Goal: Information Seeking & Learning: Learn about a topic

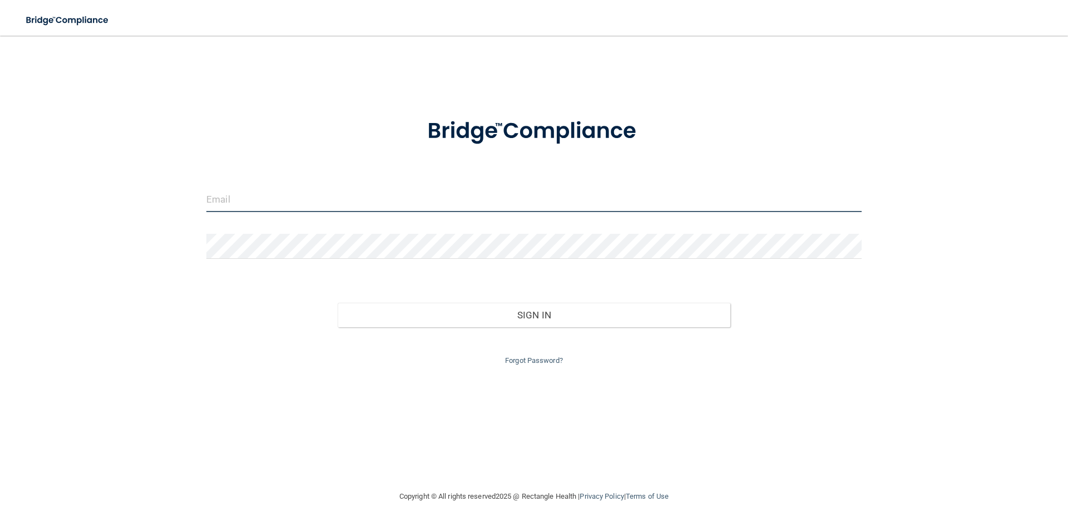
click at [240, 200] on input "email" at bounding box center [533, 199] width 655 height 25
type input "[EMAIL_ADDRESS][DOMAIN_NAME]"
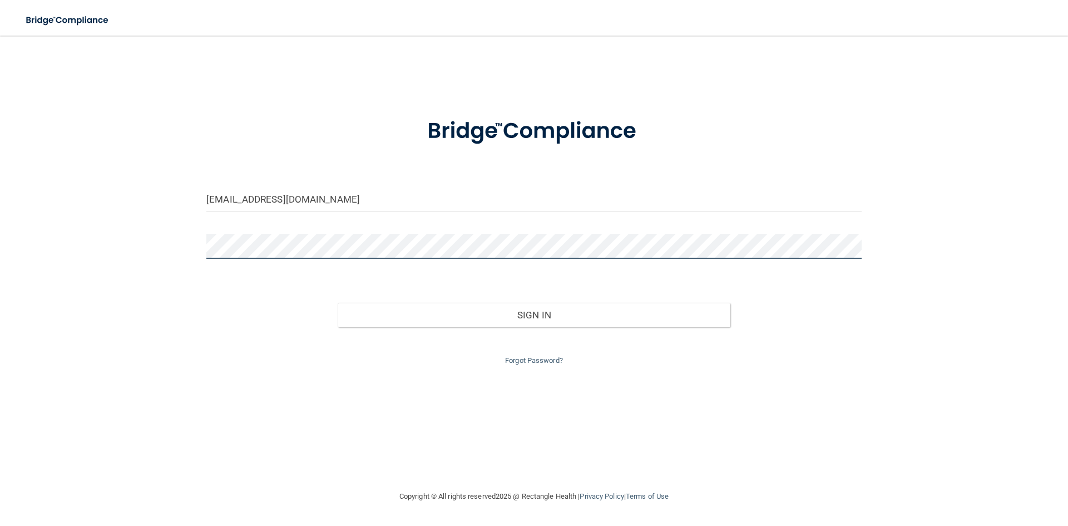
click at [338, 303] on button "Sign In" at bounding box center [534, 315] width 393 height 24
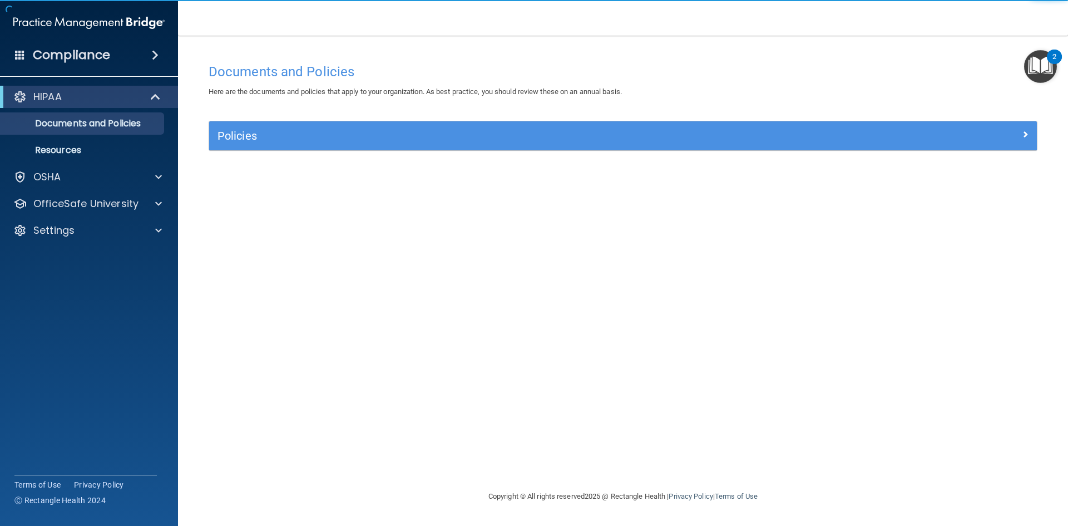
click at [1046, 63] on img "Open Resource Center, 2 new notifications" at bounding box center [1040, 66] width 33 height 33
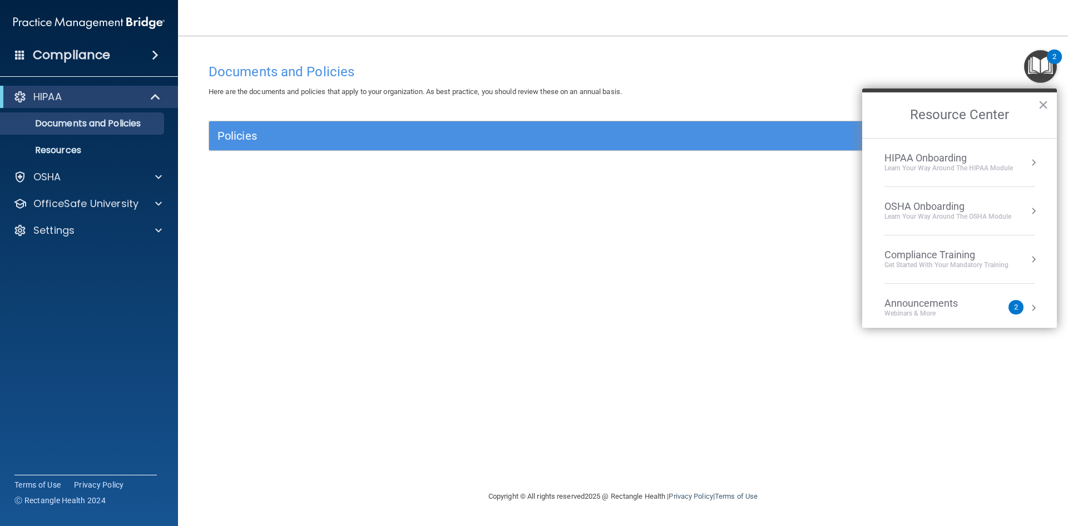
click at [1045, 63] on img "Open Resource Center, 2 new notifications" at bounding box center [1040, 66] width 33 height 33
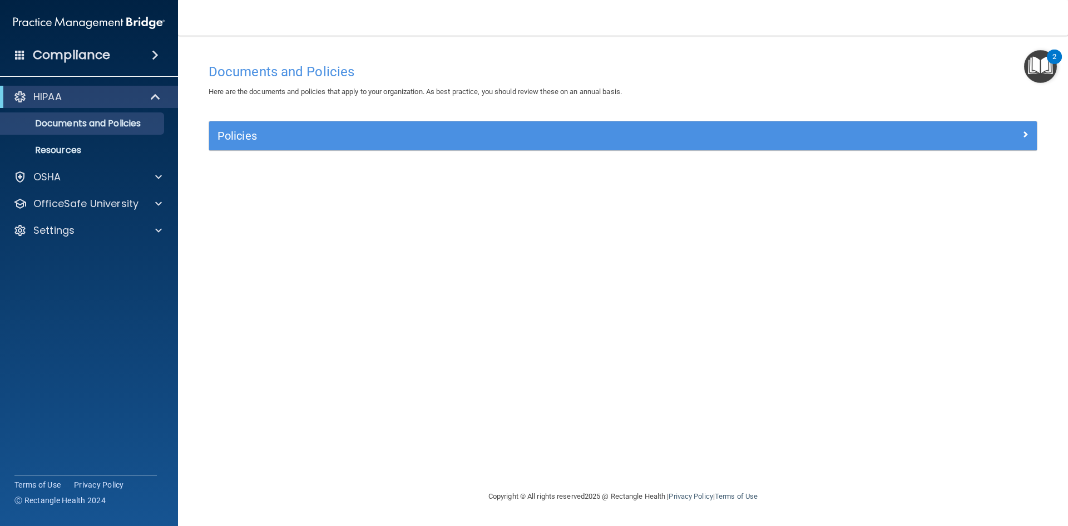
click at [1035, 65] on img "Open Resource Center, 2 new notifications" at bounding box center [1040, 66] width 33 height 33
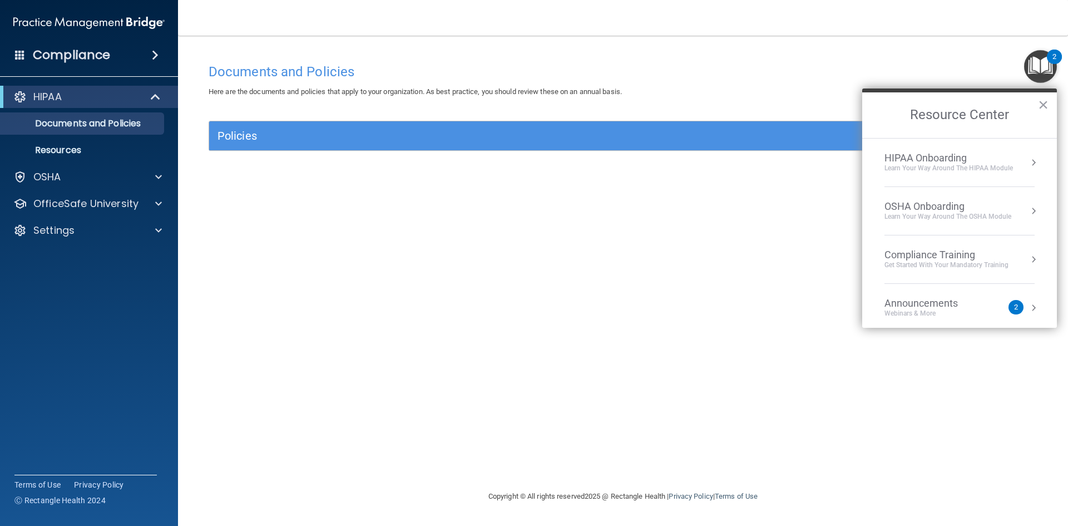
click at [948, 304] on div "Announcements" at bounding box center [932, 303] width 96 height 12
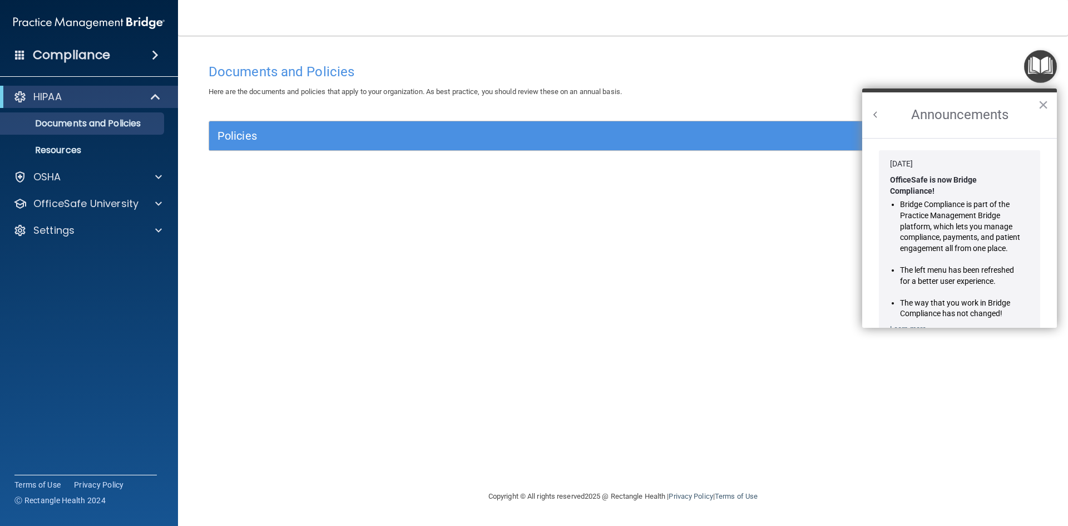
click at [708, 220] on div "Documents and Policies Here are the documents and policies that apply to your o…" at bounding box center [623, 274] width 846 height 432
click at [113, 198] on p "OfficeSafe University" at bounding box center [85, 203] width 105 height 13
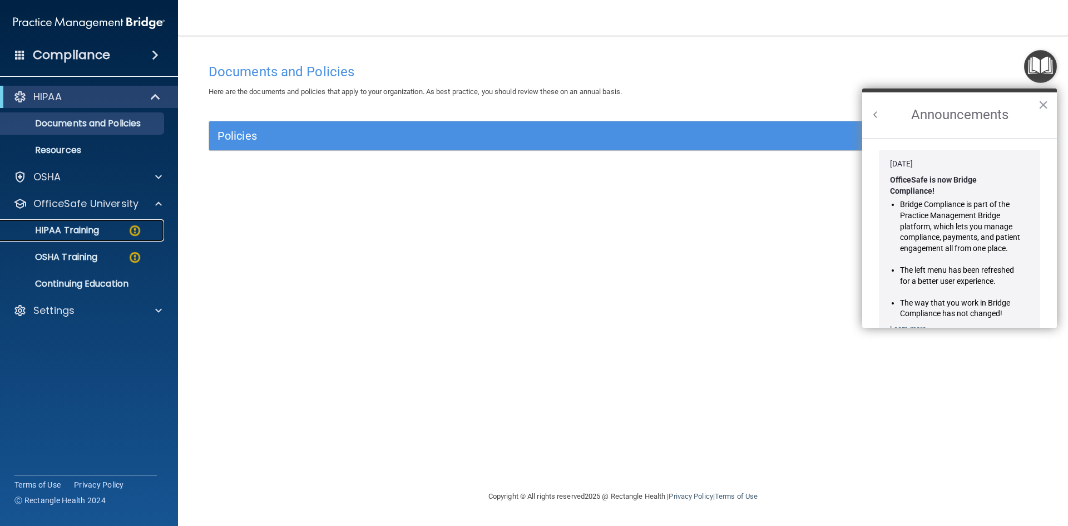
click at [116, 228] on div "HIPAA Training" at bounding box center [83, 230] width 152 height 11
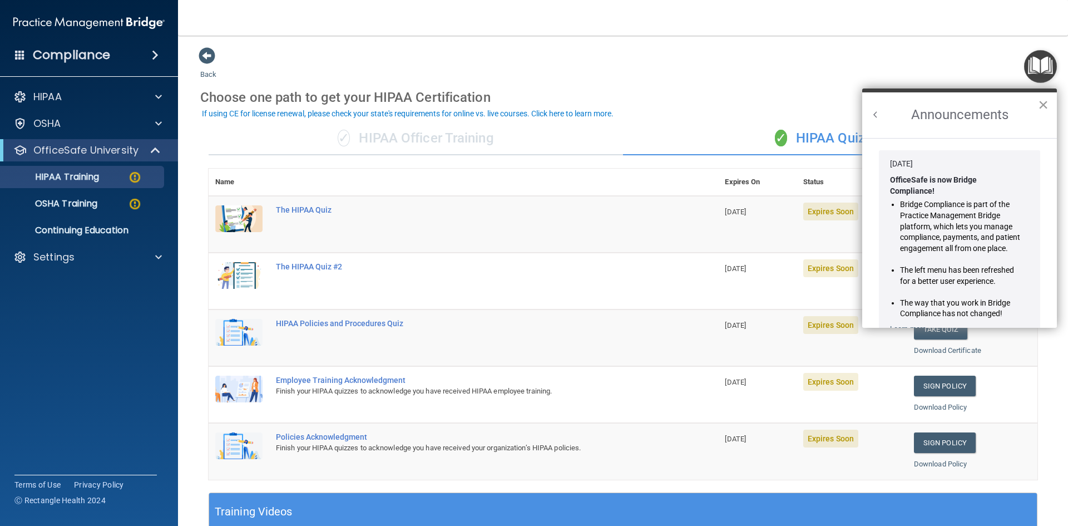
click at [1042, 107] on button "×" at bounding box center [1043, 105] width 11 height 18
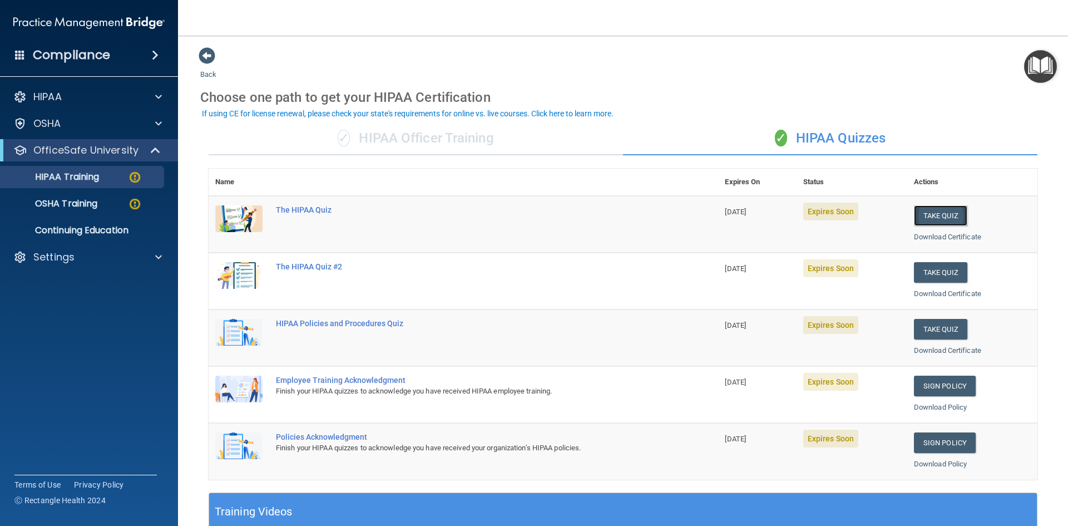
click at [944, 214] on button "Take Quiz" at bounding box center [940, 215] width 53 height 21
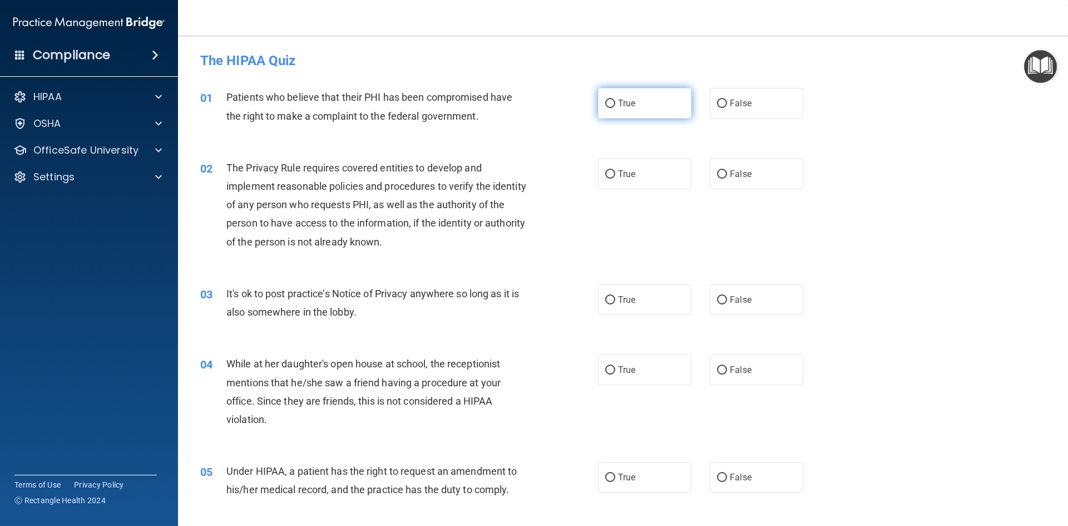
click at [639, 108] on label "True" at bounding box center [644, 103] width 93 height 31
click at [615, 108] on input "True" at bounding box center [610, 104] width 10 height 8
radio input "true"
click at [618, 179] on span "True" at bounding box center [626, 174] width 17 height 11
click at [615, 179] on input "True" at bounding box center [610, 174] width 10 height 8
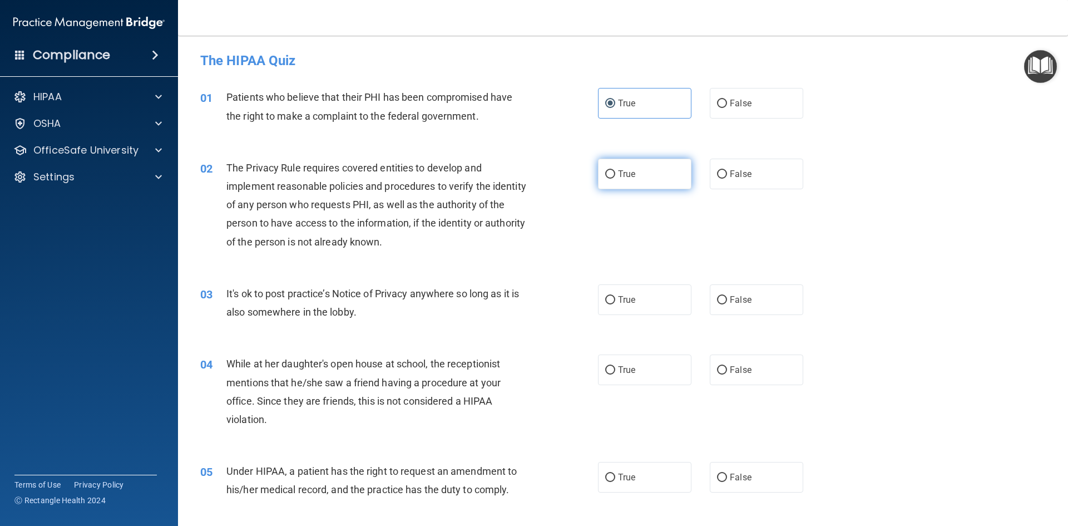
radio input "true"
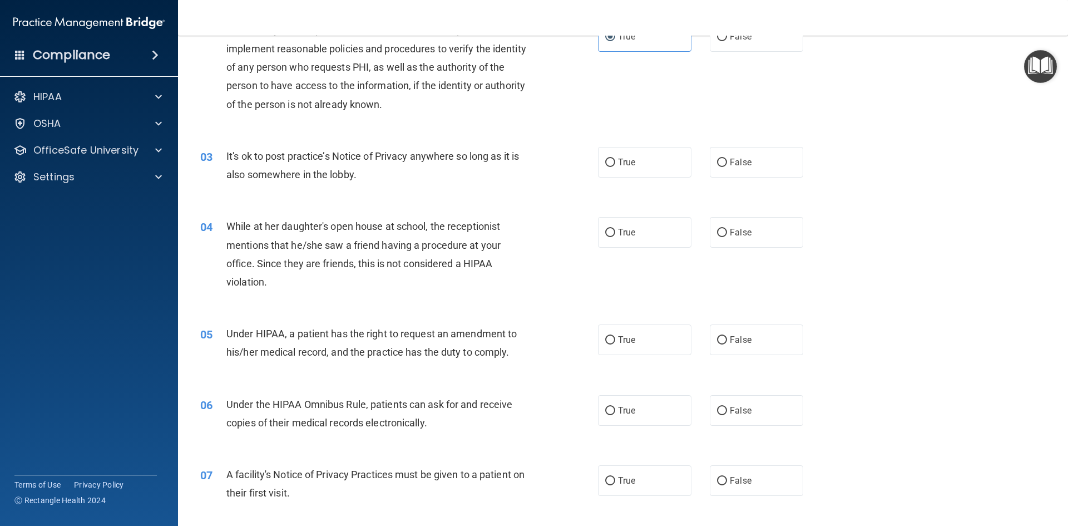
scroll to position [167, 0]
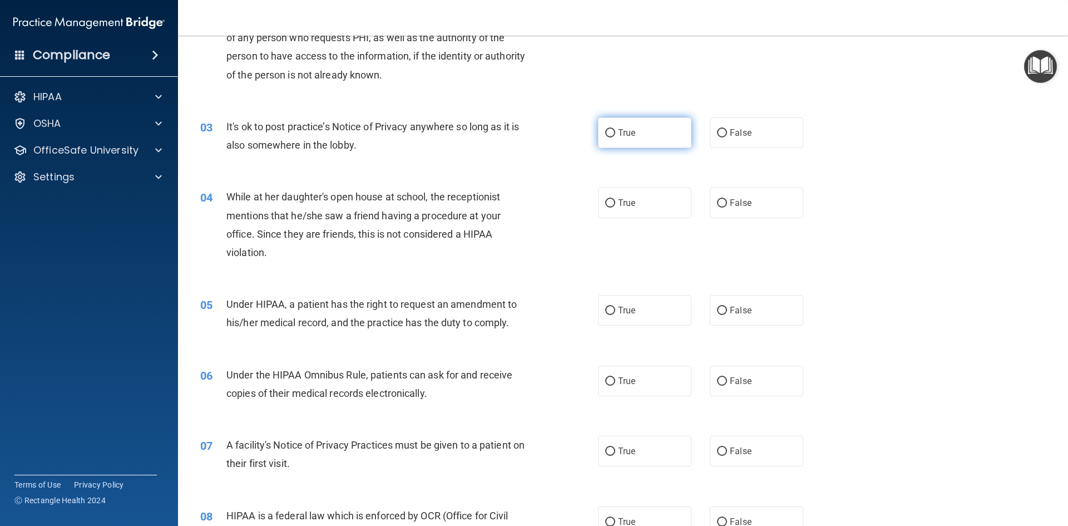
click at [627, 130] on span "True" at bounding box center [626, 132] width 17 height 11
click at [615, 130] on input "True" at bounding box center [610, 133] width 10 height 8
radio input "true"
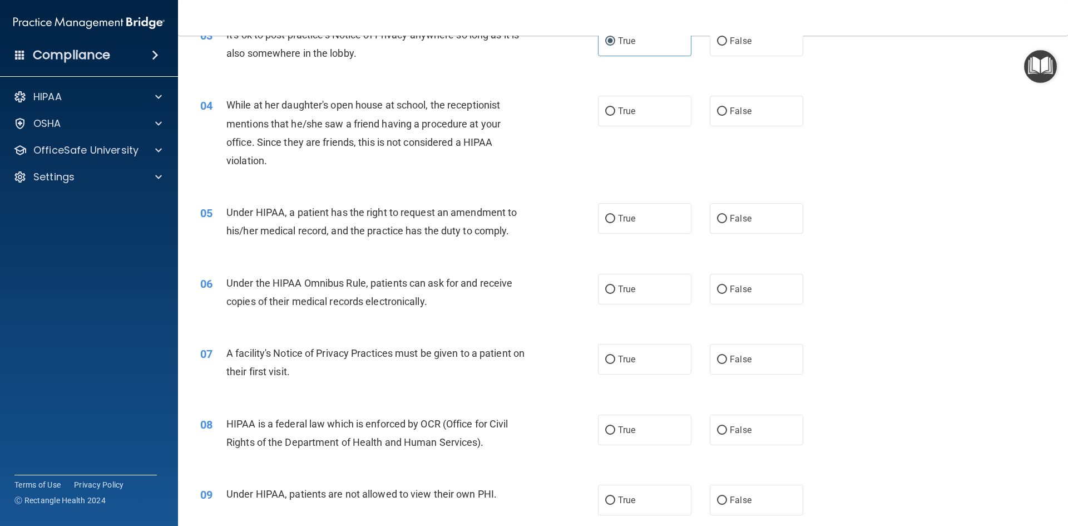
scroll to position [278, 0]
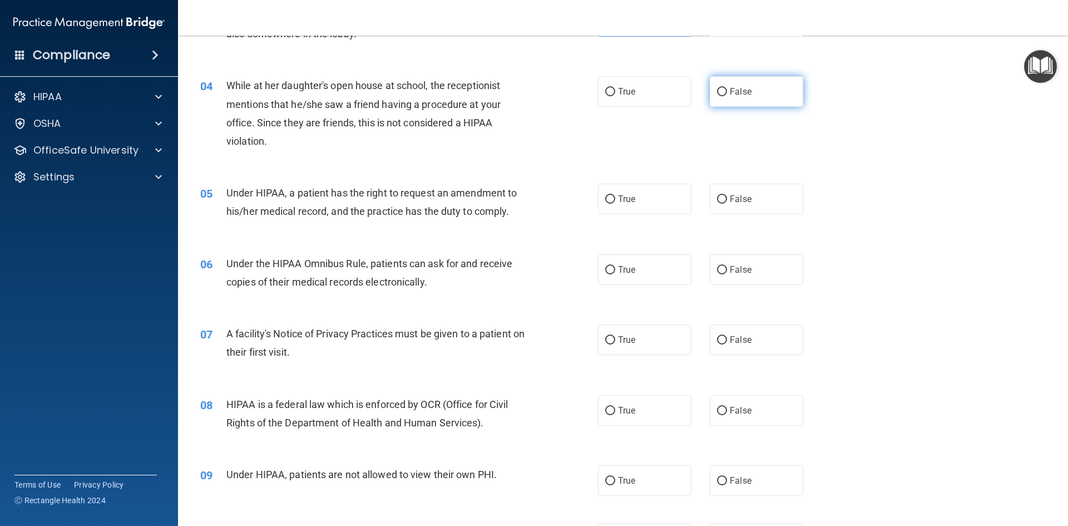
click at [717, 90] on input "False" at bounding box center [722, 92] width 10 height 8
radio input "true"
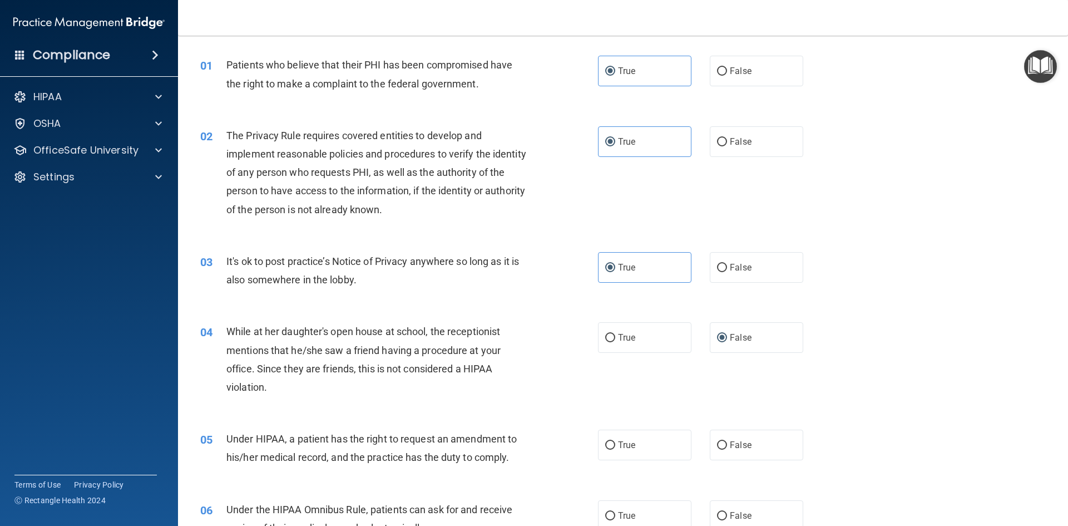
scroll to position [0, 0]
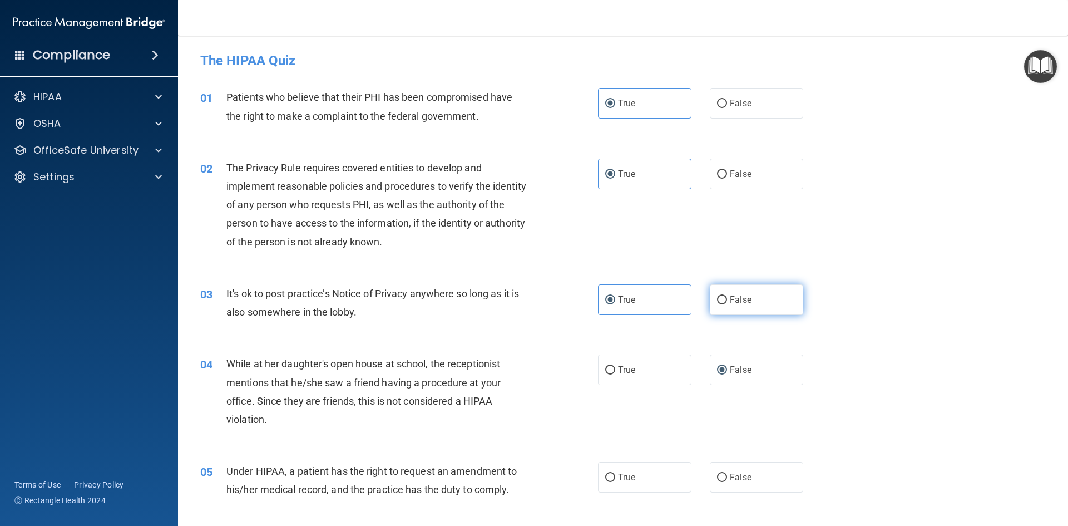
click at [723, 297] on label "False" at bounding box center [756, 299] width 93 height 31
click at [723, 297] on input "False" at bounding box center [722, 300] width 10 height 8
radio input "true"
radio input "false"
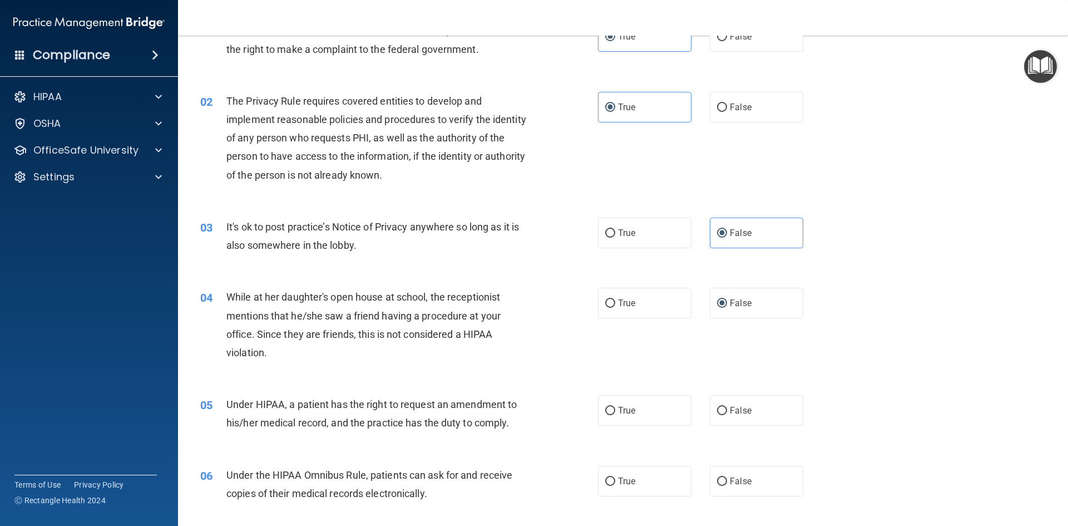
scroll to position [111, 0]
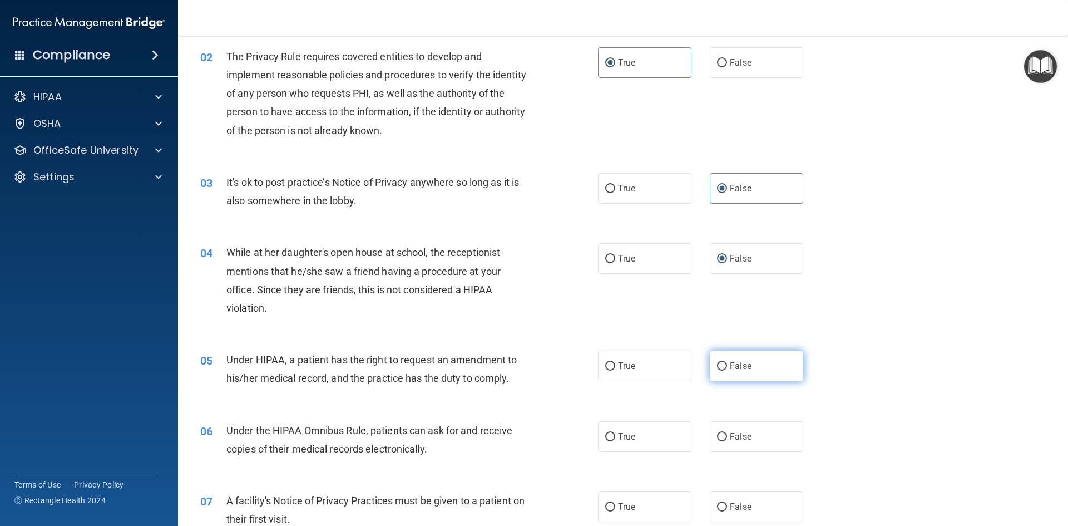
click at [724, 369] on label "False" at bounding box center [756, 365] width 93 height 31
click at [724, 369] on input "False" at bounding box center [722, 366] width 10 height 8
radio input "true"
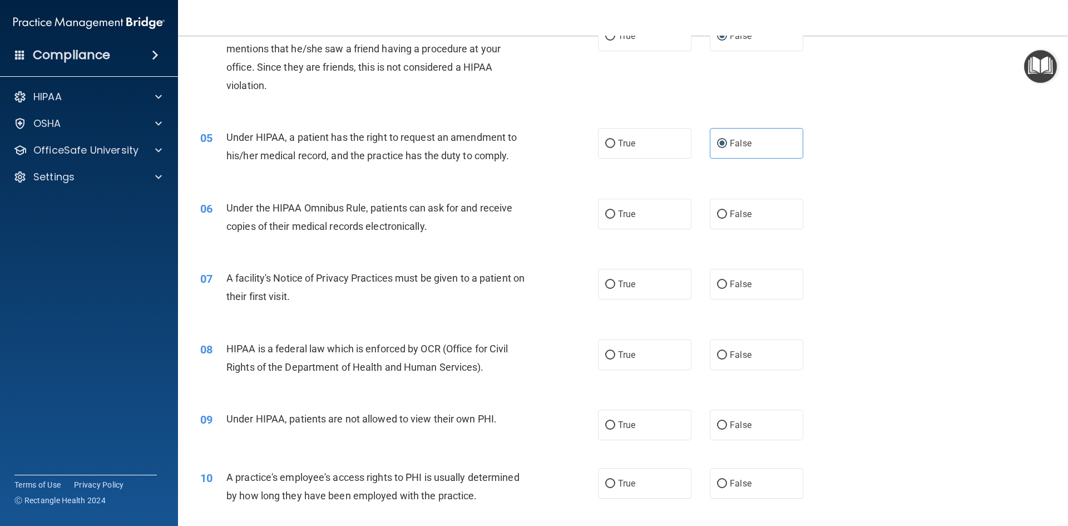
scroll to position [389, 0]
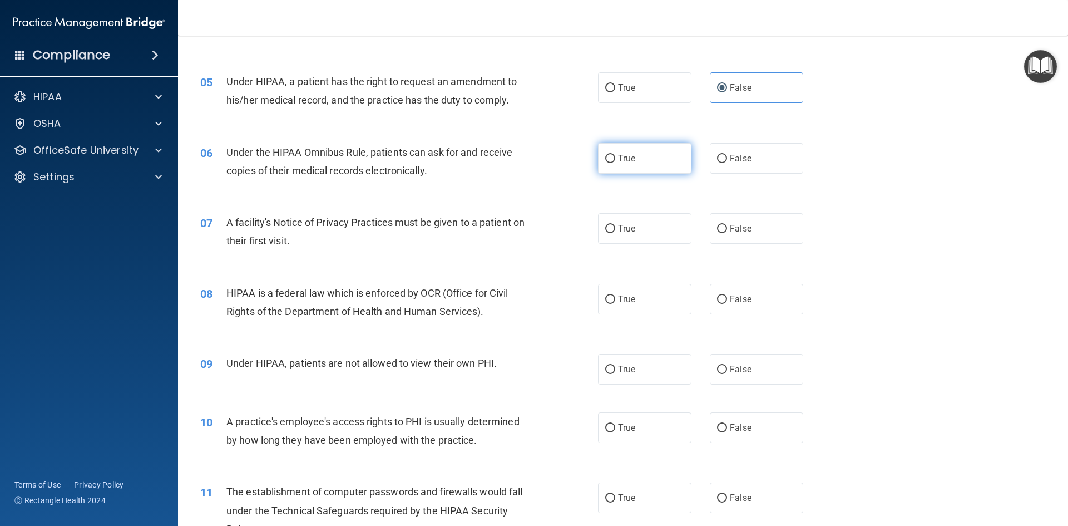
click at [661, 168] on label "True" at bounding box center [644, 158] width 93 height 31
click at [615, 163] on input "True" at bounding box center [610, 159] width 10 height 8
radio input "true"
click at [637, 225] on label "True" at bounding box center [644, 228] width 93 height 31
click at [615, 225] on input "True" at bounding box center [610, 229] width 10 height 8
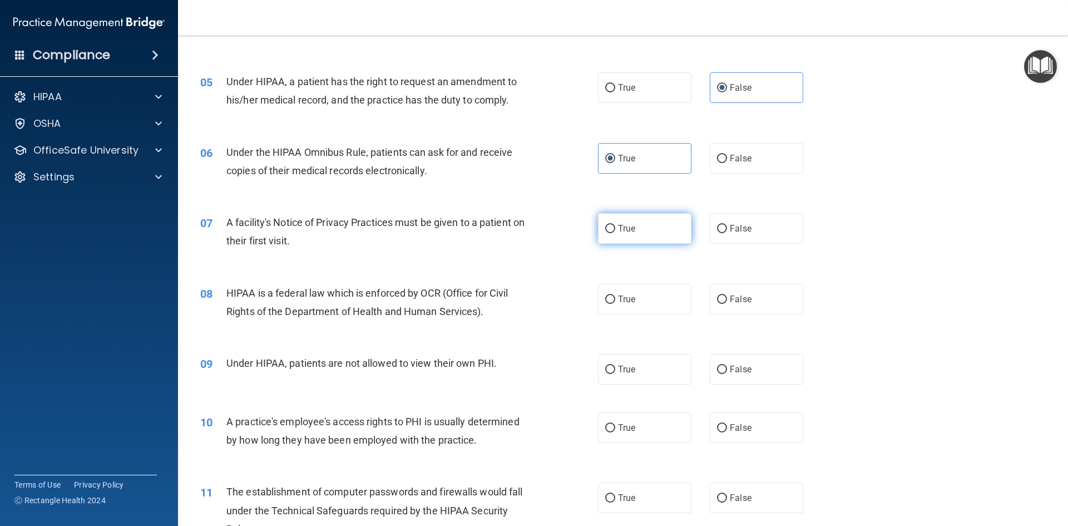
radio input "true"
click at [630, 292] on label "True" at bounding box center [644, 299] width 93 height 31
click at [615, 295] on input "True" at bounding box center [610, 299] width 10 height 8
radio input "true"
drag, startPoint x: 729, startPoint y: 369, endPoint x: 702, endPoint y: 359, distance: 28.5
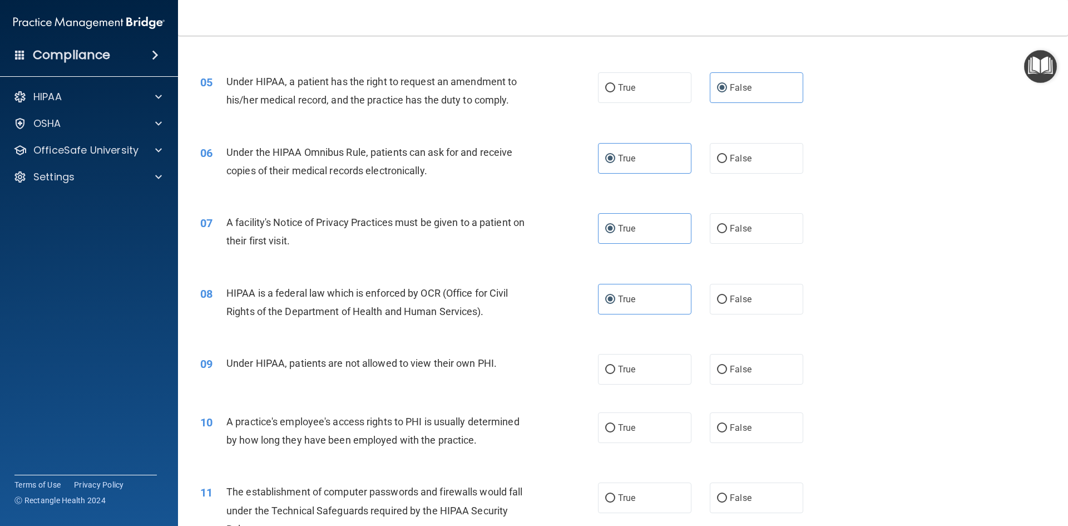
click at [730, 369] on span "False" at bounding box center [741, 369] width 22 height 11
click at [727, 369] on input "False" at bounding box center [722, 369] width 10 height 8
radio input "true"
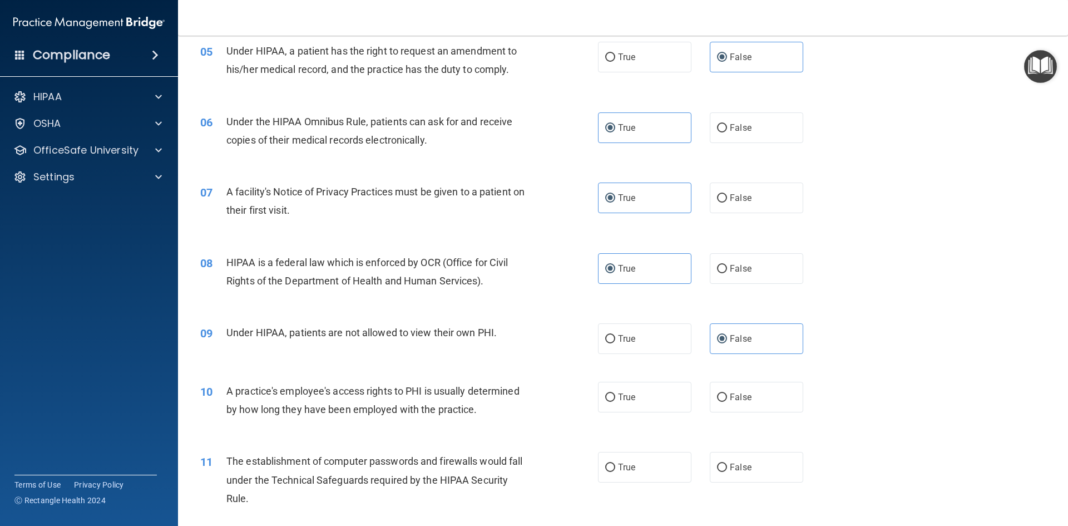
scroll to position [445, 0]
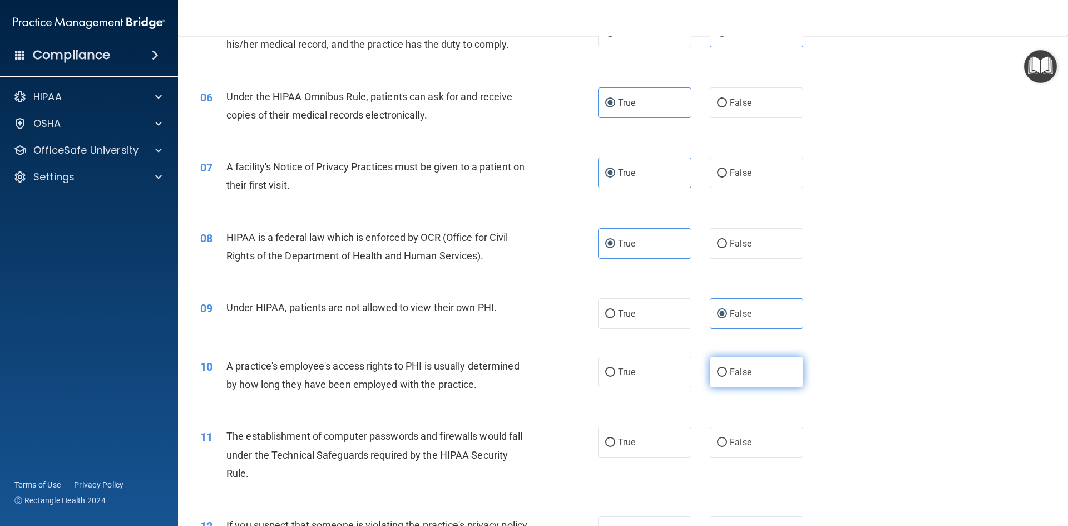
click at [723, 369] on label "False" at bounding box center [756, 372] width 93 height 31
click at [723, 369] on input "False" at bounding box center [722, 372] width 10 height 8
radio input "true"
click at [637, 437] on label "True" at bounding box center [644, 442] width 93 height 31
click at [615, 438] on input "True" at bounding box center [610, 442] width 10 height 8
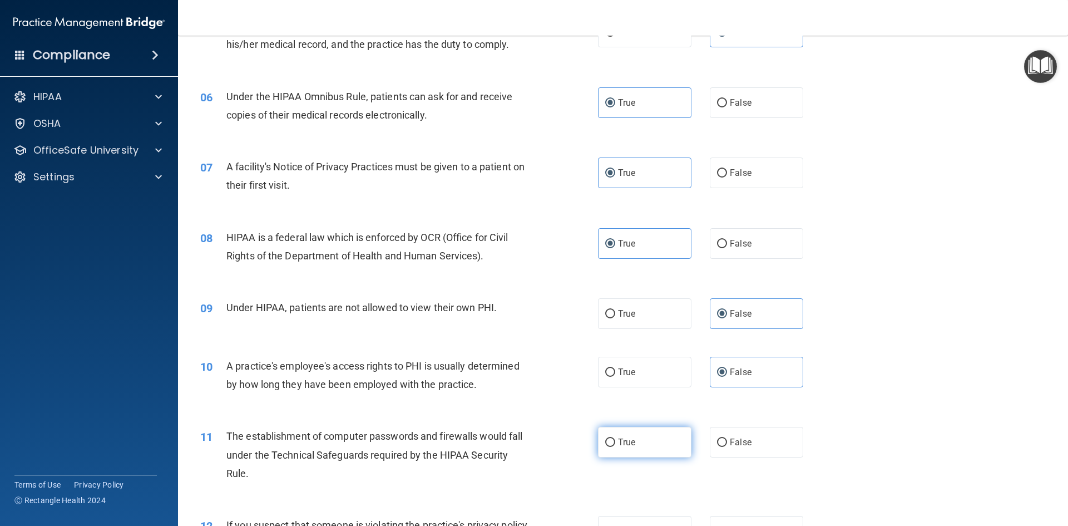
radio input "true"
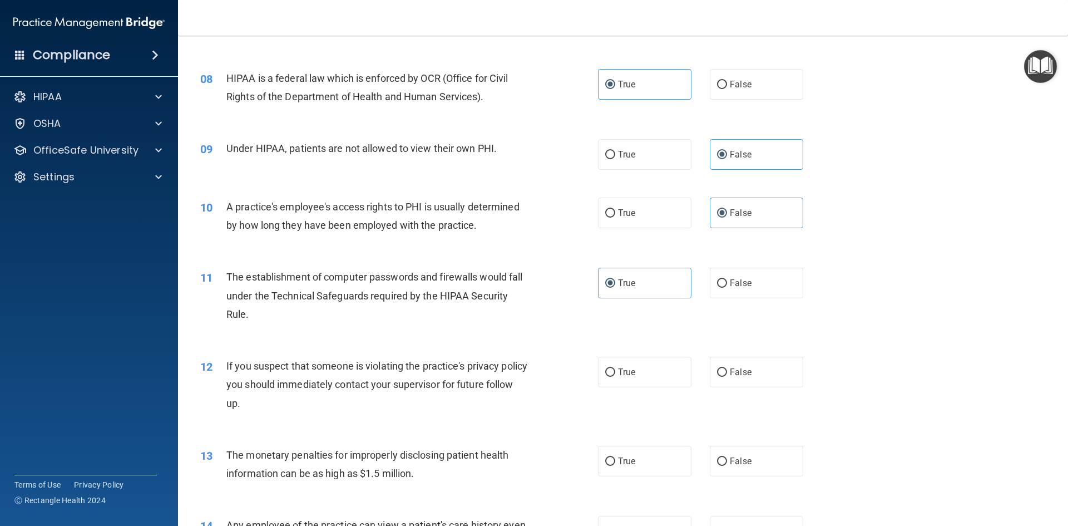
scroll to position [612, 0]
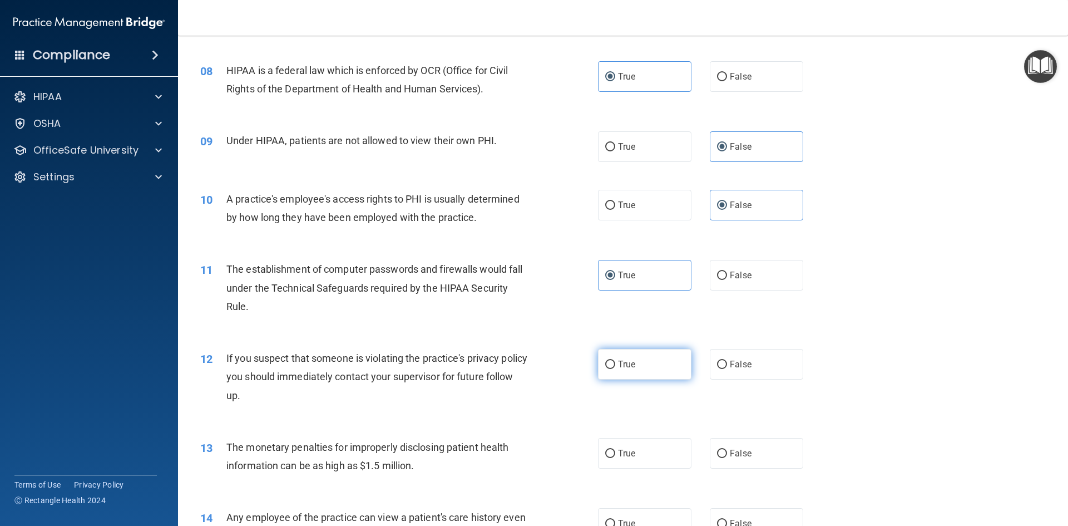
click at [630, 369] on span "True" at bounding box center [626, 364] width 17 height 11
click at [615, 369] on input "True" at bounding box center [610, 364] width 10 height 8
radio input "true"
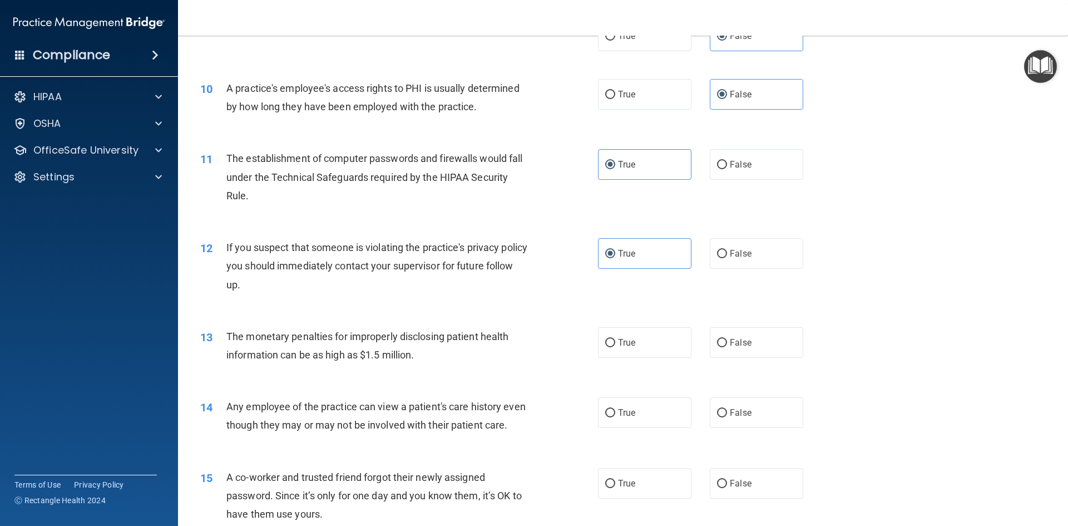
scroll to position [723, 0]
click at [643, 339] on label "True" at bounding box center [644, 342] width 93 height 31
click at [615, 339] on input "True" at bounding box center [610, 342] width 10 height 8
radio input "true"
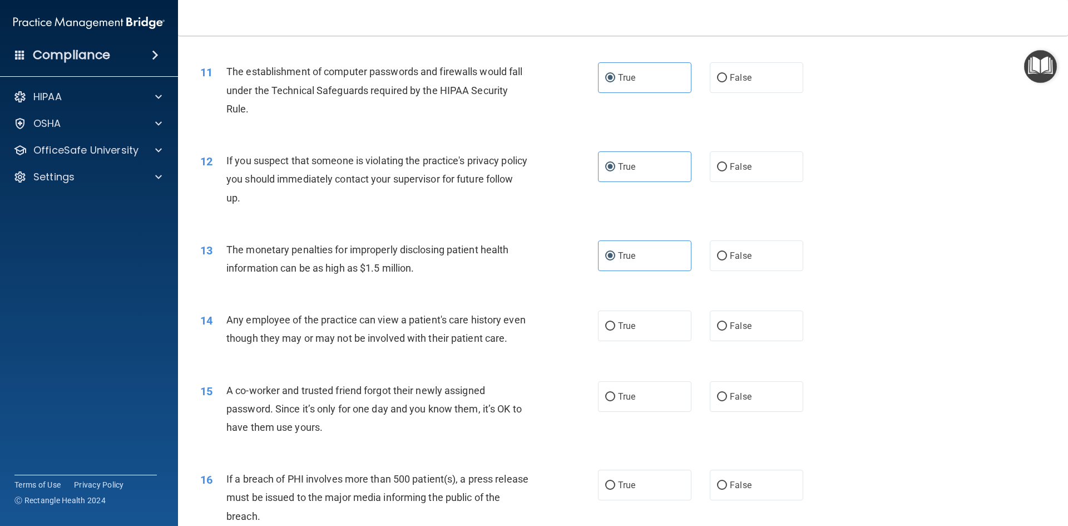
scroll to position [834, 0]
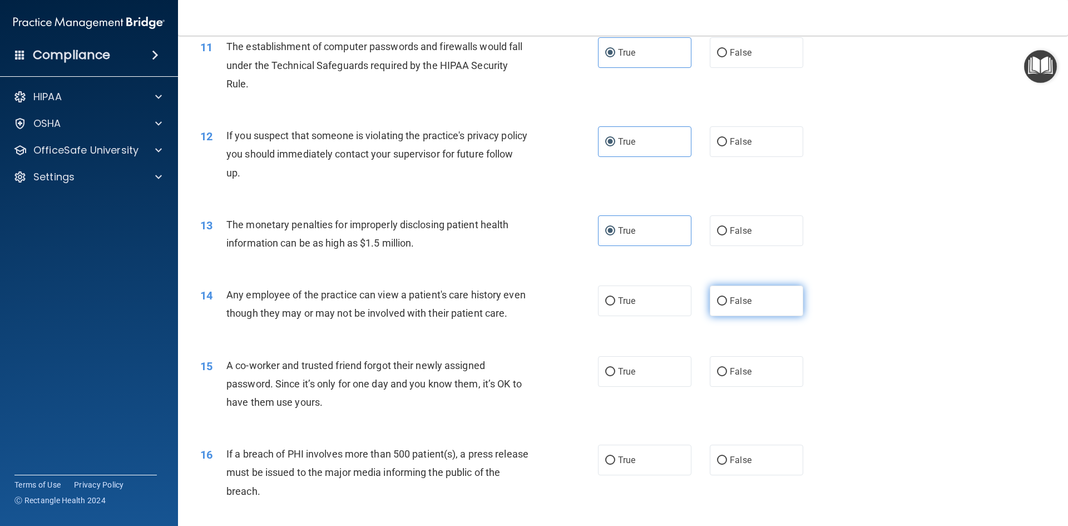
click at [750, 303] on label "False" at bounding box center [756, 300] width 93 height 31
click at [727, 303] on input "False" at bounding box center [722, 301] width 10 height 8
radio input "true"
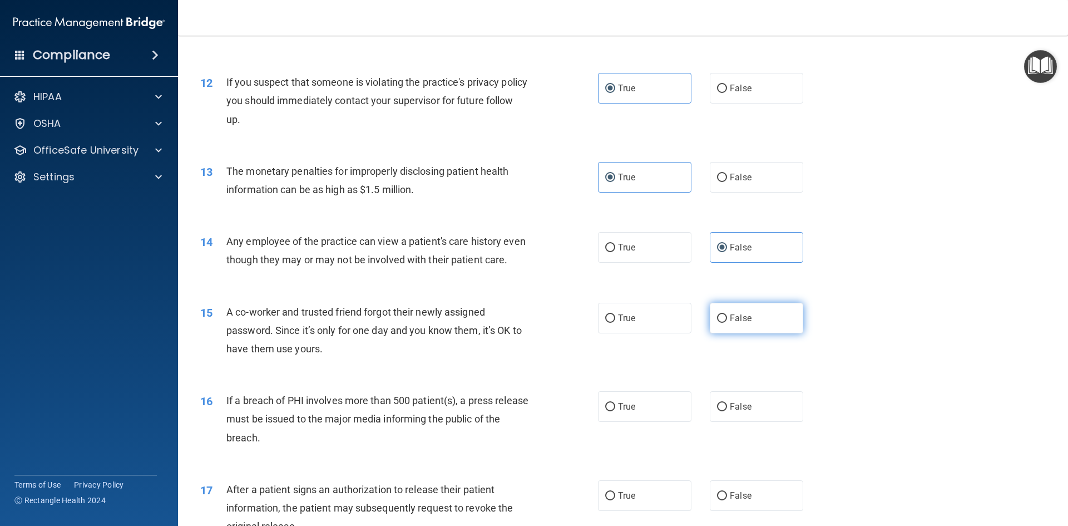
scroll to position [890, 0]
click at [730, 321] on span "False" at bounding box center [741, 315] width 22 height 11
click at [725, 320] on input "False" at bounding box center [722, 316] width 10 height 8
radio input "true"
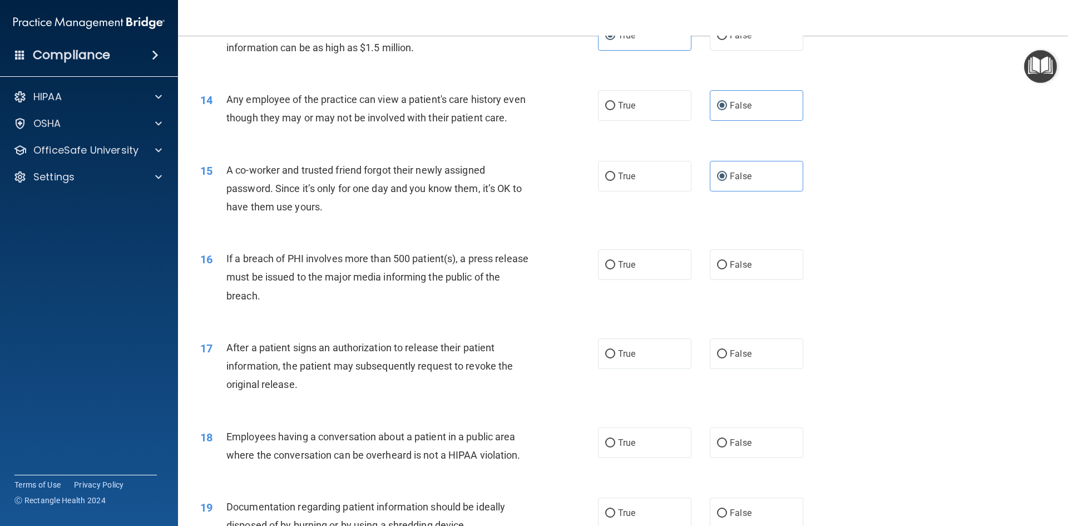
scroll to position [1057, 0]
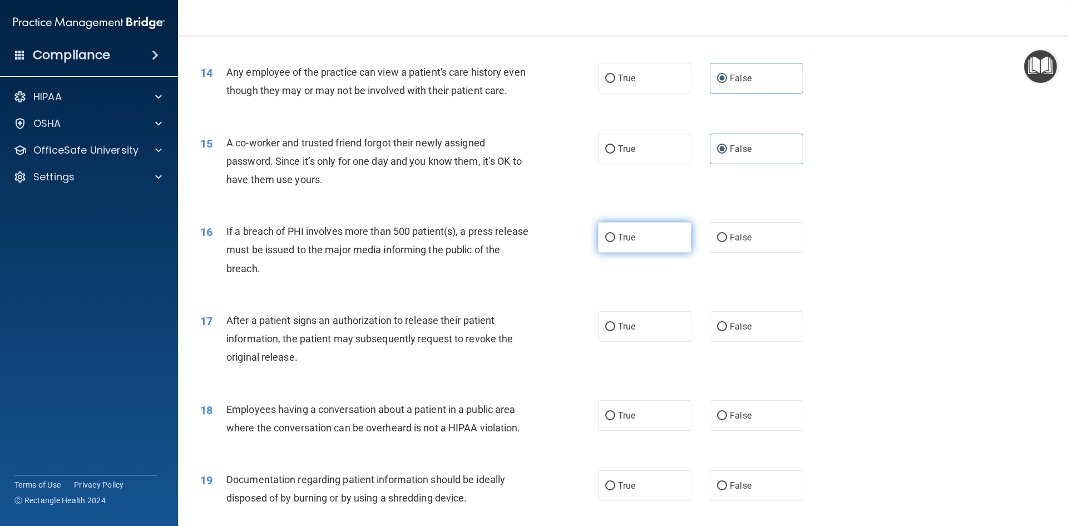
click at [645, 253] on label "True" at bounding box center [644, 237] width 93 height 31
click at [615, 242] on input "True" at bounding box center [610, 238] width 10 height 8
radio input "true"
click at [628, 342] on label "True" at bounding box center [644, 326] width 93 height 31
click at [615, 331] on input "True" at bounding box center [610, 327] width 10 height 8
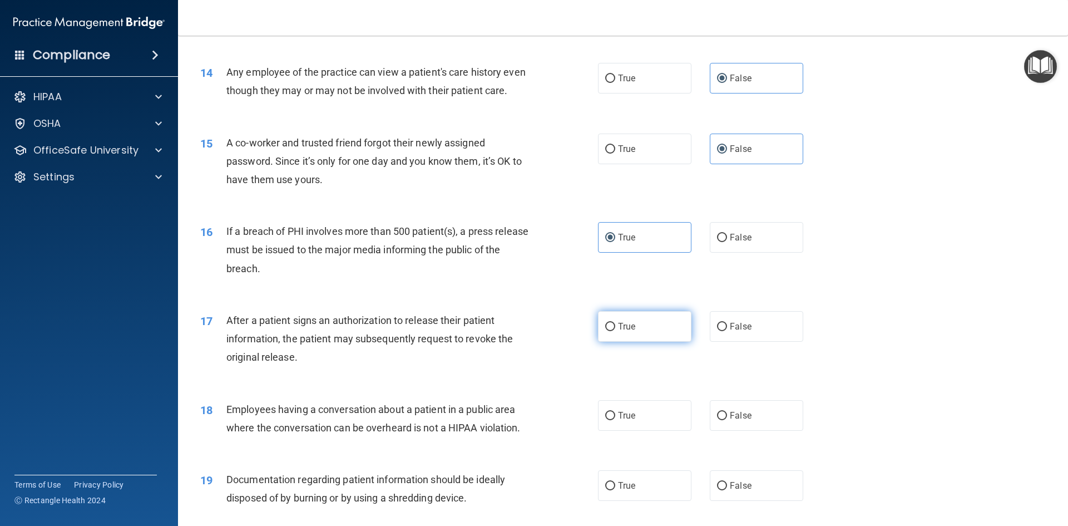
radio input "true"
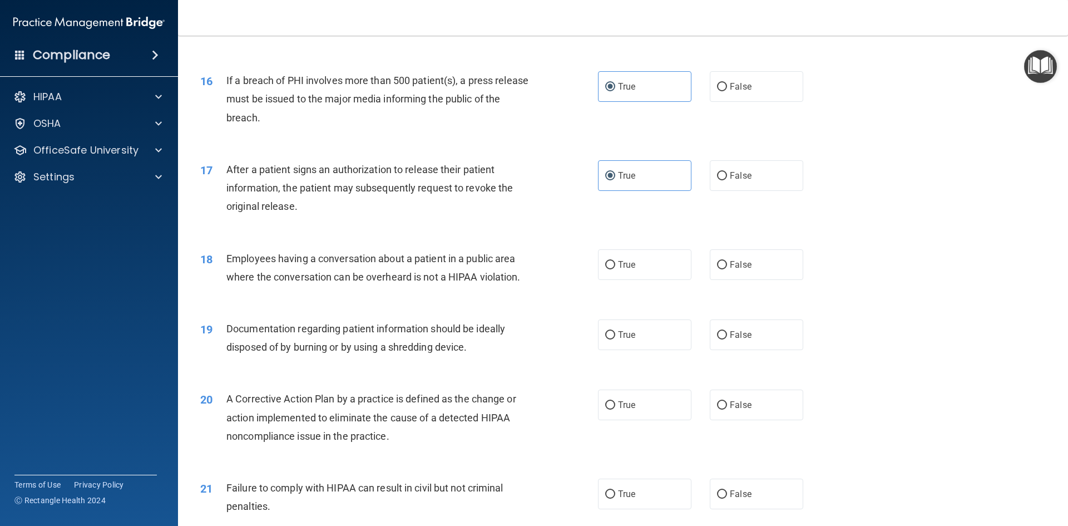
scroll to position [1224, 0]
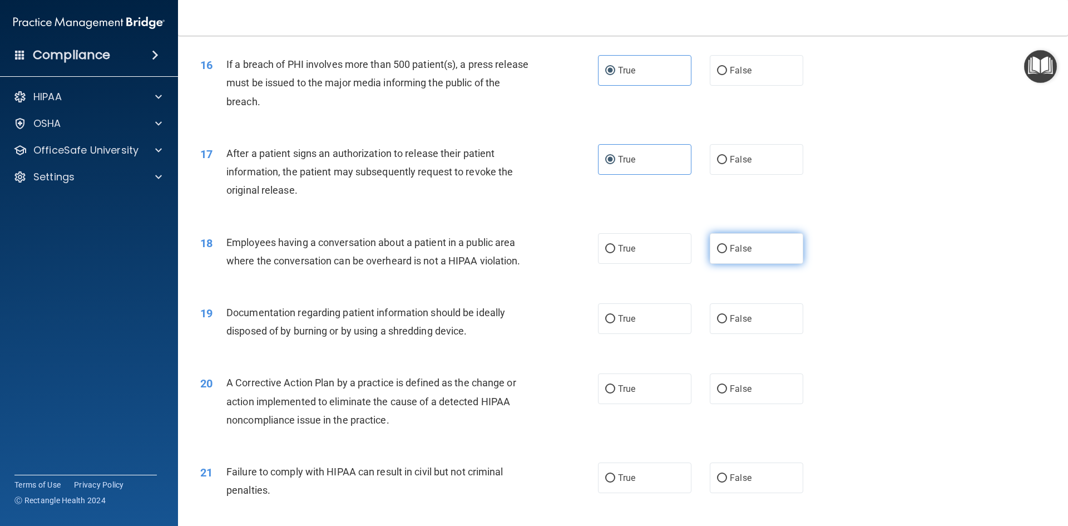
click at [731, 264] on label "False" at bounding box center [756, 248] width 93 height 31
click at [727, 253] on input "False" at bounding box center [722, 249] width 10 height 8
radio input "true"
click at [755, 334] on label "False" at bounding box center [756, 318] width 93 height 31
click at [727, 323] on input "False" at bounding box center [722, 319] width 10 height 8
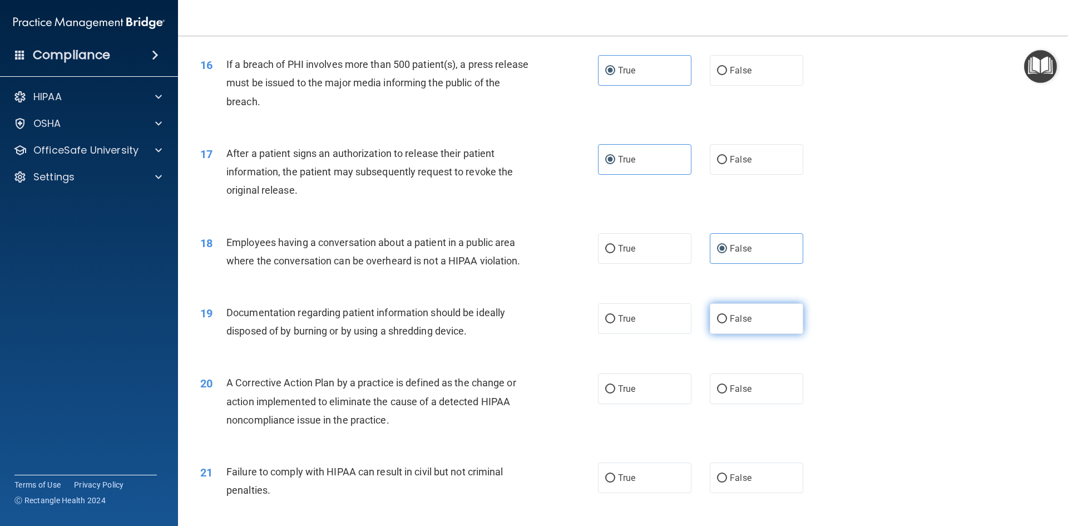
radio input "true"
click at [627, 394] on span "True" at bounding box center [626, 388] width 17 height 11
click at [615, 393] on input "True" at bounding box center [610, 389] width 10 height 8
radio input "true"
click at [666, 334] on label "True" at bounding box center [644, 318] width 93 height 31
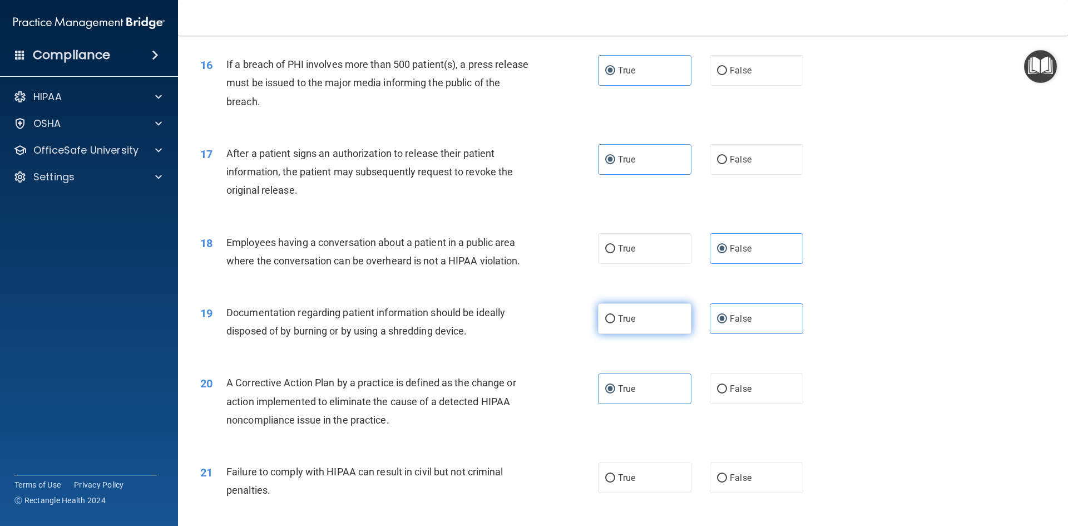
click at [615, 323] on input "True" at bounding box center [610, 319] width 10 height 8
radio input "true"
radio input "false"
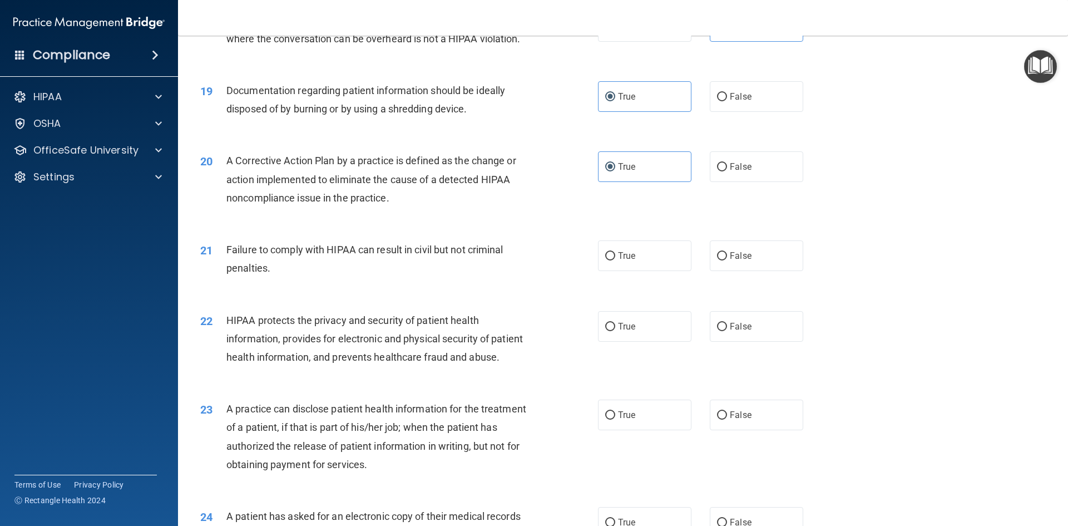
scroll to position [1446, 0]
click at [754, 270] on label "False" at bounding box center [756, 255] width 93 height 31
click at [727, 260] on input "False" at bounding box center [722, 255] width 10 height 8
radio input "true"
click at [632, 341] on label "True" at bounding box center [644, 325] width 93 height 31
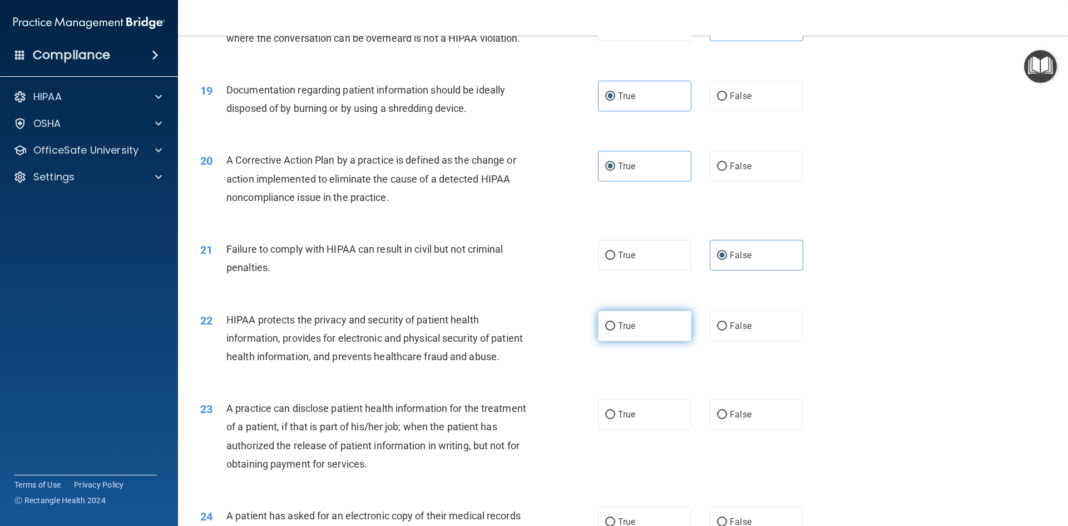
click at [615, 330] on input "True" at bounding box center [610, 326] width 10 height 8
radio input "true"
click at [753, 429] on label "False" at bounding box center [756, 414] width 93 height 31
click at [727, 419] on input "False" at bounding box center [722, 415] width 10 height 8
radio input "true"
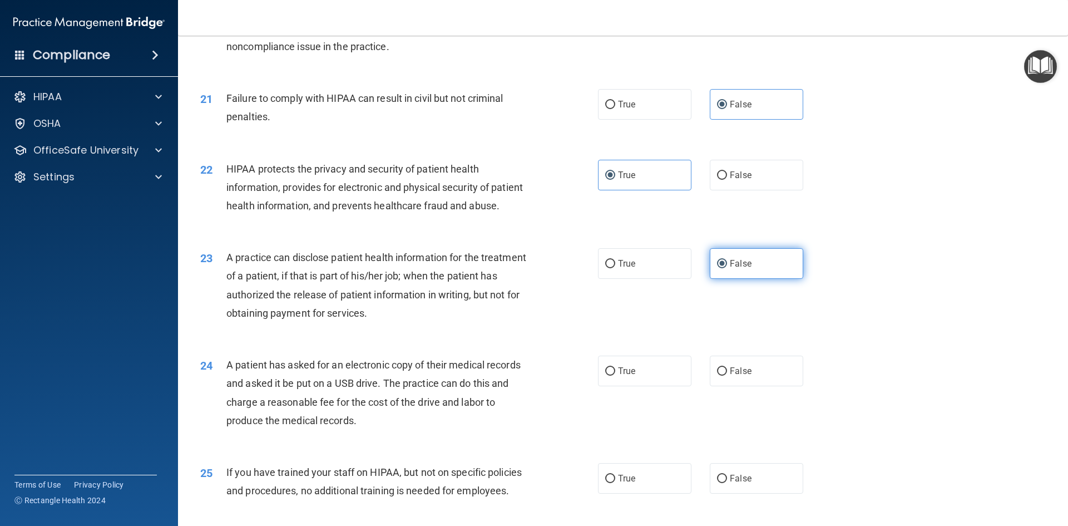
scroll to position [1613, 0]
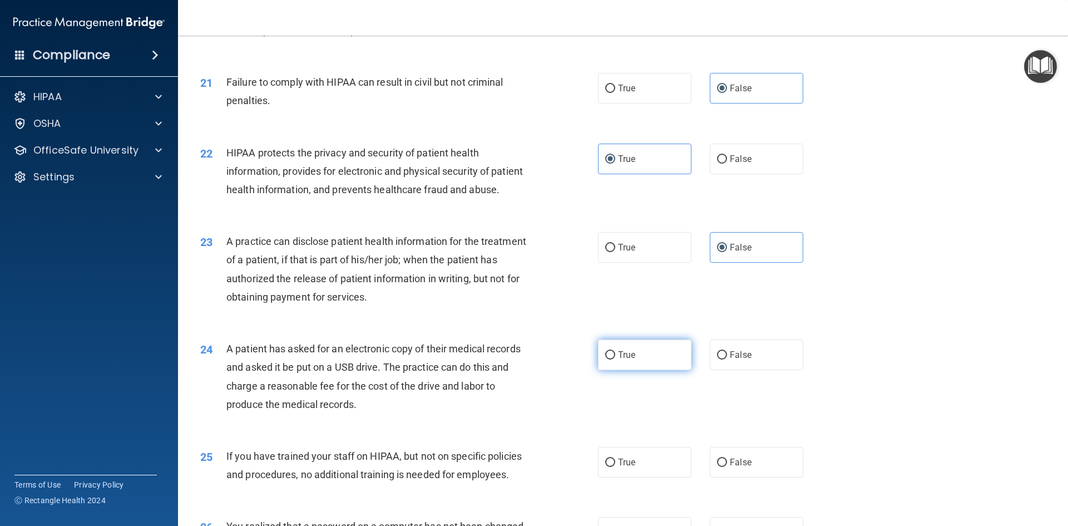
click at [639, 370] on label "True" at bounding box center [644, 354] width 93 height 31
click at [615, 359] on input "True" at bounding box center [610, 355] width 10 height 8
radio input "true"
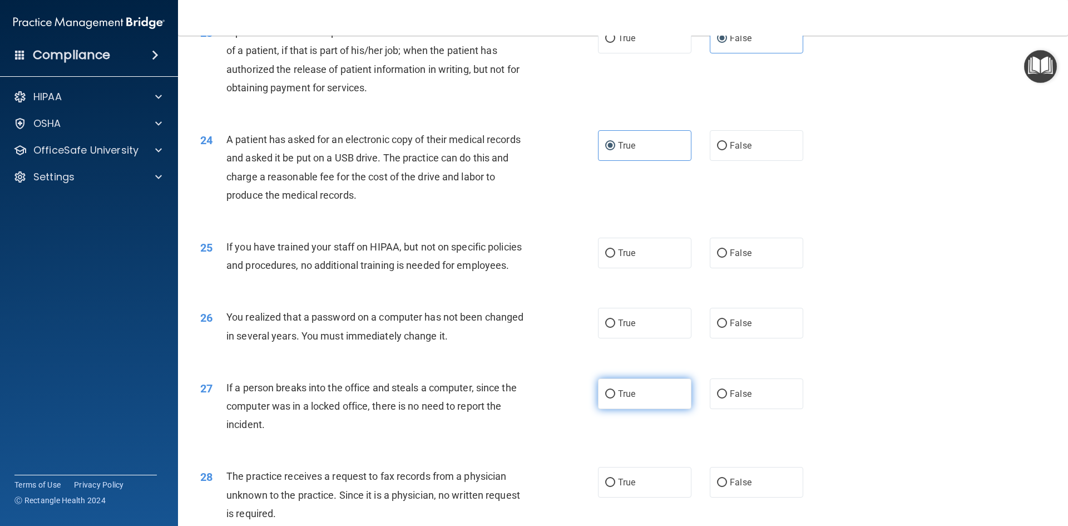
scroll to position [1836, 0]
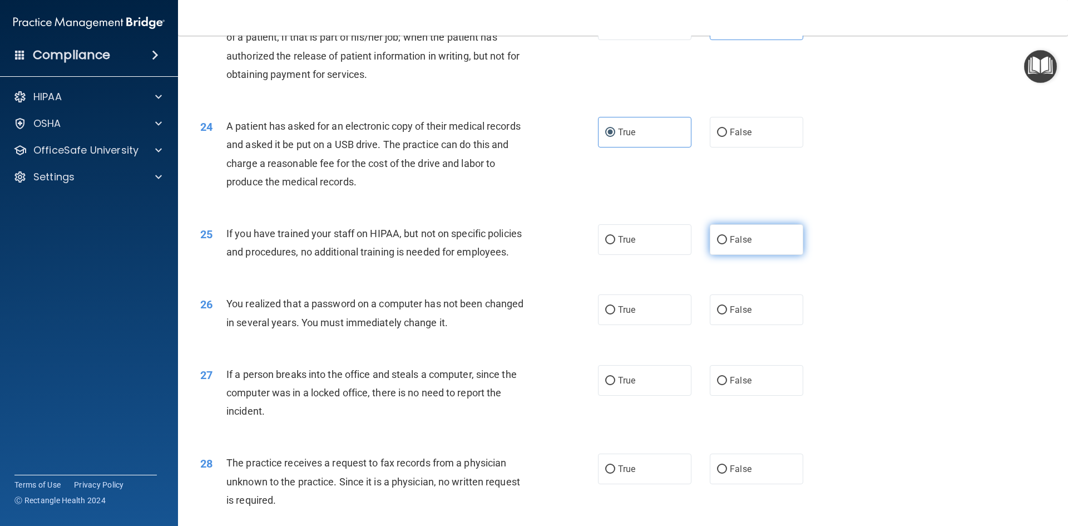
click at [747, 255] on label "False" at bounding box center [756, 239] width 93 height 31
click at [727, 244] on input "False" at bounding box center [722, 240] width 10 height 8
radio input "true"
click at [618, 315] on span "True" at bounding box center [626, 309] width 17 height 11
click at [614, 314] on input "True" at bounding box center [610, 310] width 10 height 8
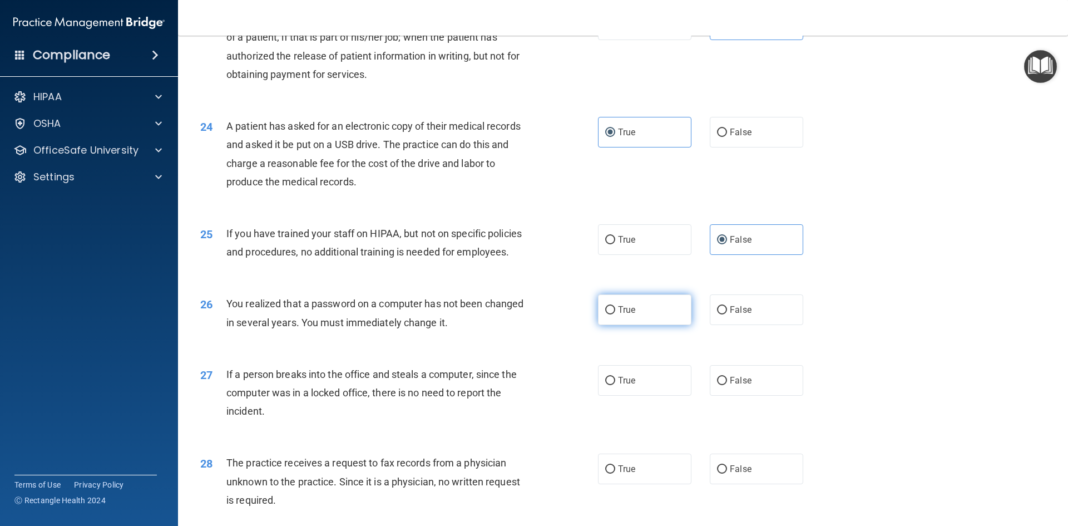
radio input "true"
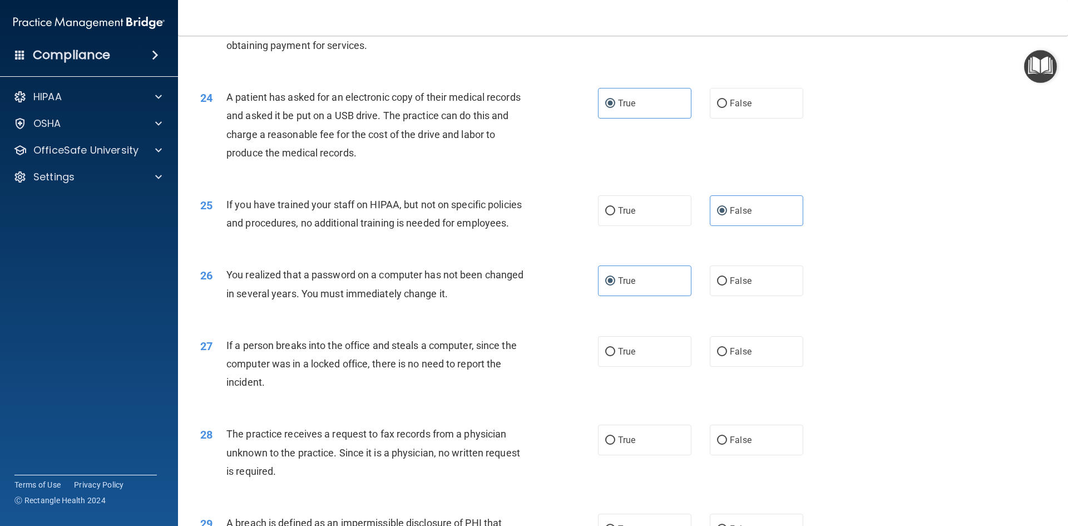
scroll to position [1891, 0]
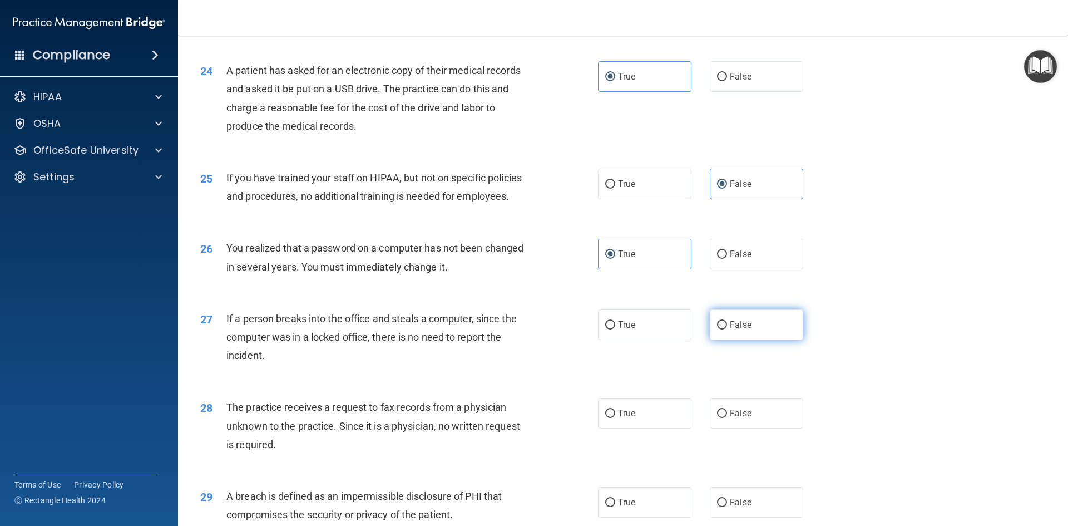
click at [730, 330] on span "False" at bounding box center [741, 324] width 22 height 11
click at [727, 329] on input "False" at bounding box center [722, 325] width 10 height 8
radio input "true"
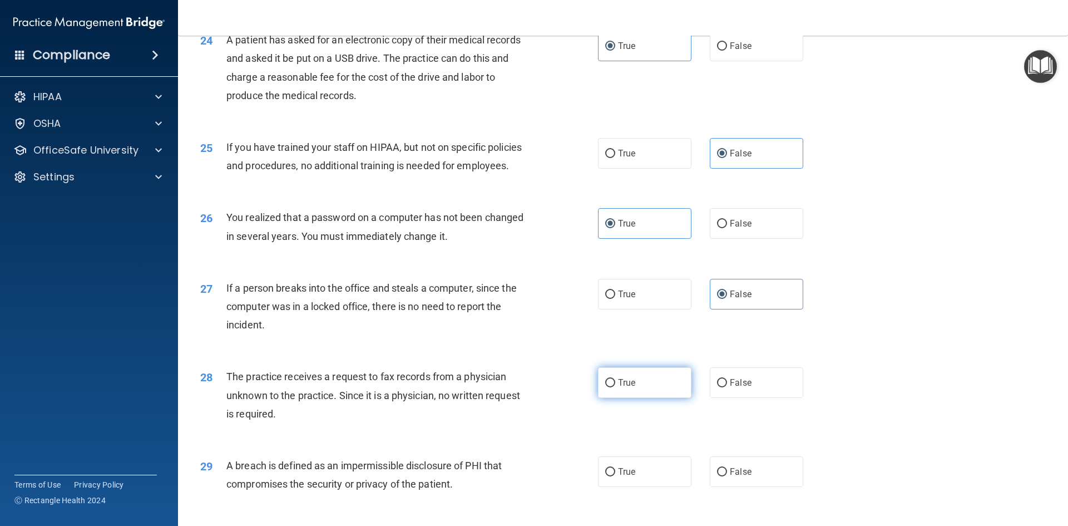
scroll to position [2003, 0]
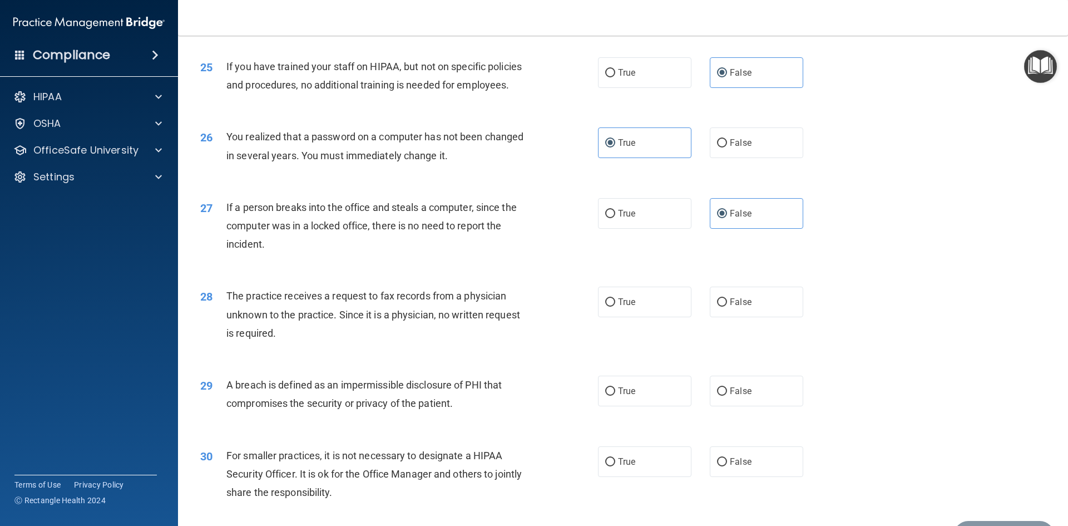
click at [763, 314] on div "28 The practice receives a request to fax records from a physician unknown to t…" at bounding box center [623, 317] width 862 height 89
click at [759, 317] on label "False" at bounding box center [756, 301] width 93 height 31
click at [727, 307] on input "False" at bounding box center [722, 302] width 10 height 8
radio input "true"
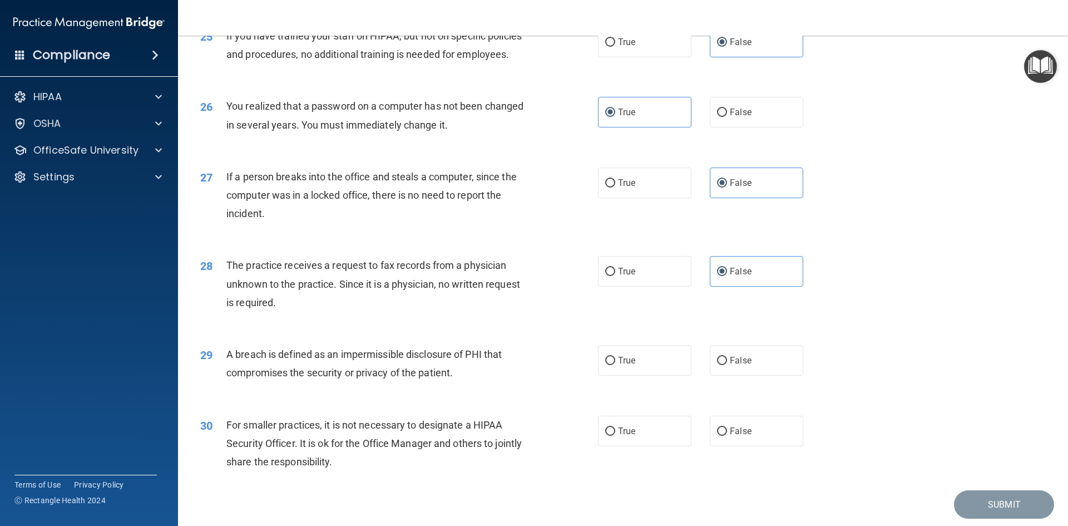
scroll to position [2107, 0]
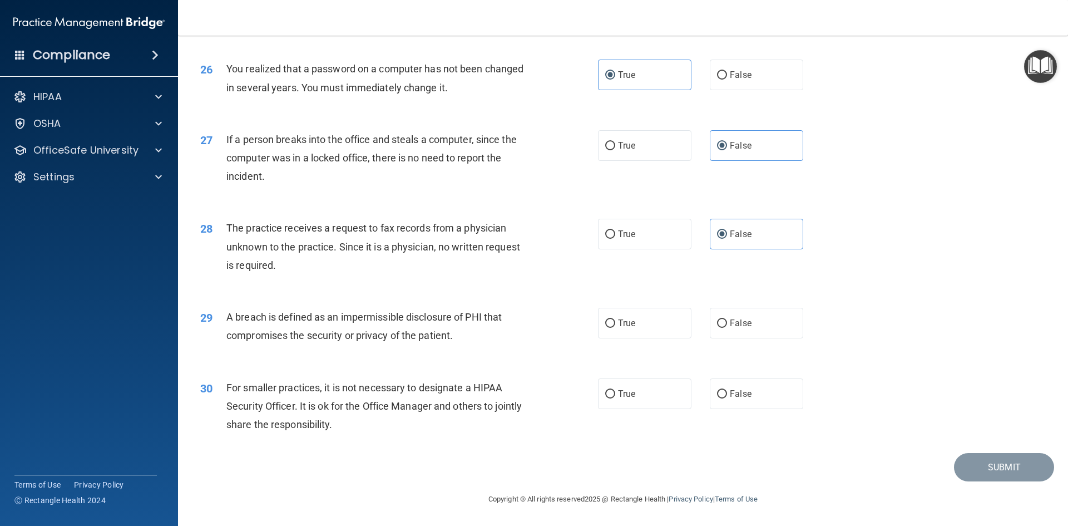
drag, startPoint x: 622, startPoint y: 322, endPoint x: 742, endPoint y: 374, distance: 130.5
click at [626, 324] on span "True" at bounding box center [626, 323] width 17 height 11
click at [750, 395] on label "False" at bounding box center [756, 393] width 93 height 31
click at [727, 395] on input "False" at bounding box center [722, 394] width 10 height 8
radio input "true"
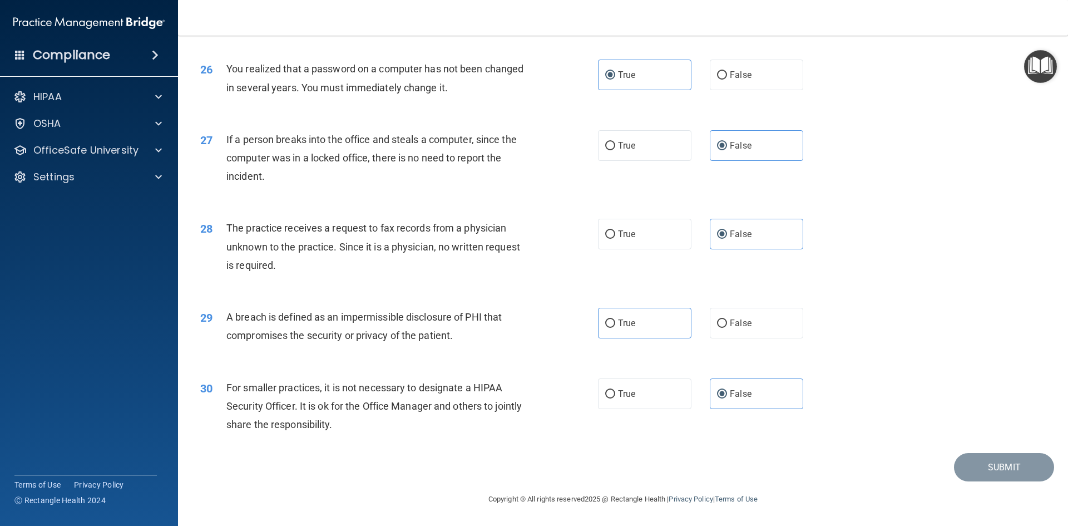
click at [951, 406] on div "30 For smaller practices, it is not necessary to designate a HIPAA Security Off…" at bounding box center [623, 408] width 862 height 89
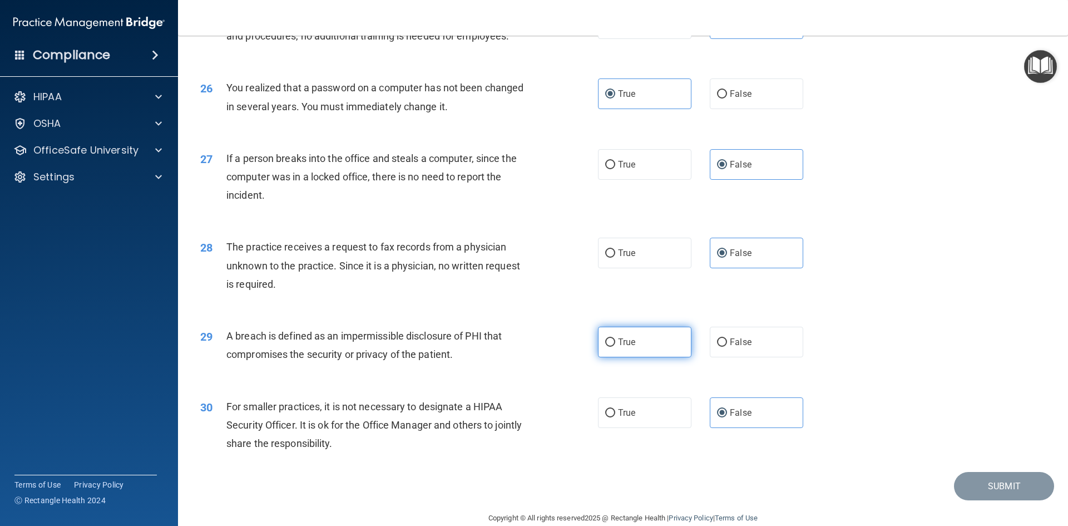
click at [650, 357] on label "True" at bounding box center [644, 342] width 93 height 31
click at [615, 347] on input "True" at bounding box center [610, 342] width 10 height 8
radio input "true"
click at [978, 500] on button "Submit" at bounding box center [1004, 486] width 100 height 28
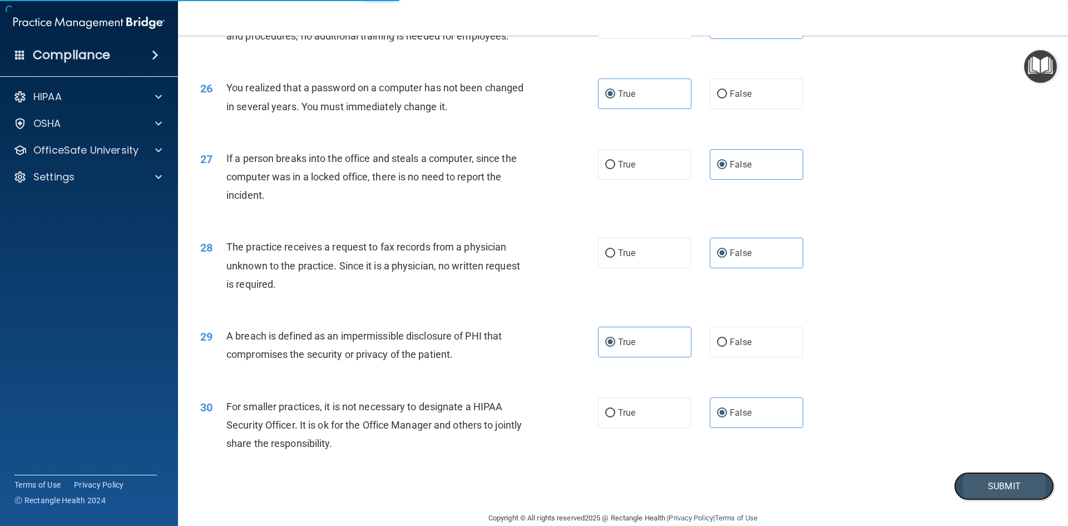
click at [1000, 500] on button "Submit" at bounding box center [1004, 486] width 100 height 28
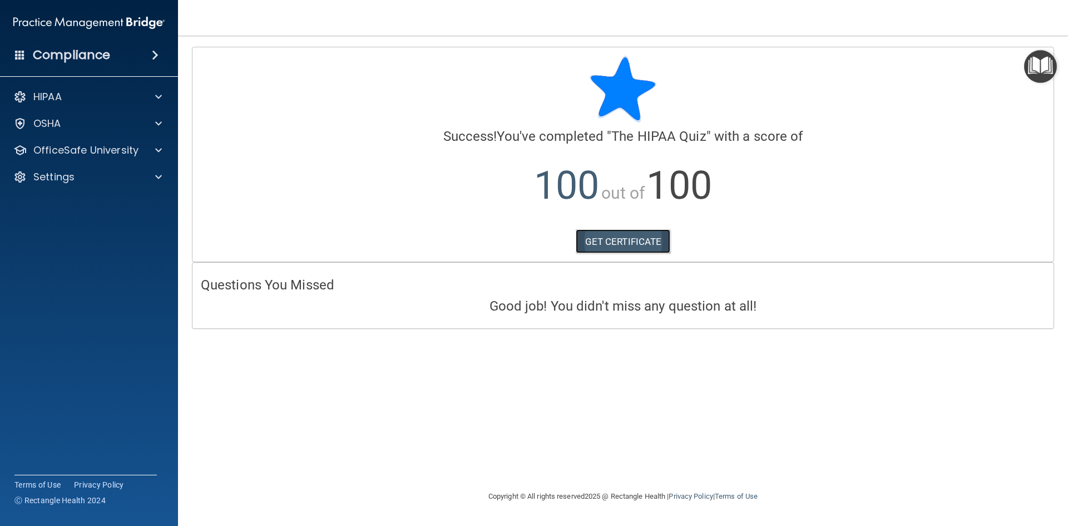
click at [631, 239] on link "GET CERTIFICATE" at bounding box center [623, 241] width 95 height 24
click at [157, 154] on span at bounding box center [158, 150] width 7 height 13
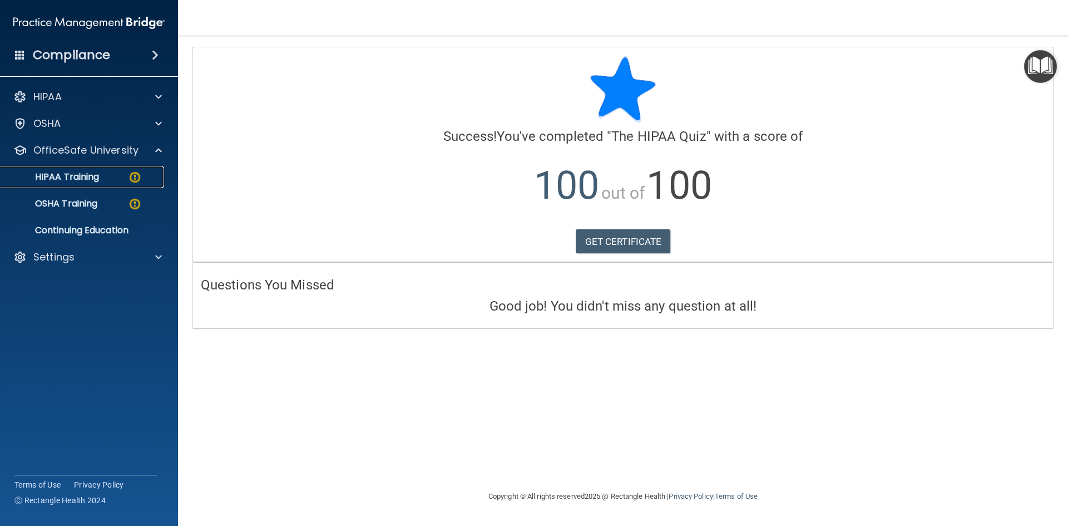
click at [95, 184] on link "HIPAA Training" at bounding box center [76, 177] width 175 height 22
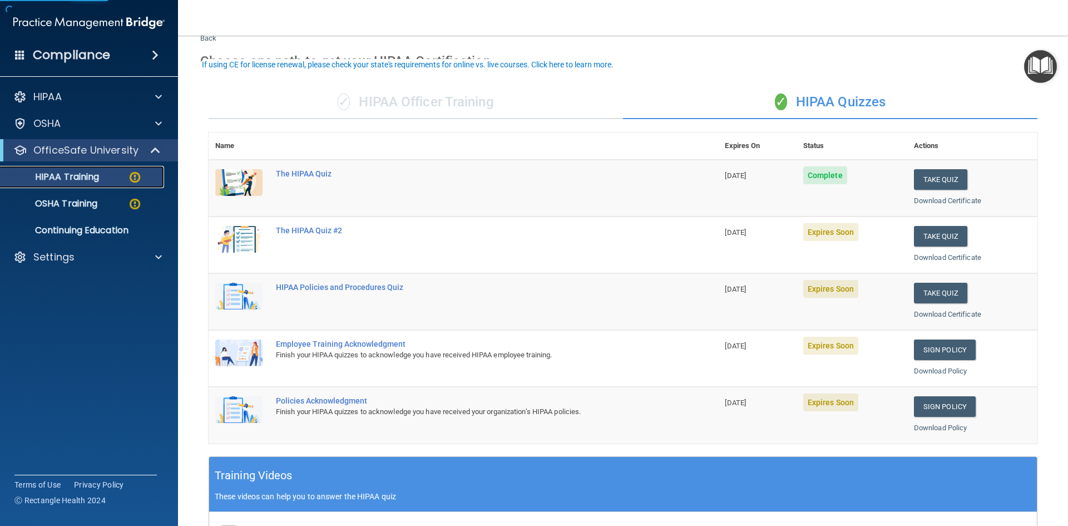
scroll to position [56, 0]
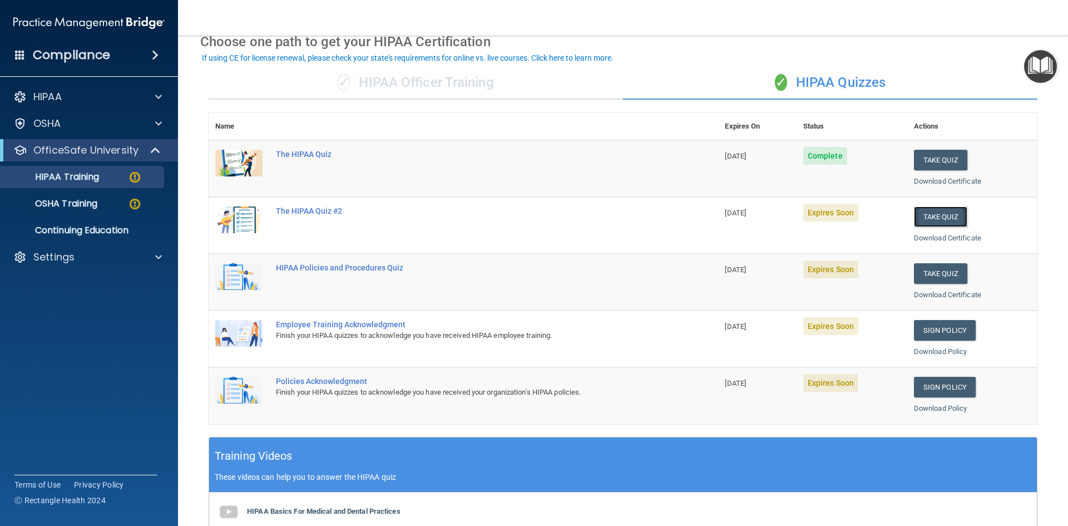
click at [945, 218] on button "Take Quiz" at bounding box center [940, 216] width 53 height 21
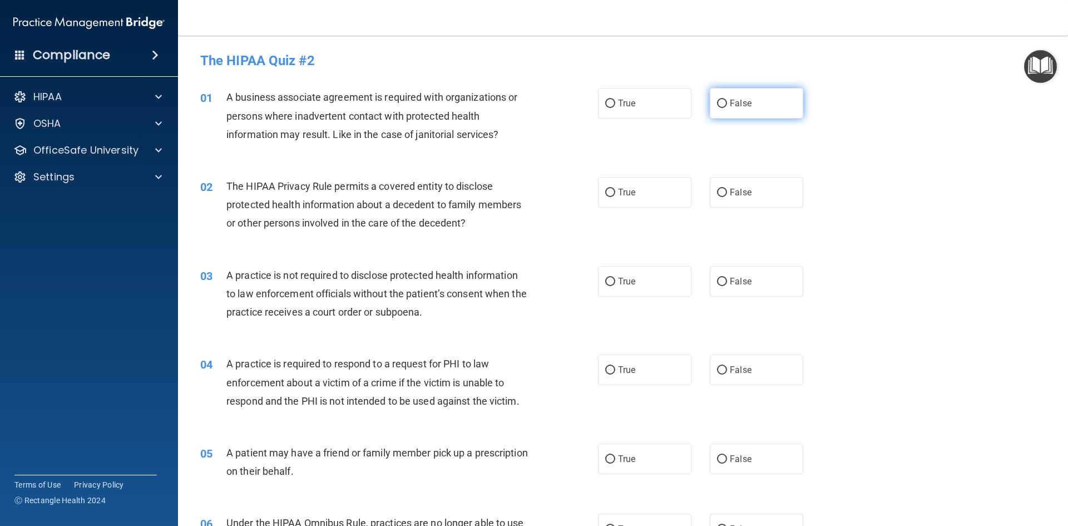
click at [780, 100] on label "False" at bounding box center [756, 103] width 93 height 31
click at [727, 100] on input "False" at bounding box center [722, 104] width 10 height 8
radio input "true"
click at [625, 192] on span "True" at bounding box center [626, 192] width 17 height 11
click at [615, 192] on input "True" at bounding box center [610, 193] width 10 height 8
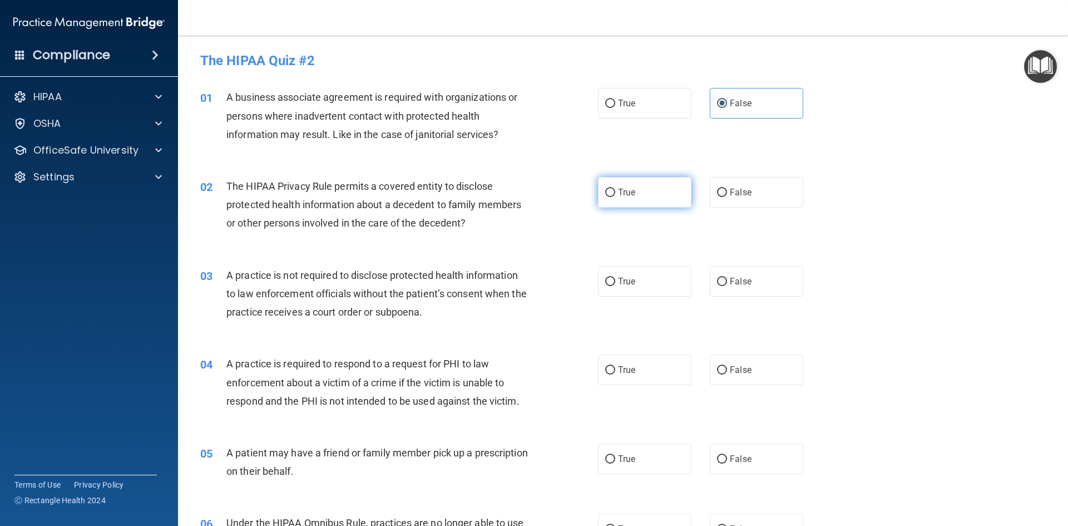
radio input "true"
click at [750, 279] on label "False" at bounding box center [756, 281] width 93 height 31
click at [727, 279] on input "False" at bounding box center [722, 282] width 10 height 8
radio input "true"
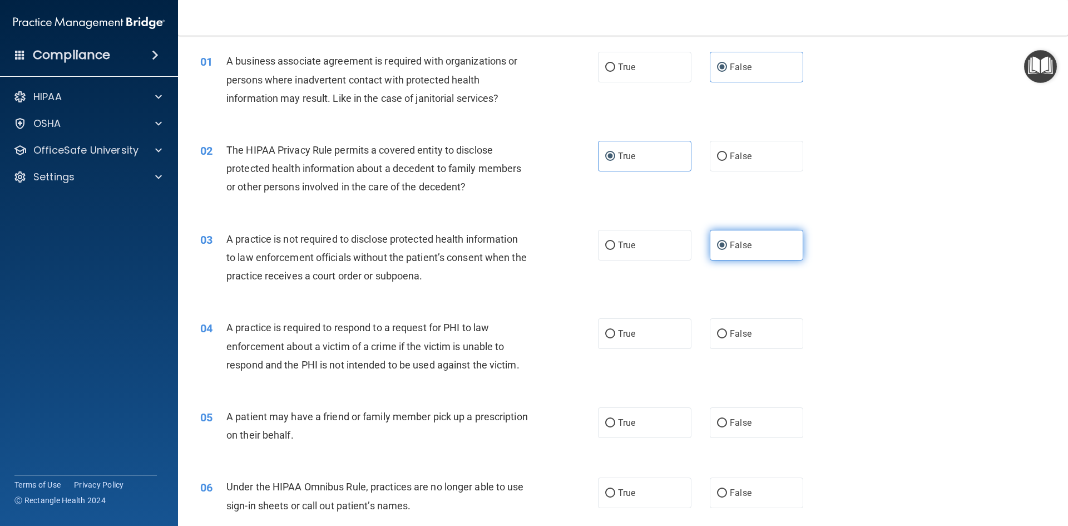
scroll to position [56, 0]
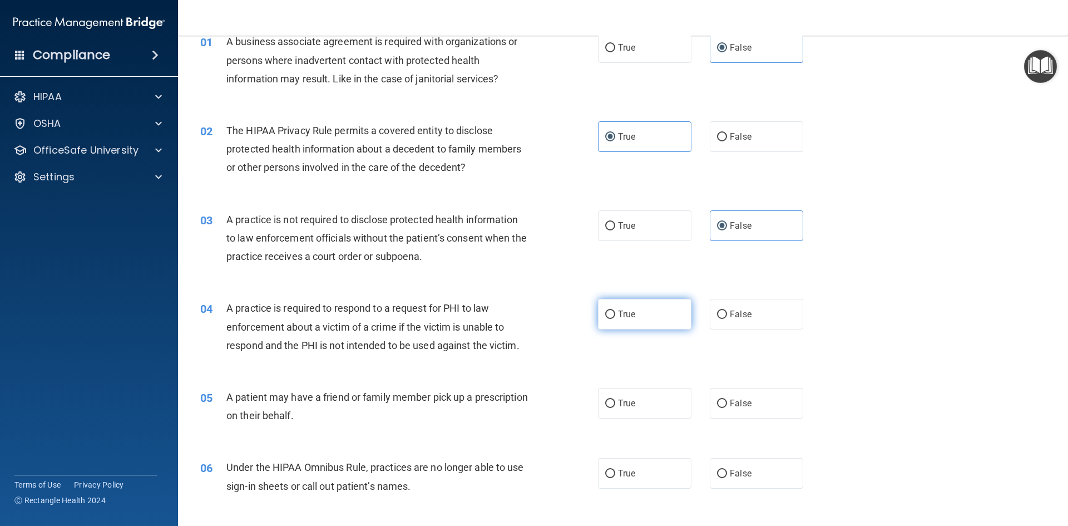
click at [619, 320] on label "True" at bounding box center [644, 314] width 93 height 31
click at [615, 319] on input "True" at bounding box center [610, 314] width 10 height 8
radio input "true"
click at [633, 413] on label "True" at bounding box center [644, 403] width 93 height 31
click at [615, 408] on input "True" at bounding box center [610, 403] width 10 height 8
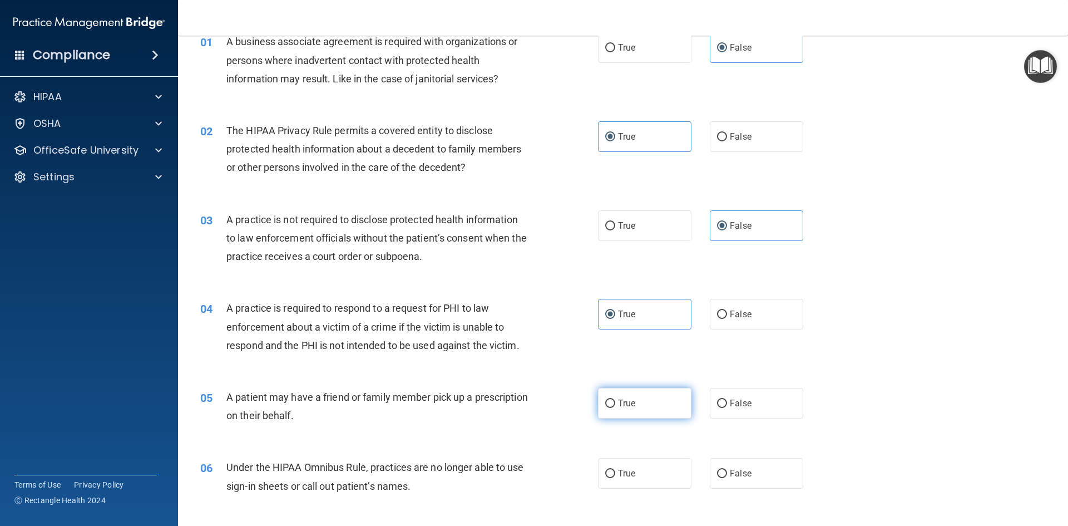
radio input "true"
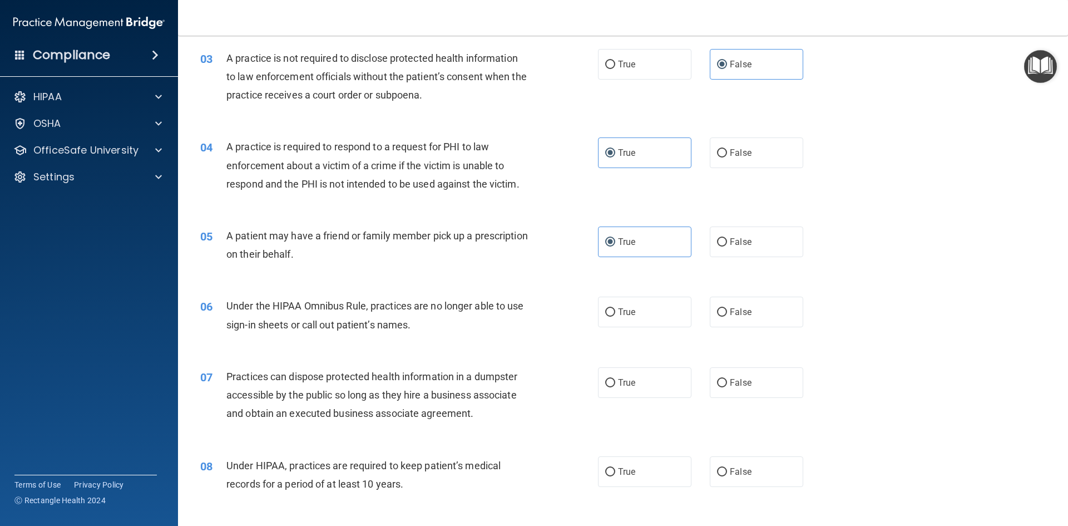
scroll to position [223, 0]
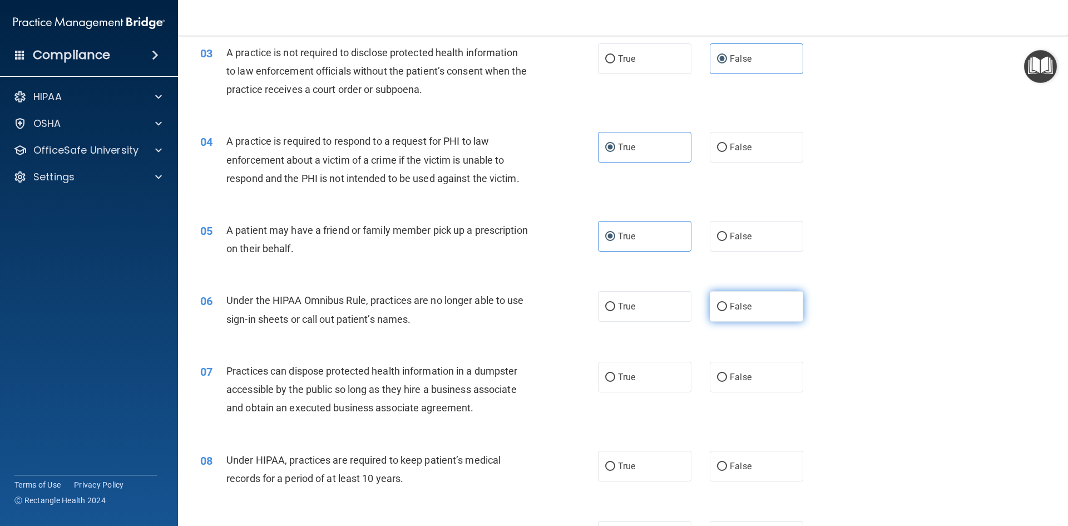
click at [742, 312] on label "False" at bounding box center [756, 306] width 93 height 31
click at [727, 311] on input "False" at bounding box center [722, 307] width 10 height 8
radio input "true"
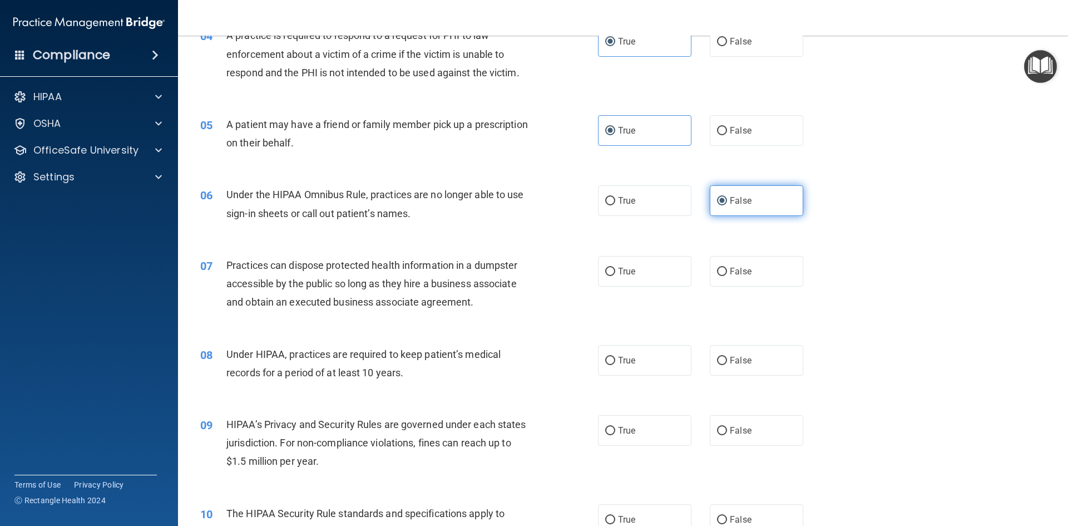
scroll to position [334, 0]
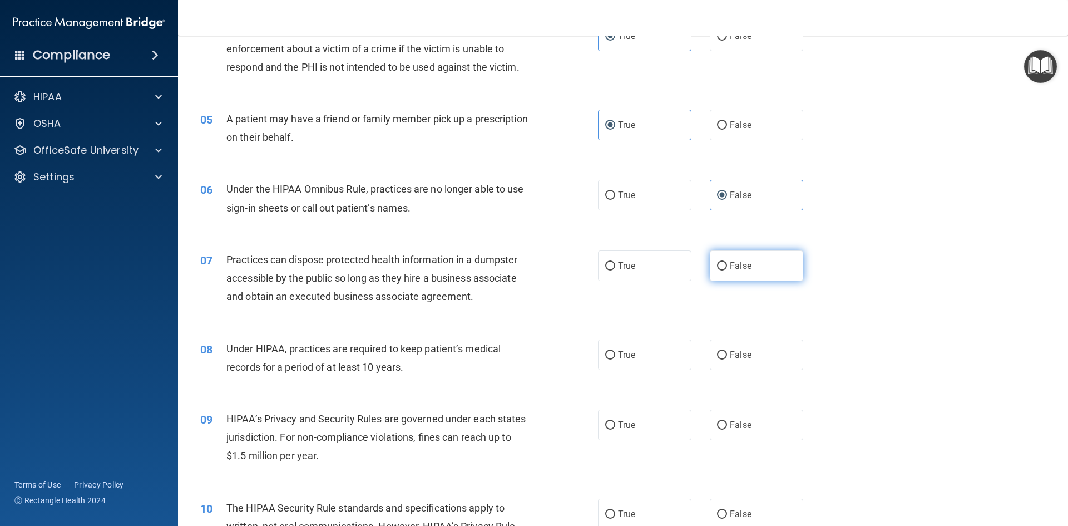
click at [757, 263] on label "False" at bounding box center [756, 265] width 93 height 31
click at [727, 263] on input "False" at bounding box center [722, 266] width 10 height 8
radio input "true"
click at [754, 355] on label "False" at bounding box center [756, 354] width 93 height 31
click at [727, 355] on input "False" at bounding box center [722, 355] width 10 height 8
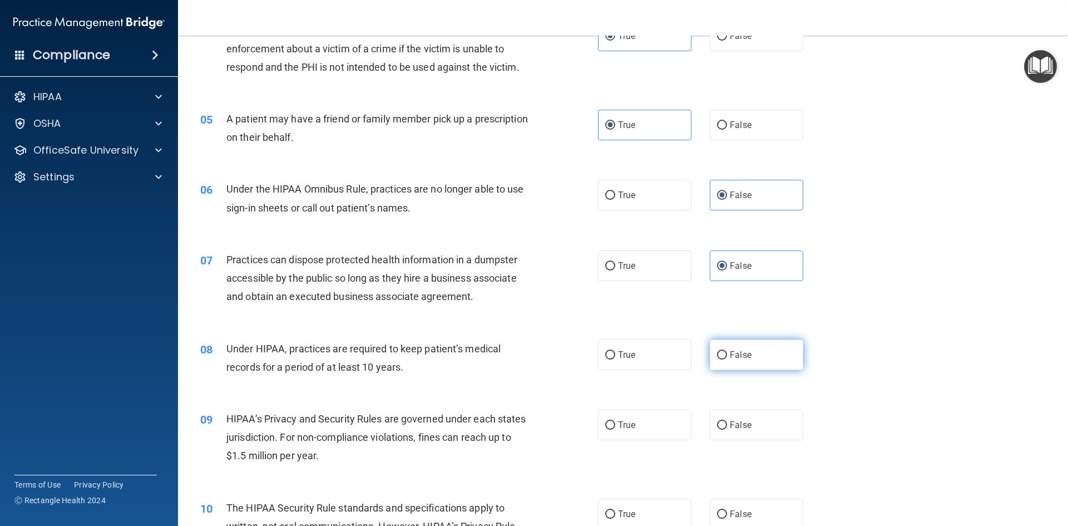
radio input "true"
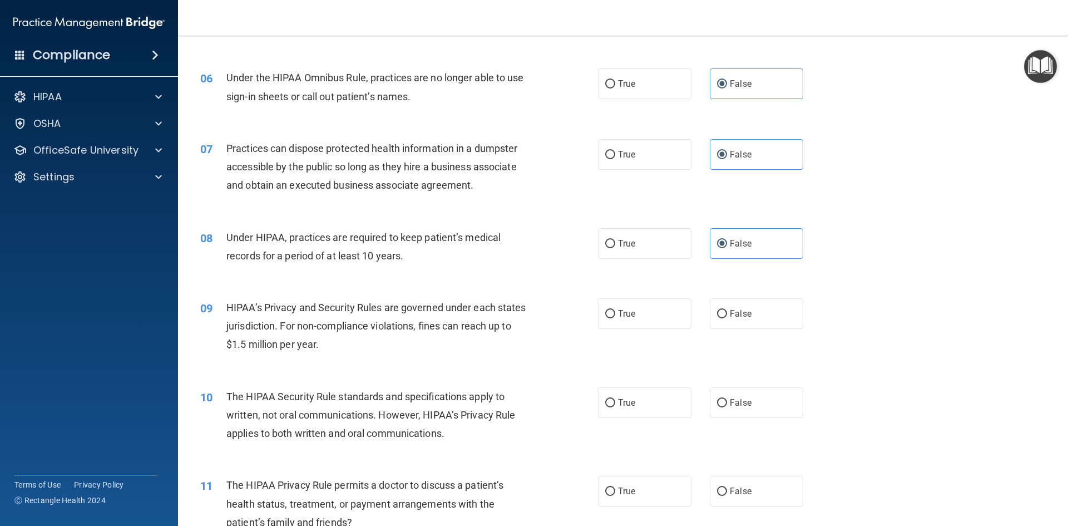
scroll to position [501, 0]
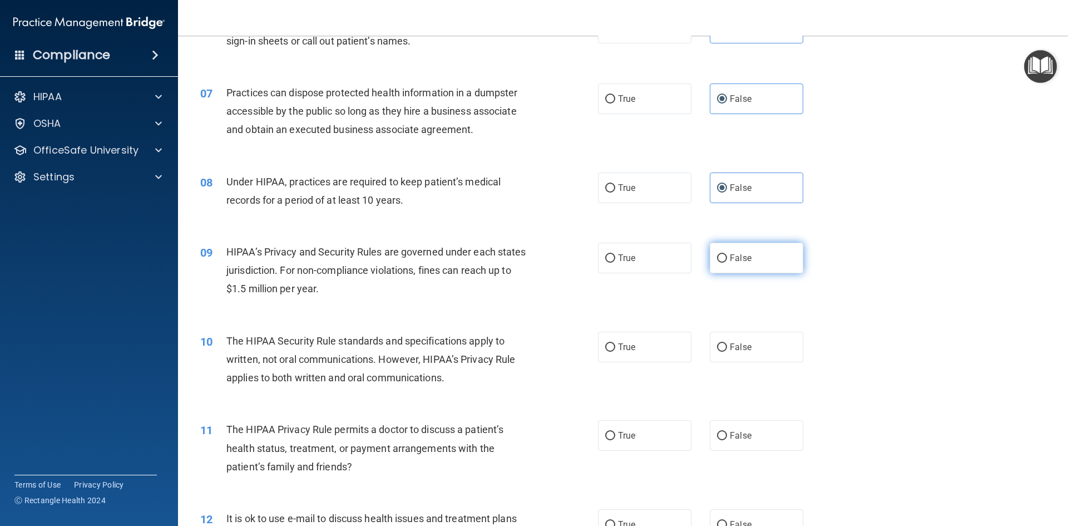
click at [744, 256] on span "False" at bounding box center [741, 258] width 22 height 11
click at [727, 256] on input "False" at bounding box center [722, 258] width 10 height 8
radio input "true"
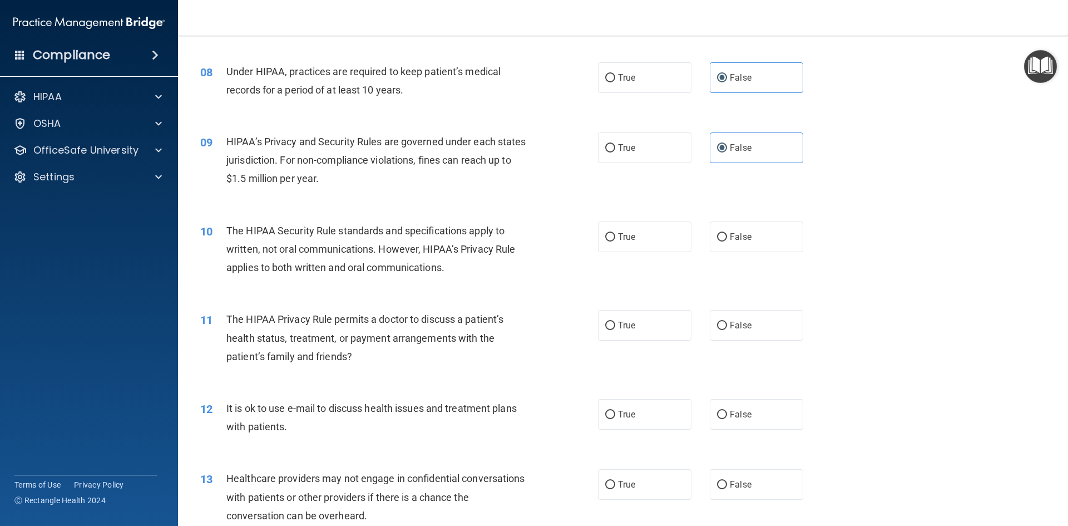
scroll to position [612, 0]
click at [656, 244] on label "True" at bounding box center [644, 235] width 93 height 31
click at [615, 240] on input "True" at bounding box center [610, 236] width 10 height 8
radio input "true"
click at [640, 325] on label "True" at bounding box center [644, 324] width 93 height 31
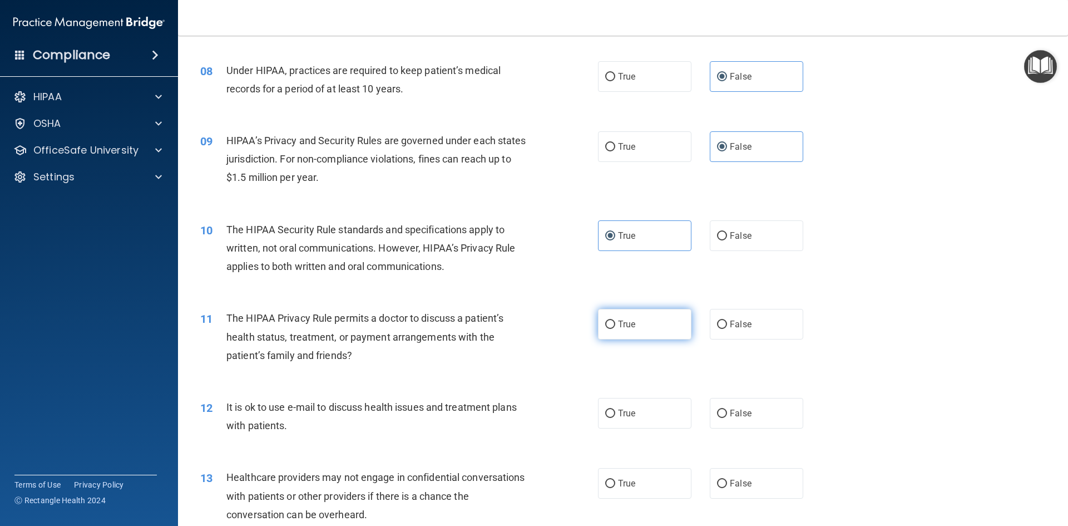
click at [615, 325] on input "True" at bounding box center [610, 324] width 10 height 8
radio input "true"
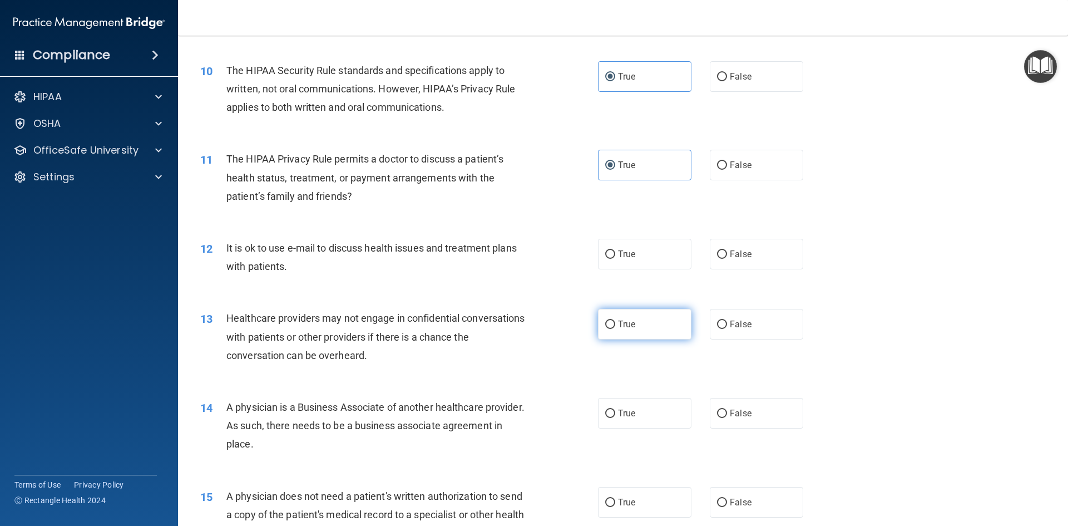
scroll to position [779, 0]
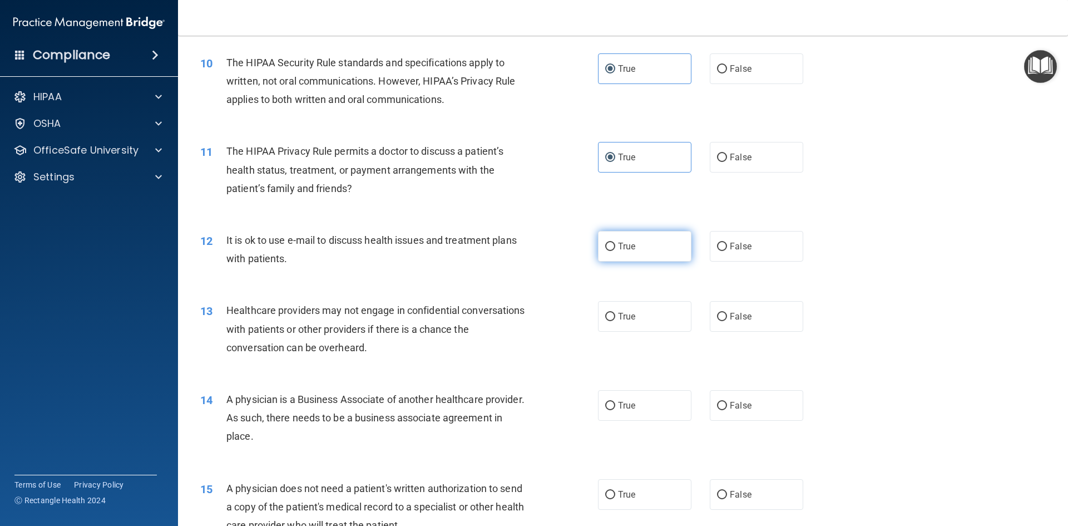
click at [625, 248] on span "True" at bounding box center [626, 246] width 17 height 11
click at [615, 248] on input "True" at bounding box center [610, 247] width 10 height 8
radio input "true"
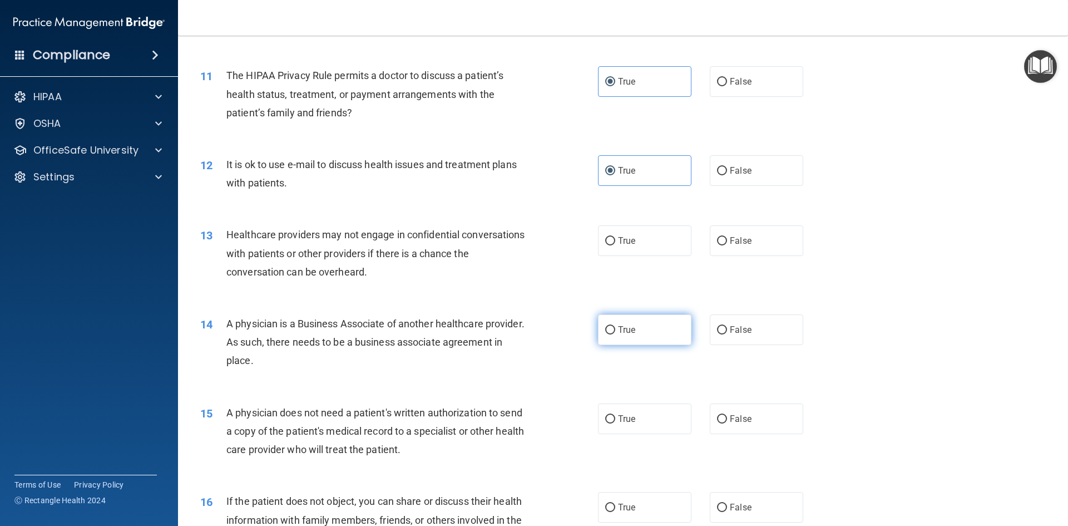
scroll to position [890, 0]
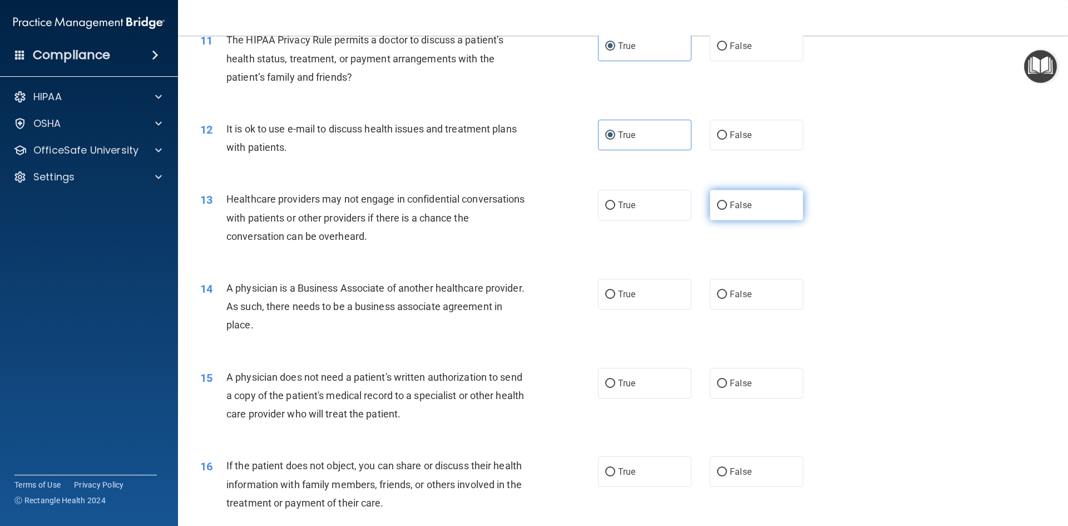
click at [730, 204] on span "False" at bounding box center [741, 205] width 22 height 11
click at [727, 204] on input "False" at bounding box center [722, 205] width 10 height 8
radio input "true"
click at [713, 286] on label "False" at bounding box center [756, 294] width 93 height 31
click at [717, 290] on input "False" at bounding box center [722, 294] width 10 height 8
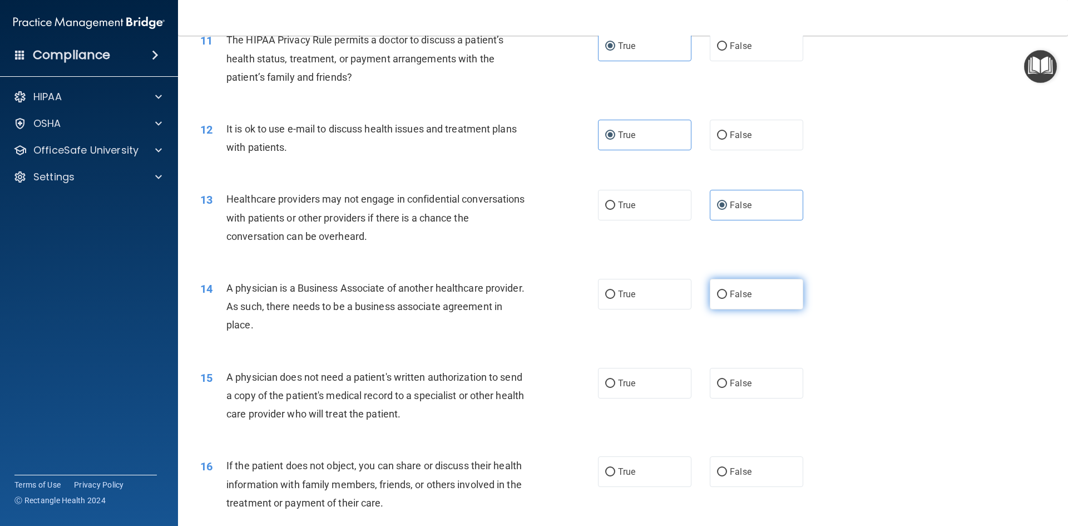
radio input "true"
click at [639, 388] on label "True" at bounding box center [644, 383] width 93 height 31
click at [615, 388] on input "True" at bounding box center [610, 383] width 10 height 8
radio input "true"
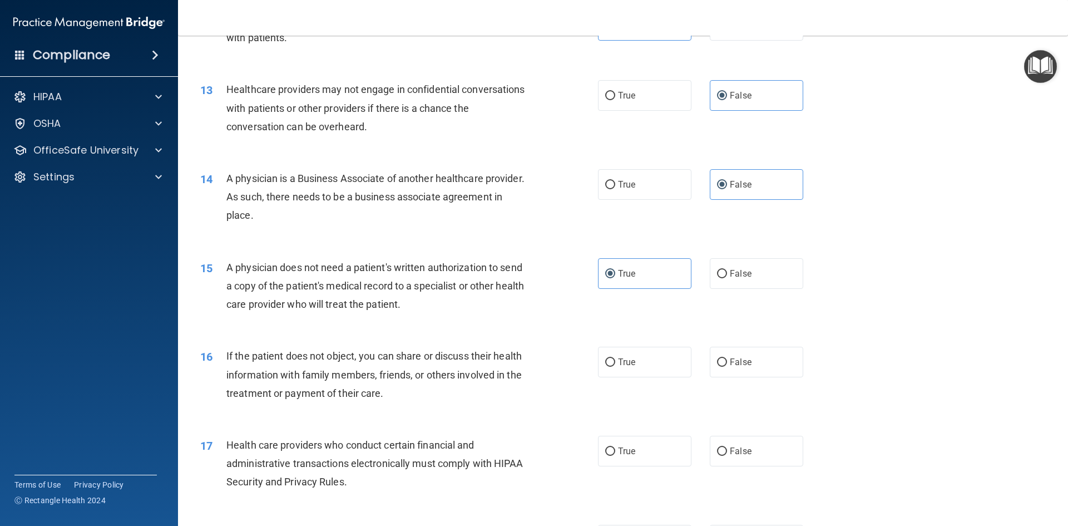
scroll to position [1001, 0]
click at [658, 357] on label "True" at bounding box center [644, 360] width 93 height 31
click at [615, 357] on input "True" at bounding box center [610, 361] width 10 height 8
radio input "true"
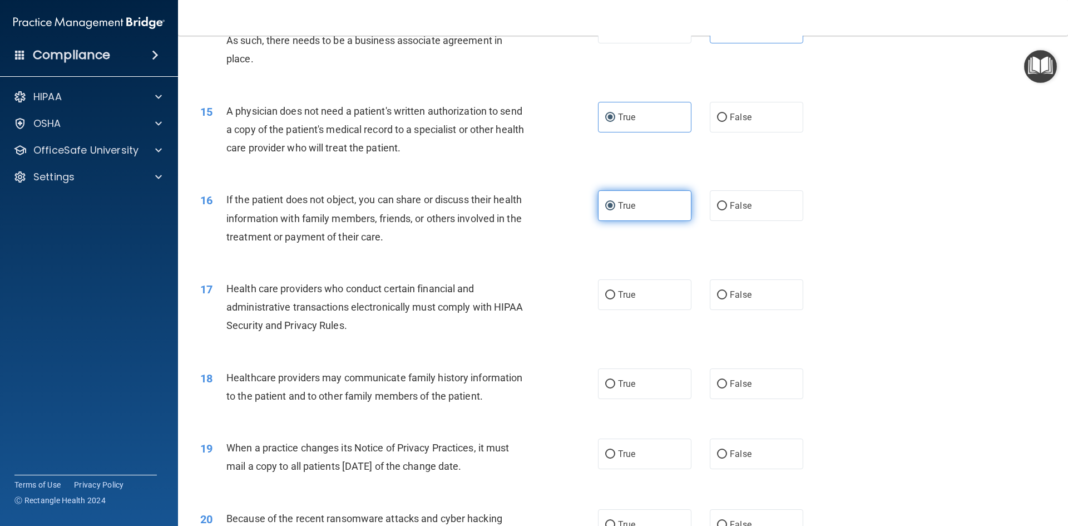
scroll to position [1168, 0]
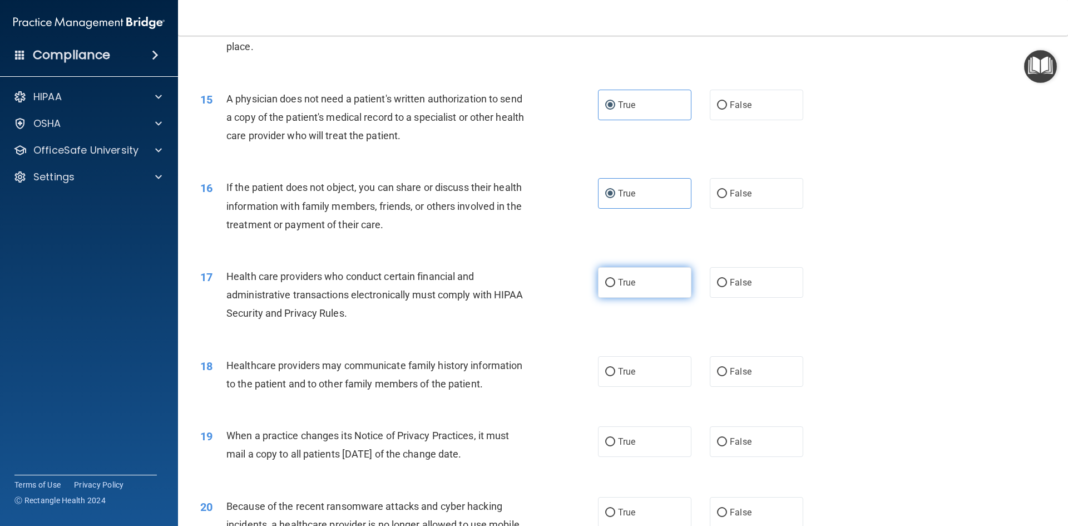
click at [645, 289] on label "True" at bounding box center [644, 282] width 93 height 31
click at [615, 287] on input "True" at bounding box center [610, 283] width 10 height 8
radio input "true"
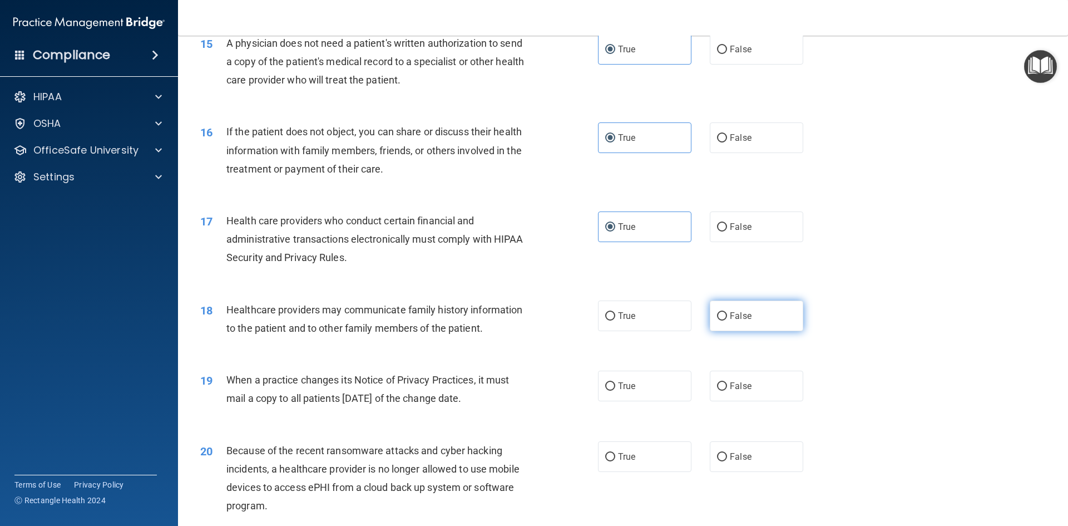
click at [758, 313] on label "False" at bounding box center [756, 315] width 93 height 31
click at [727, 313] on input "False" at bounding box center [722, 316] width 10 height 8
radio input "true"
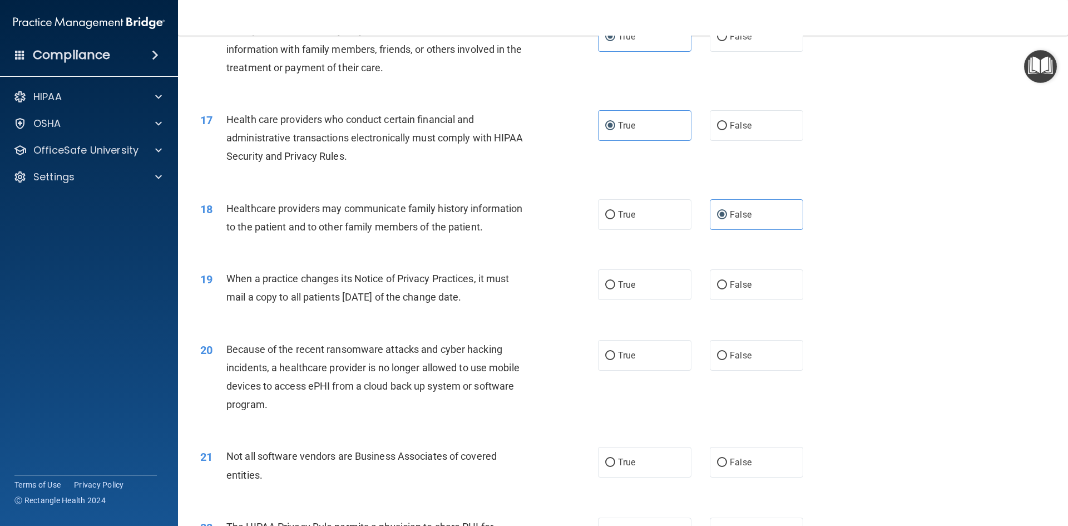
scroll to position [1335, 0]
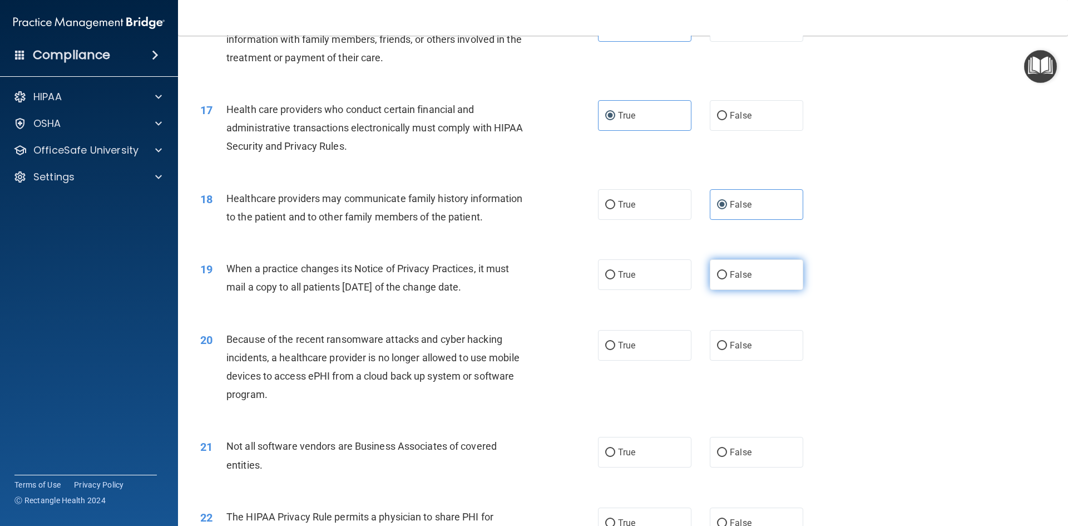
click at [753, 278] on label "False" at bounding box center [756, 274] width 93 height 31
click at [727, 278] on input "False" at bounding box center [722, 275] width 10 height 8
radio input "true"
click at [742, 343] on span "False" at bounding box center [741, 345] width 22 height 11
click at [727, 343] on input "False" at bounding box center [722, 346] width 10 height 8
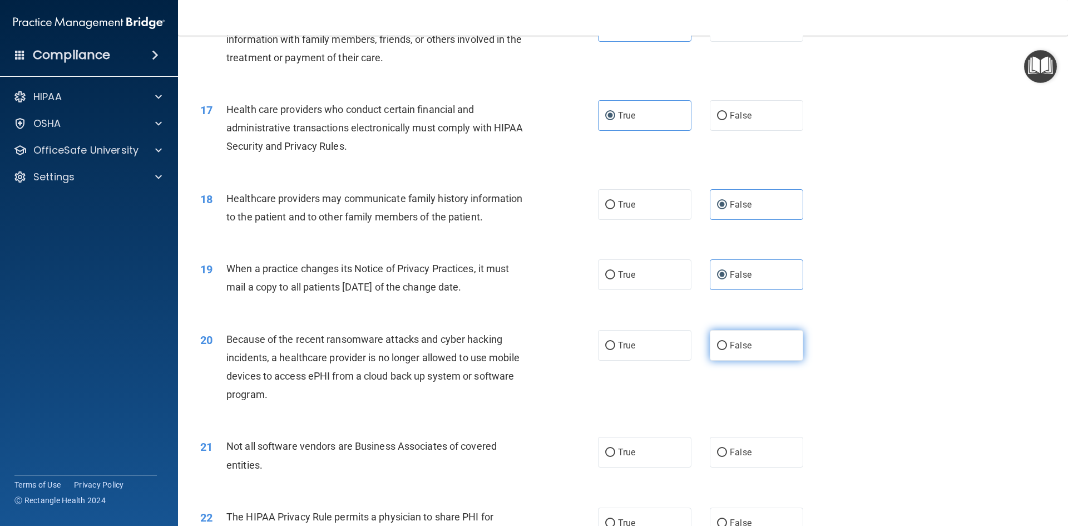
radio input "true"
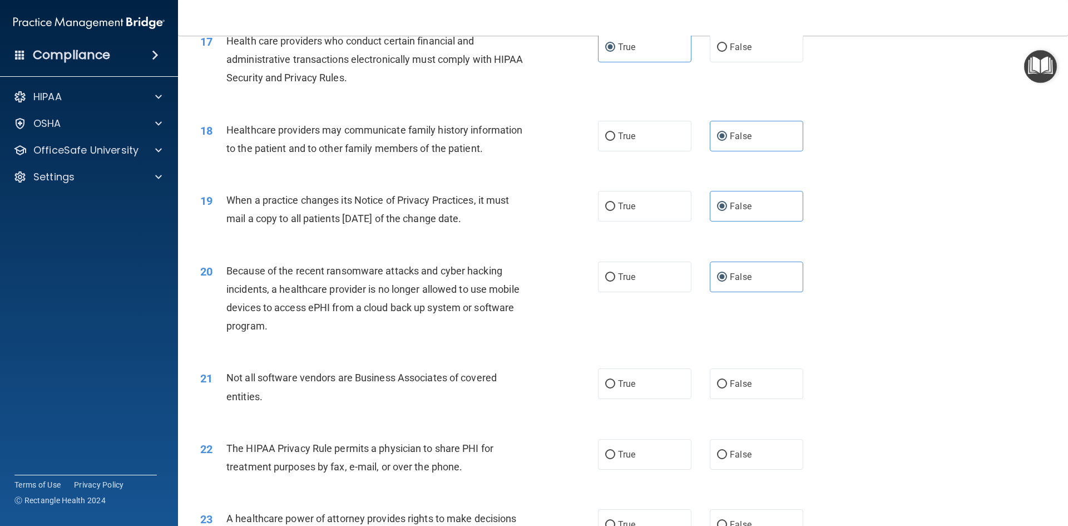
scroll to position [1446, 0]
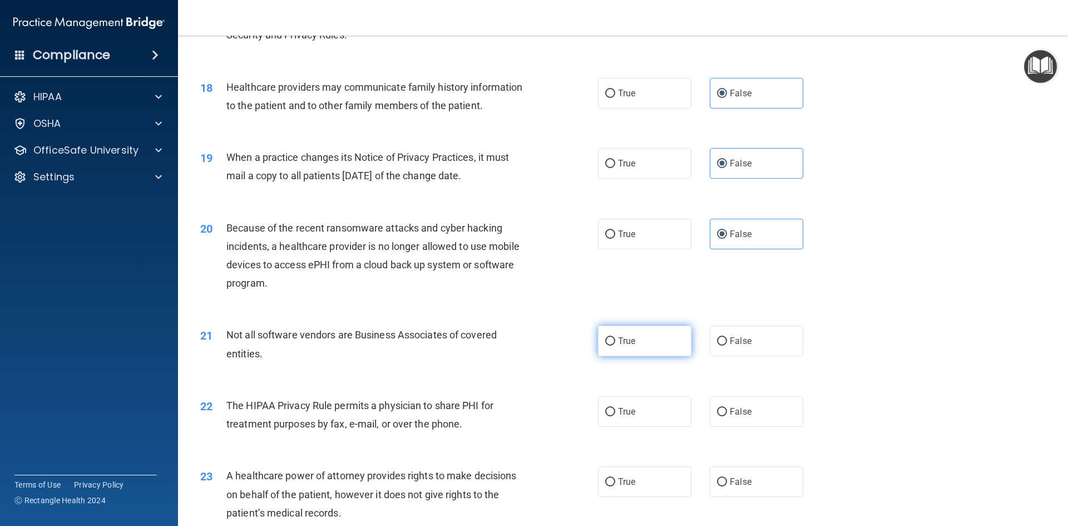
click at [605, 339] on input "True" at bounding box center [610, 341] width 10 height 8
radio input "true"
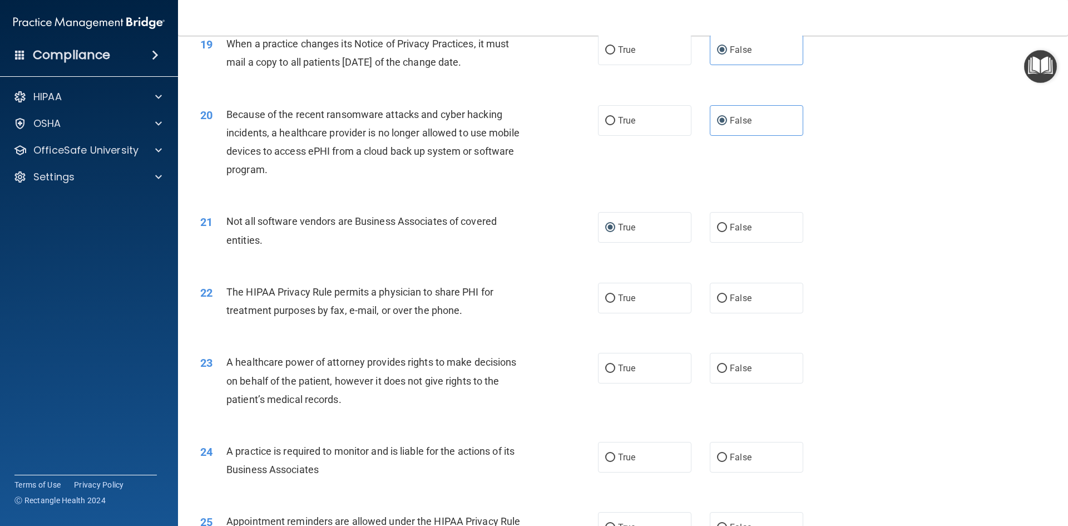
scroll to position [1613, 0]
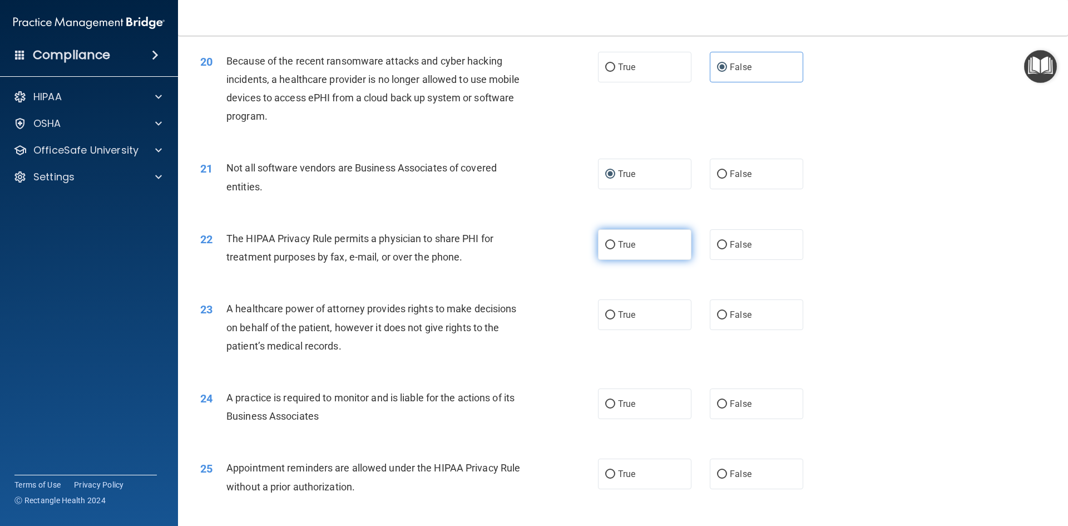
click at [646, 251] on label "True" at bounding box center [644, 244] width 93 height 31
click at [615, 249] on input "True" at bounding box center [610, 245] width 10 height 8
radio input "true"
click at [746, 321] on label "False" at bounding box center [756, 314] width 93 height 31
click at [727, 319] on input "False" at bounding box center [722, 315] width 10 height 8
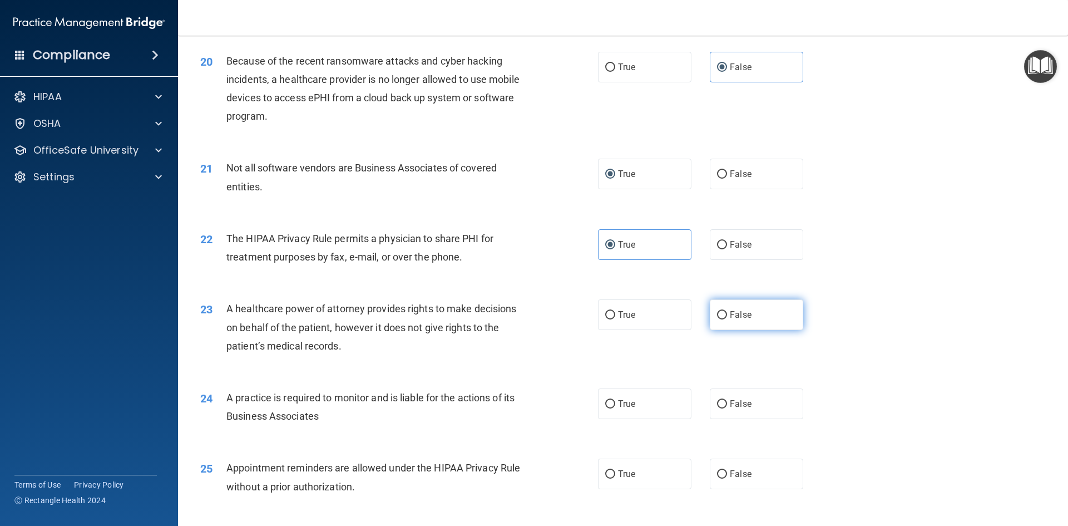
radio input "true"
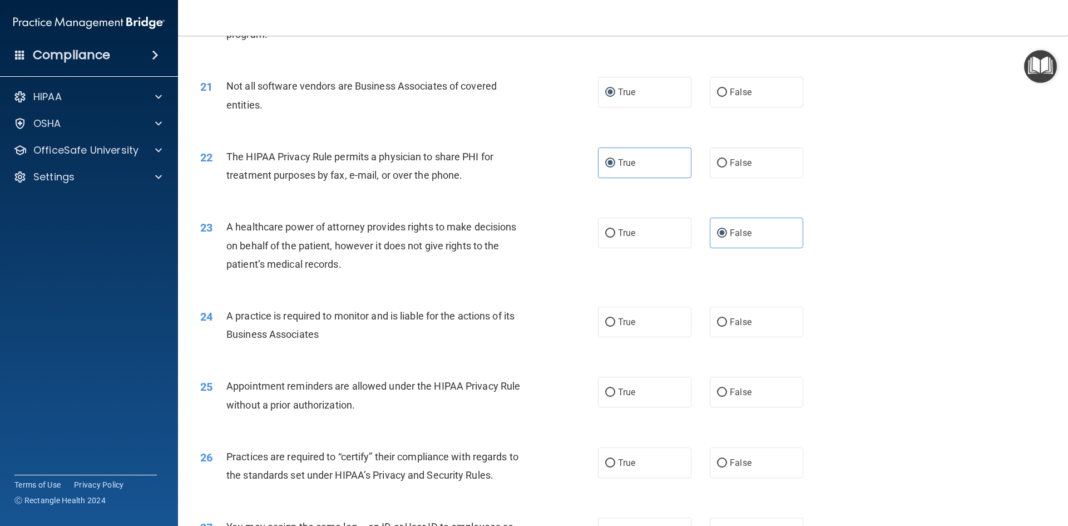
scroll to position [1724, 0]
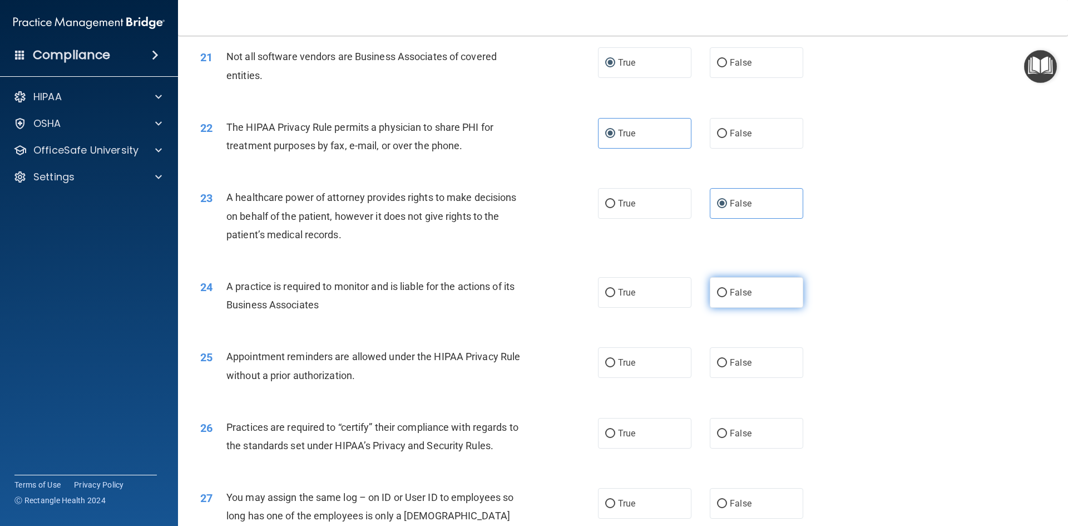
click at [730, 286] on label "False" at bounding box center [756, 292] width 93 height 31
click at [727, 289] on input "False" at bounding box center [722, 293] width 10 height 8
radio input "true"
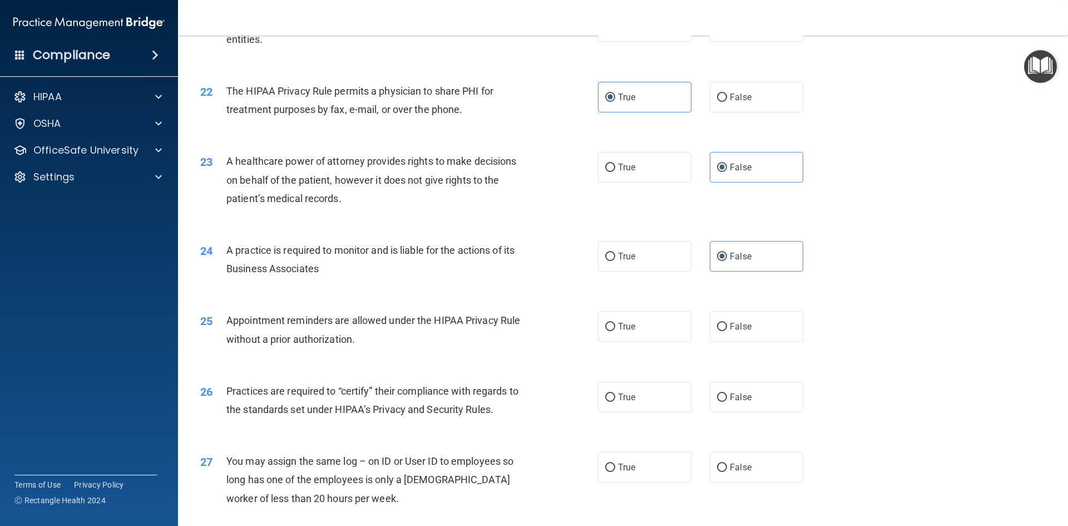
scroll to position [1780, 0]
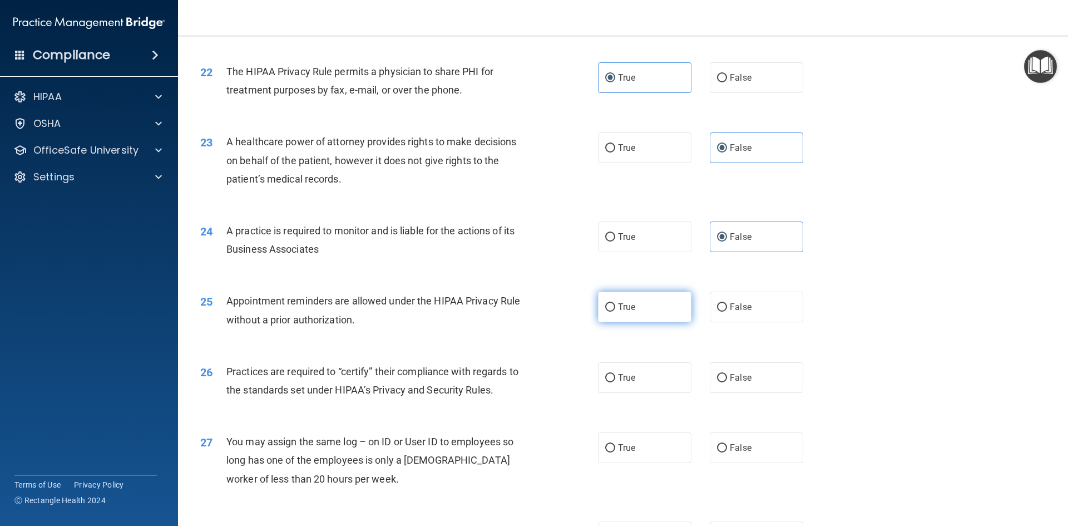
click at [608, 303] on input "True" at bounding box center [610, 307] width 10 height 8
radio input "true"
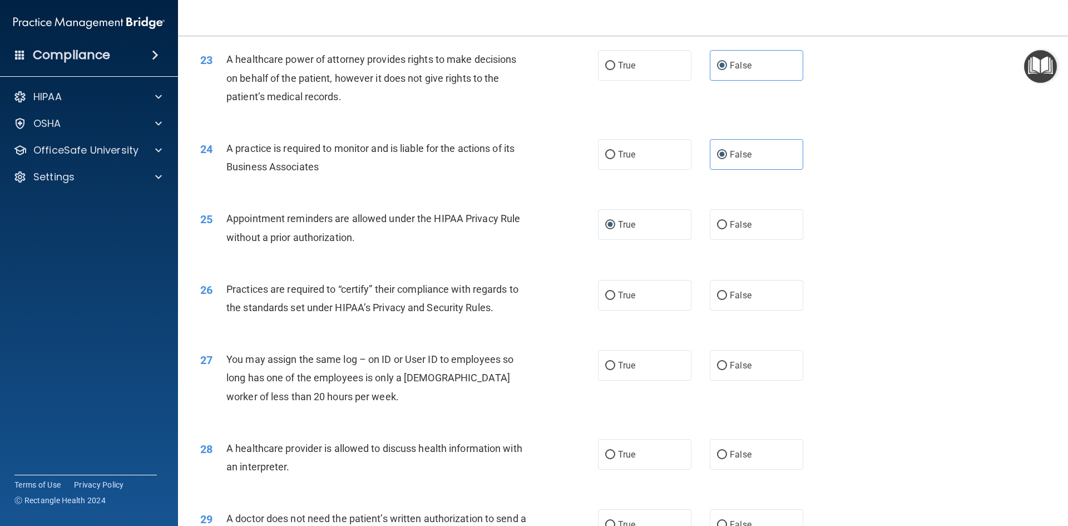
scroll to position [1891, 0]
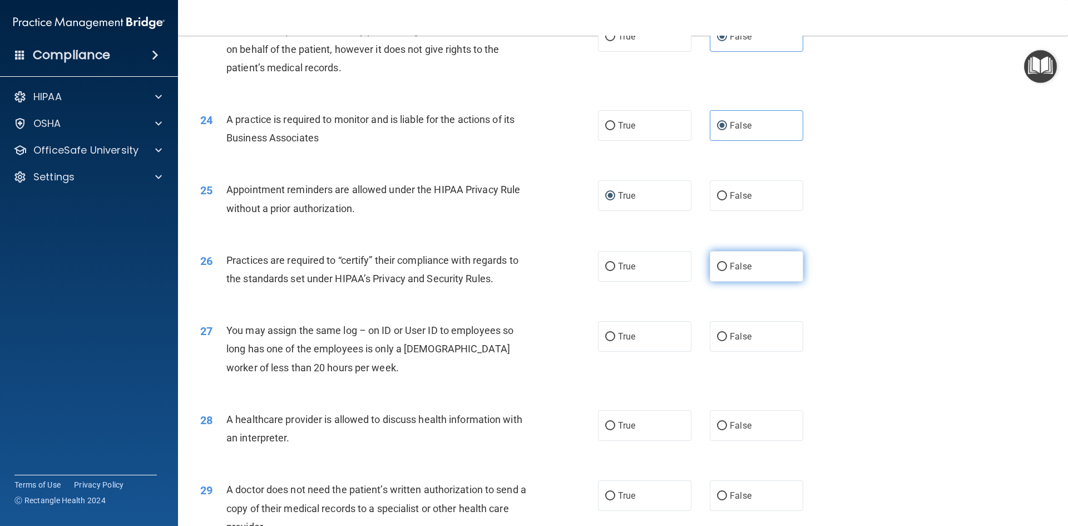
click at [725, 278] on label "False" at bounding box center [756, 266] width 93 height 31
click at [725, 271] on input "False" at bounding box center [722, 267] width 10 height 8
radio input "true"
click at [734, 333] on span "False" at bounding box center [741, 336] width 22 height 11
click at [727, 333] on input "False" at bounding box center [722, 337] width 10 height 8
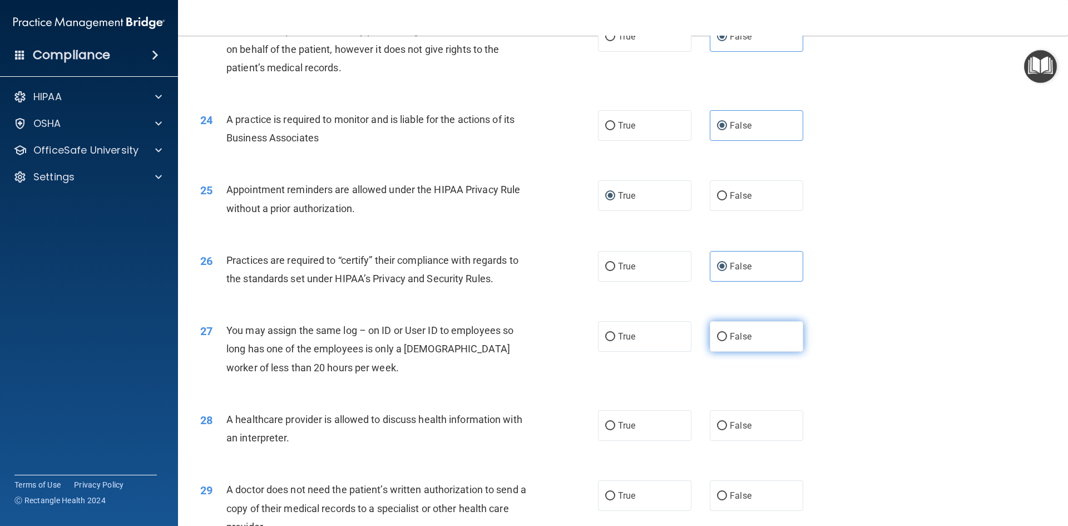
radio input "true"
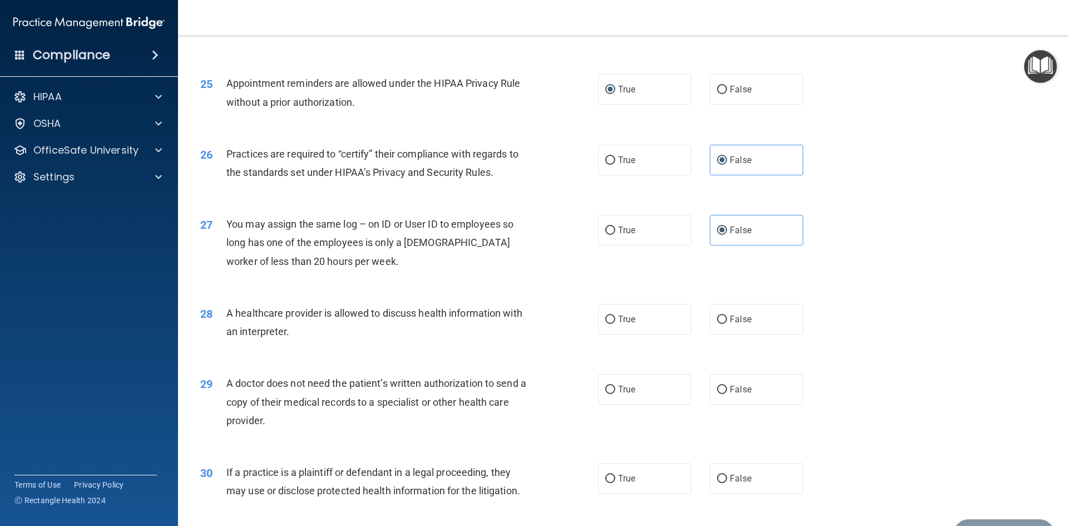
scroll to position [2003, 0]
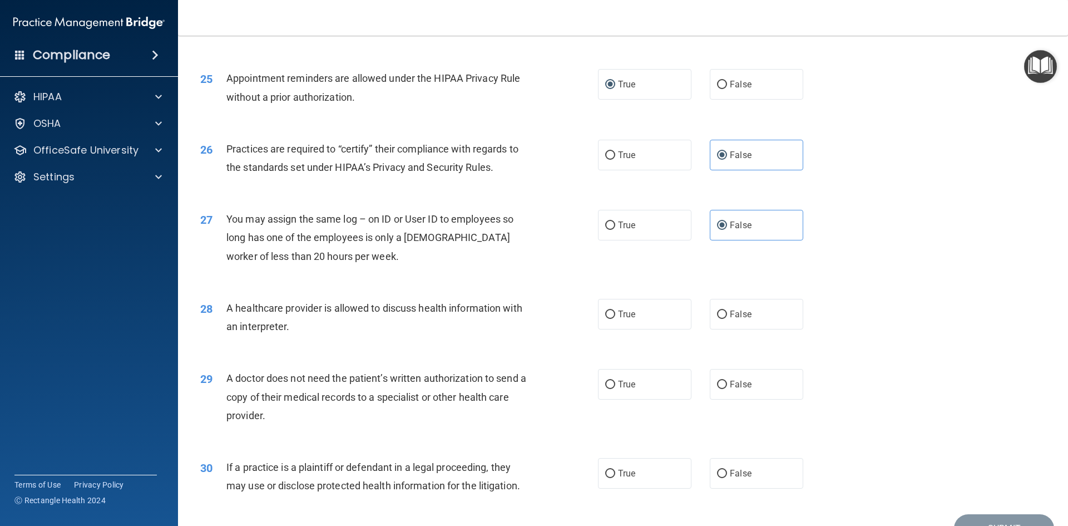
drag, startPoint x: 639, startPoint y: 320, endPoint x: 640, endPoint y: 341, distance: 21.2
click at [640, 322] on label "True" at bounding box center [644, 314] width 93 height 31
click at [615, 319] on input "True" at bounding box center [610, 314] width 10 height 8
radio input "true"
click at [634, 389] on label "True" at bounding box center [644, 384] width 93 height 31
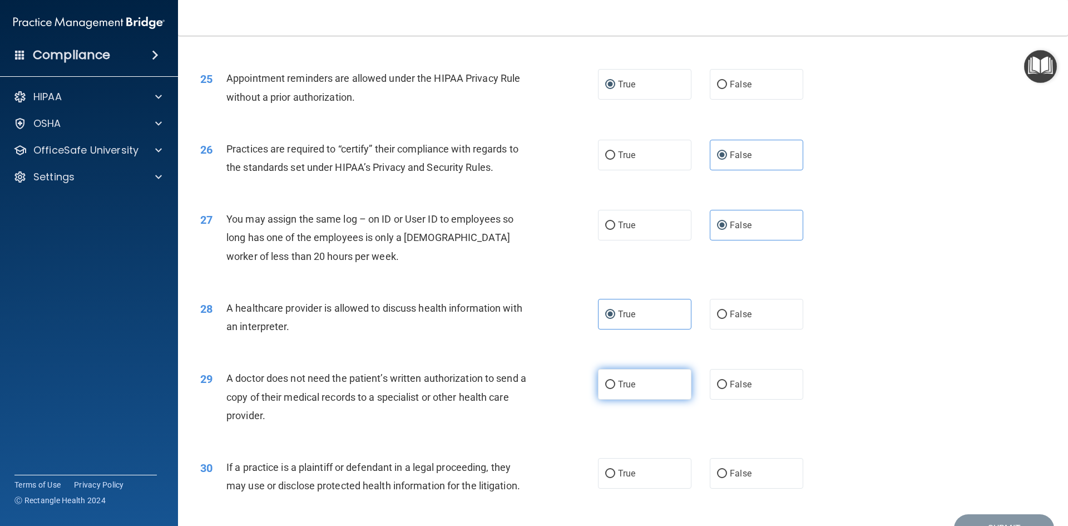
click at [615, 389] on input "True" at bounding box center [610, 384] width 10 height 8
radio input "true"
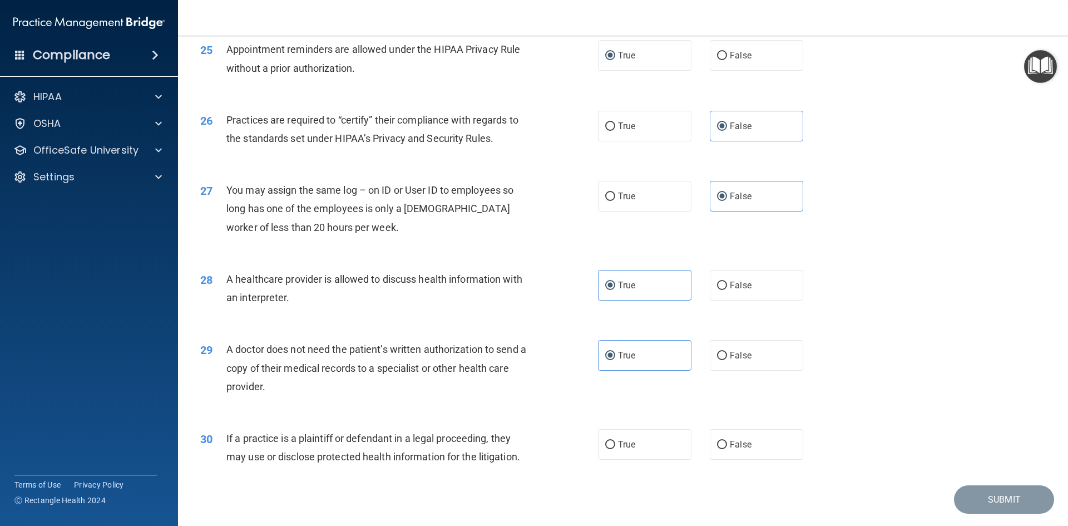
scroll to position [2064, 0]
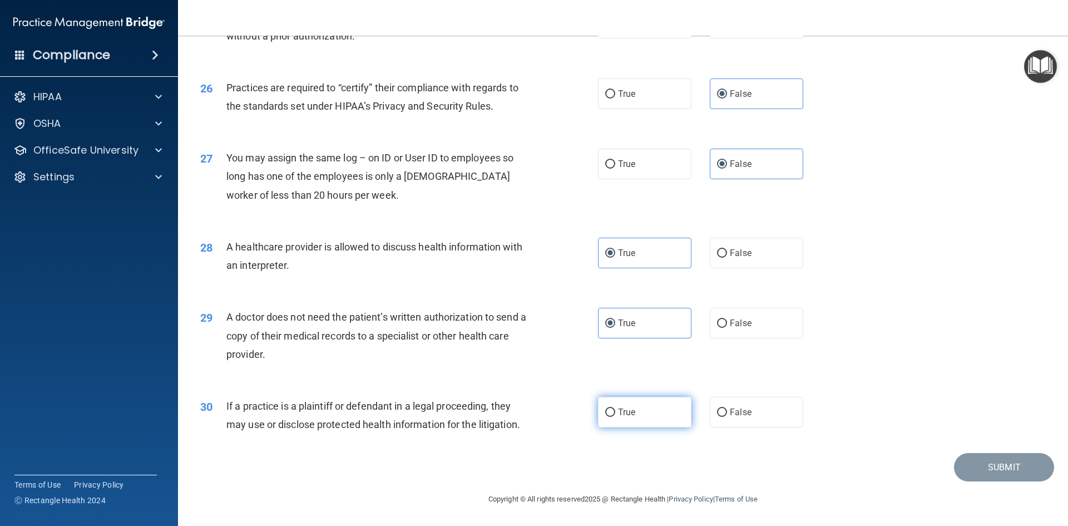
click at [637, 407] on label "True" at bounding box center [644, 412] width 93 height 31
click at [615, 408] on input "True" at bounding box center [610, 412] width 10 height 8
radio input "true"
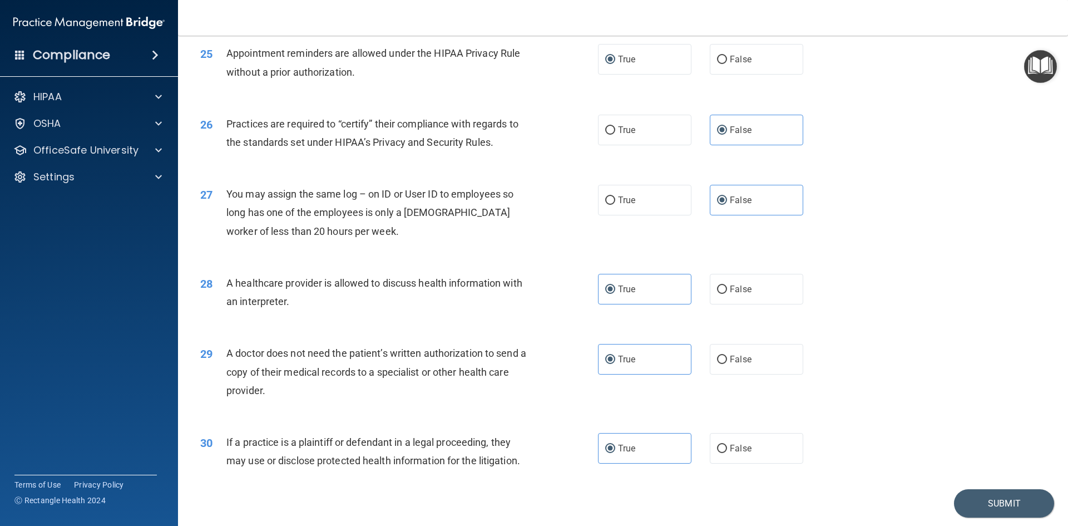
scroll to position [2008, 0]
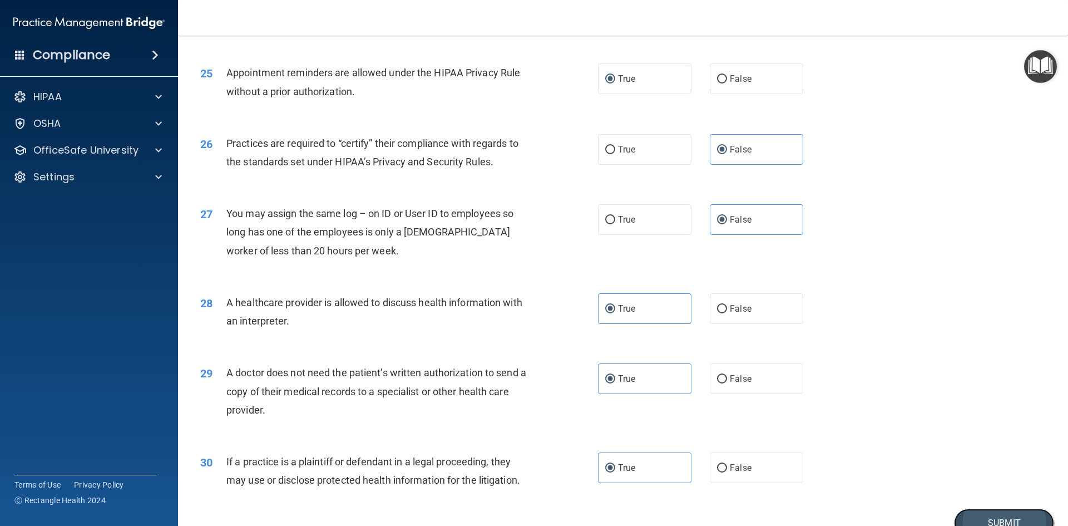
click at [996, 516] on button "Submit" at bounding box center [1004, 522] width 100 height 28
click at [989, 514] on button "Submit" at bounding box center [1004, 522] width 100 height 28
click at [989, 515] on button "Submit" at bounding box center [1004, 522] width 100 height 28
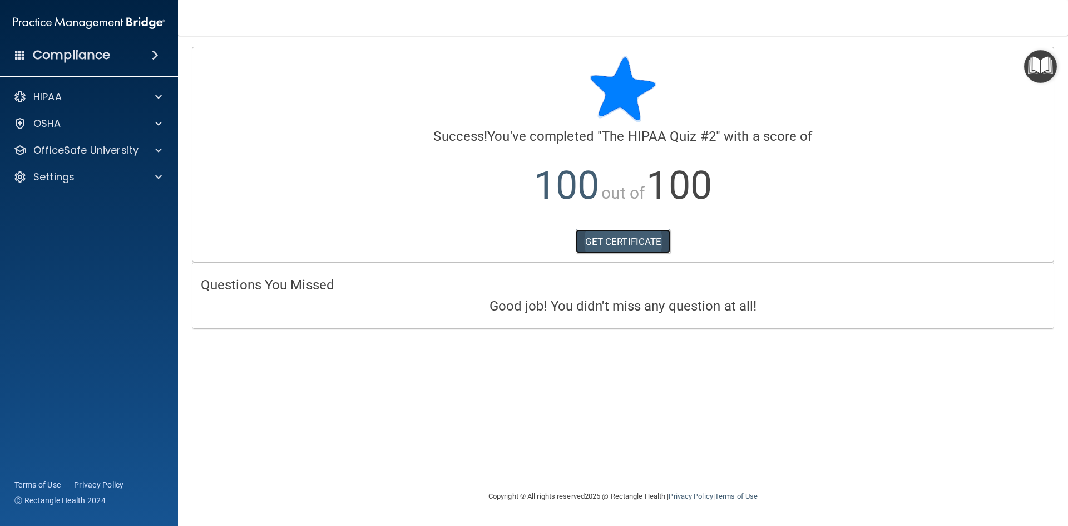
click at [635, 236] on link "GET CERTIFICATE" at bounding box center [623, 241] width 95 height 24
click at [156, 149] on span at bounding box center [158, 150] width 7 height 13
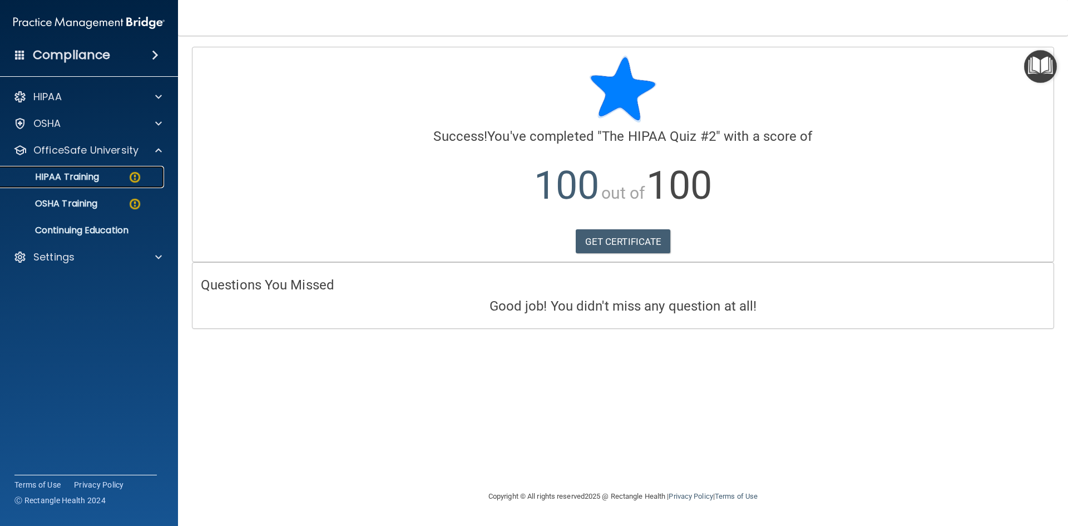
click at [115, 172] on div "HIPAA Training" at bounding box center [83, 176] width 152 height 11
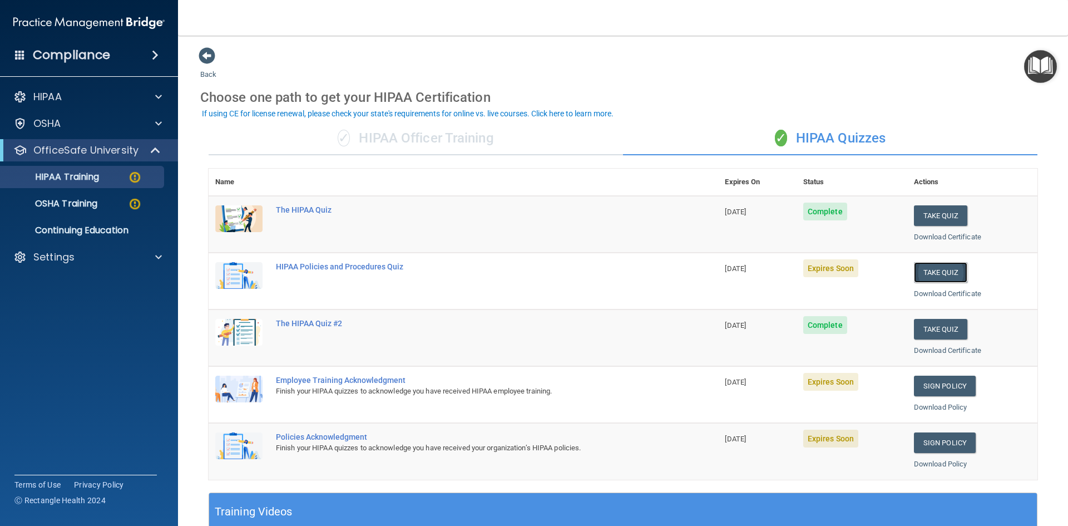
click at [942, 268] on button "Take Quiz" at bounding box center [940, 272] width 53 height 21
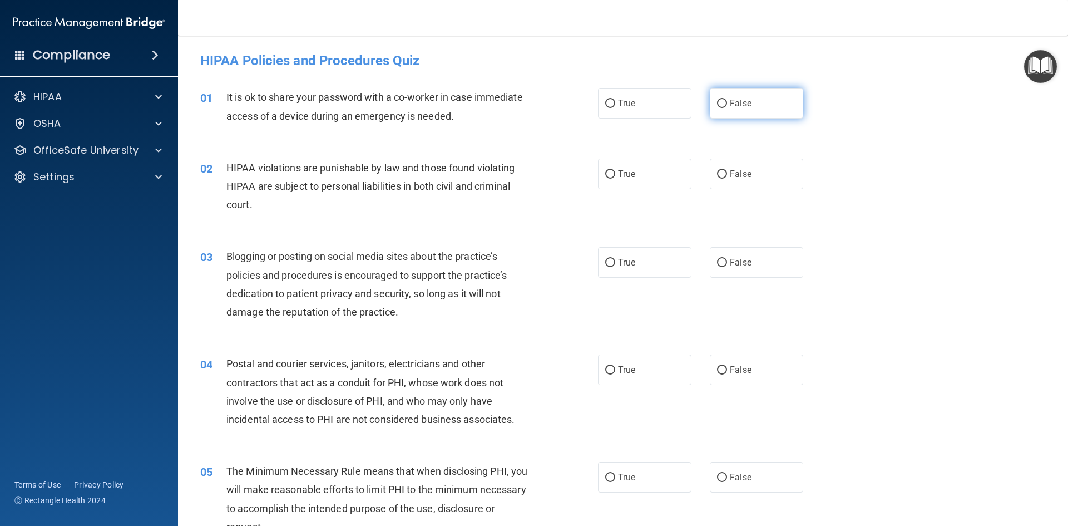
click at [736, 102] on span "False" at bounding box center [741, 103] width 22 height 11
click at [727, 102] on input "False" at bounding box center [722, 104] width 10 height 8
radio input "true"
click at [619, 169] on label "True" at bounding box center [644, 174] width 93 height 31
click at [615, 170] on input "True" at bounding box center [610, 174] width 10 height 8
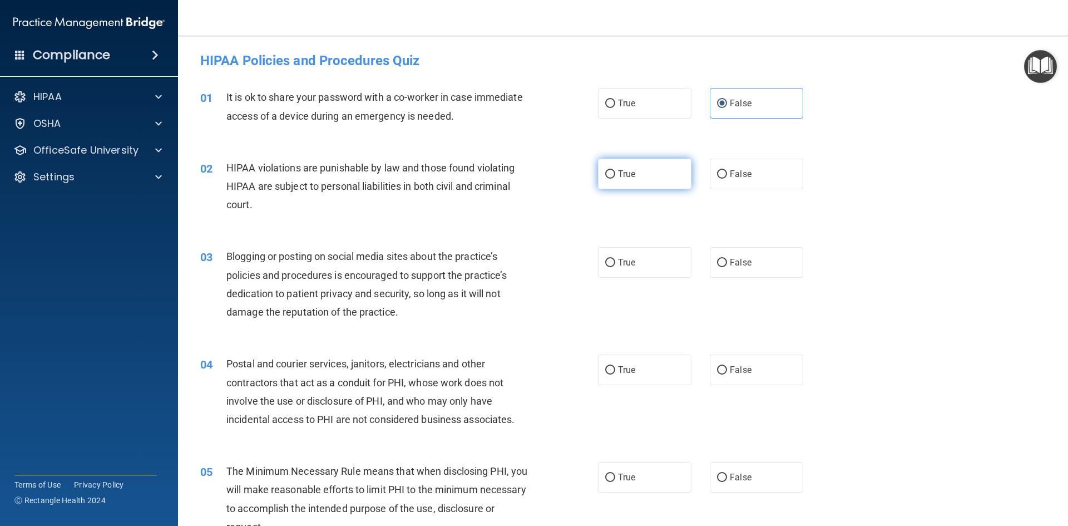
radio input "true"
click at [748, 268] on label "False" at bounding box center [756, 262] width 93 height 31
click at [727, 267] on input "False" at bounding box center [722, 263] width 10 height 8
radio input "true"
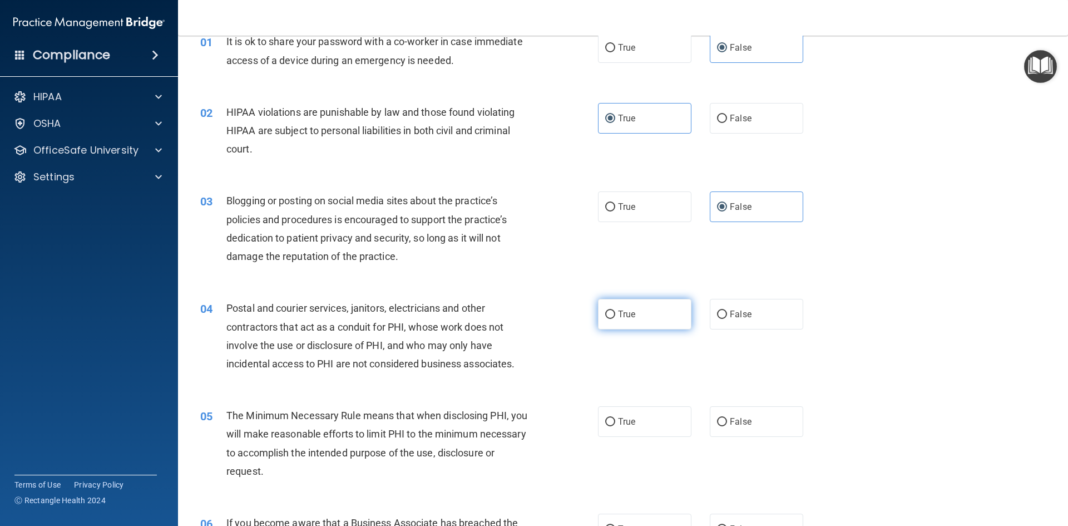
click at [650, 315] on label "True" at bounding box center [644, 314] width 93 height 31
click at [615, 315] on input "True" at bounding box center [610, 314] width 10 height 8
radio input "true"
click at [624, 423] on span "True" at bounding box center [626, 421] width 17 height 11
click at [615, 423] on input "True" at bounding box center [610, 422] width 10 height 8
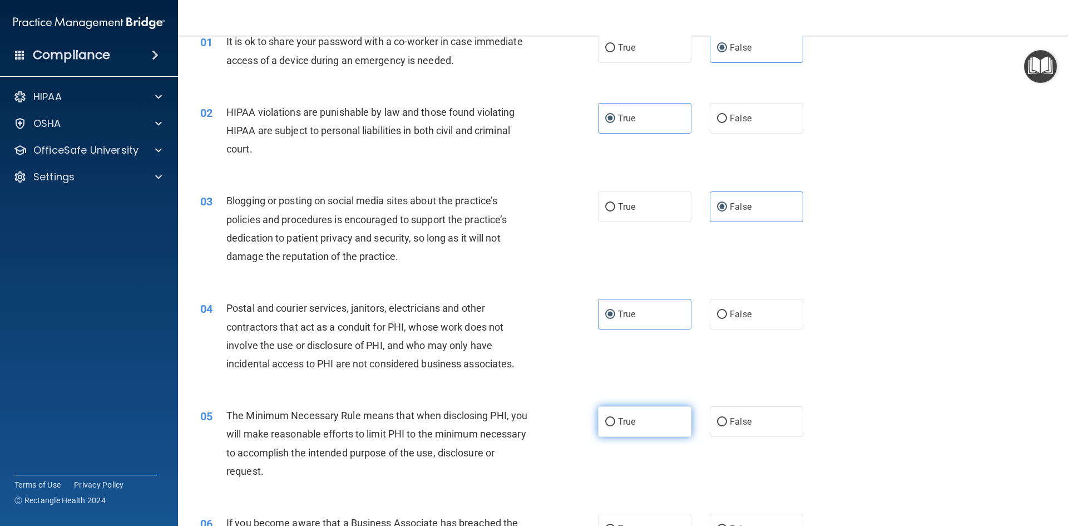
radio input "true"
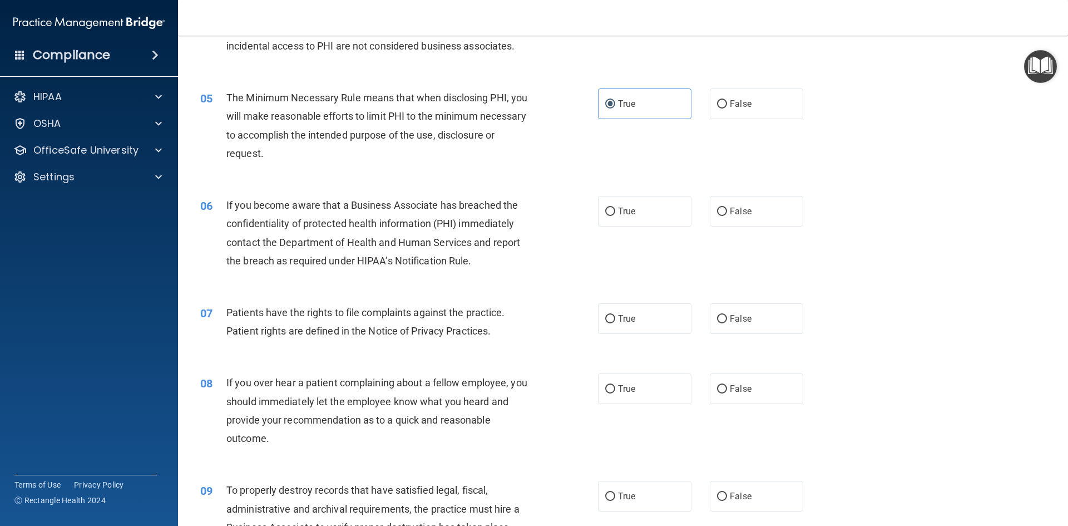
scroll to position [389, 0]
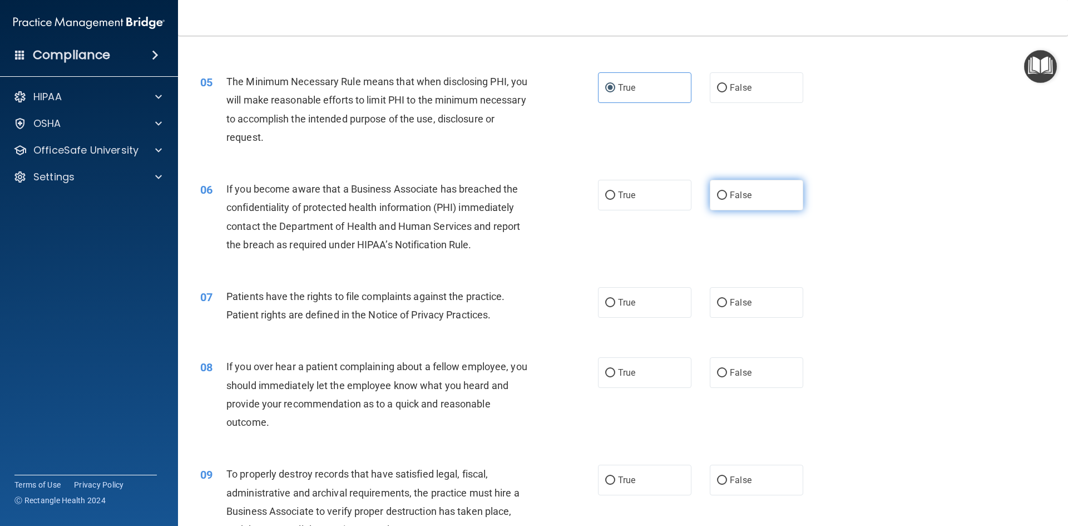
click at [749, 203] on label "False" at bounding box center [756, 195] width 93 height 31
click at [727, 200] on input "False" at bounding box center [722, 195] width 10 height 8
radio input "true"
click at [644, 299] on label "True" at bounding box center [644, 302] width 93 height 31
click at [615, 299] on input "True" at bounding box center [610, 303] width 10 height 8
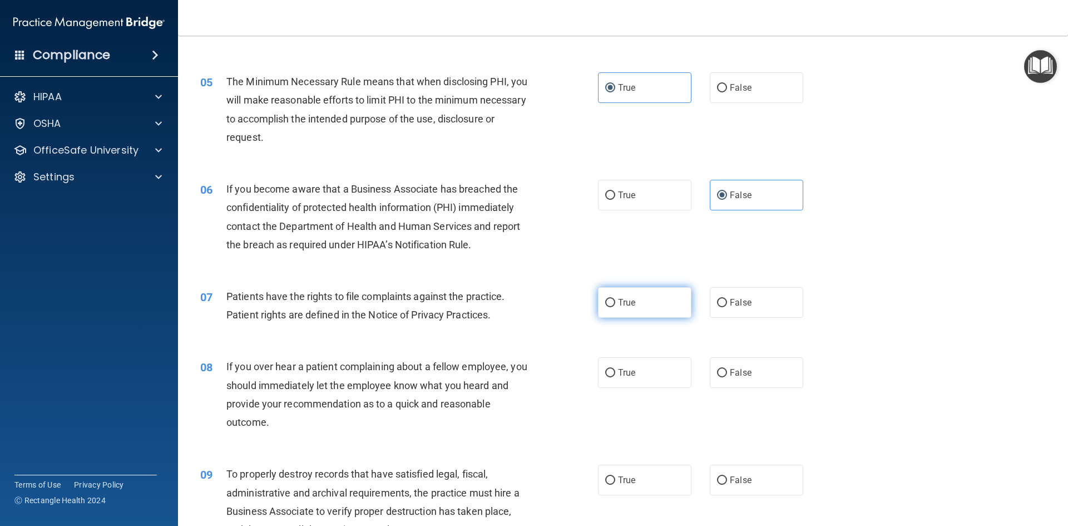
radio input "true"
click at [780, 367] on label "False" at bounding box center [756, 372] width 93 height 31
click at [727, 369] on input "False" at bounding box center [722, 373] width 10 height 8
radio input "true"
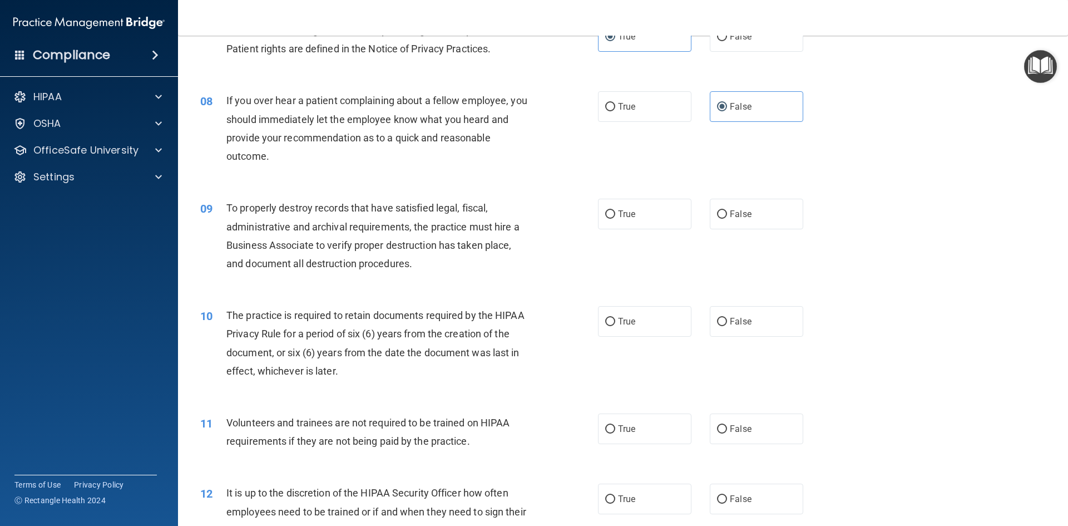
scroll to position [668, 0]
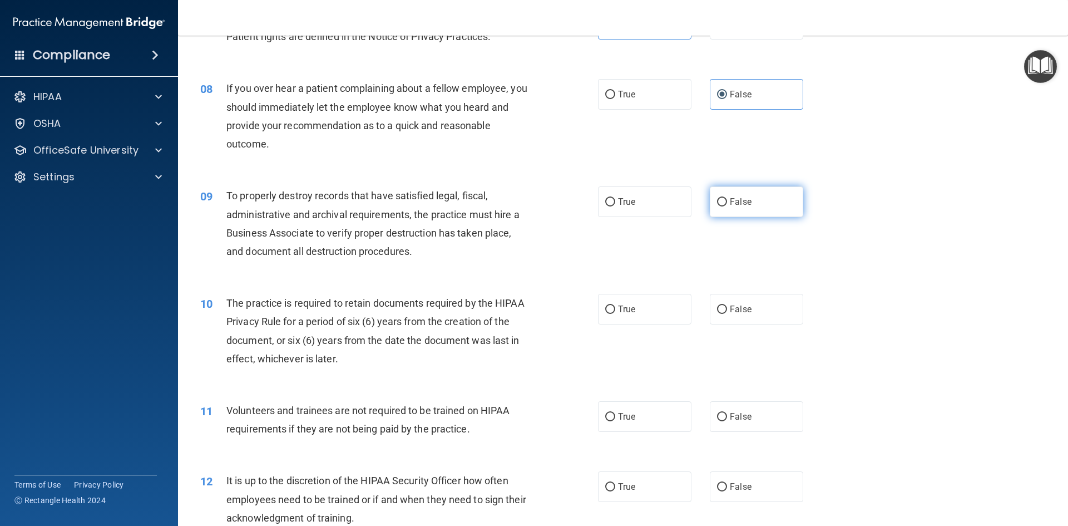
click at [745, 197] on span "False" at bounding box center [741, 201] width 22 height 11
click at [727, 198] on input "False" at bounding box center [722, 202] width 10 height 8
radio input "true"
click at [646, 312] on label "True" at bounding box center [644, 309] width 93 height 31
click at [615, 312] on input "True" at bounding box center [610, 309] width 10 height 8
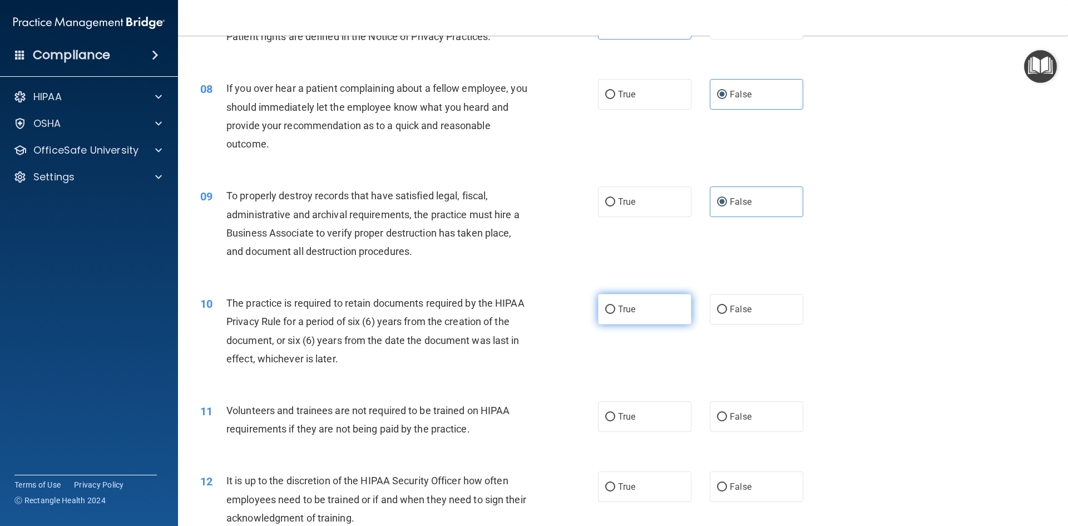
radio input "true"
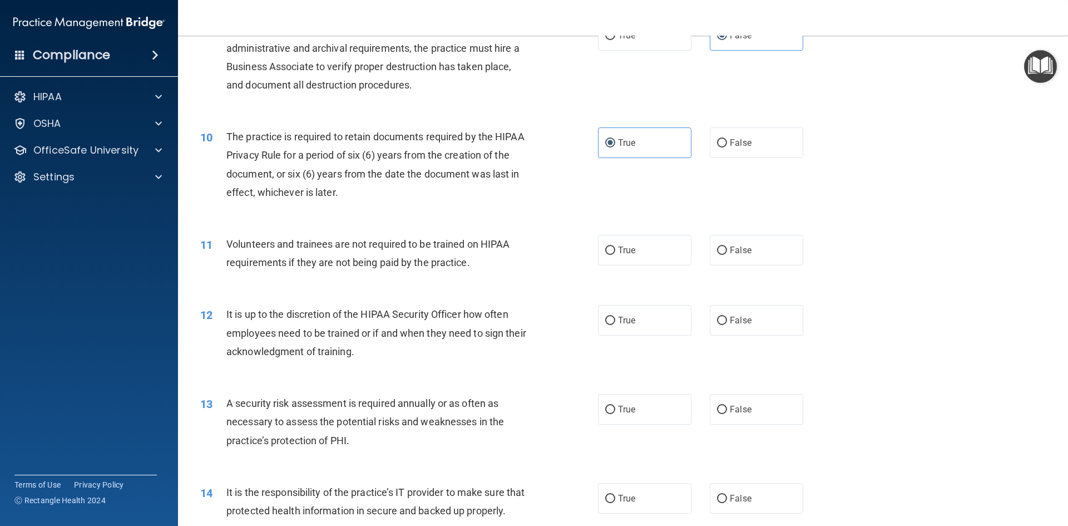
scroll to position [834, 0]
click at [741, 253] on span "False" at bounding box center [741, 249] width 22 height 11
click at [727, 253] on input "False" at bounding box center [722, 250] width 10 height 8
radio input "true"
click at [737, 314] on span "False" at bounding box center [741, 319] width 22 height 11
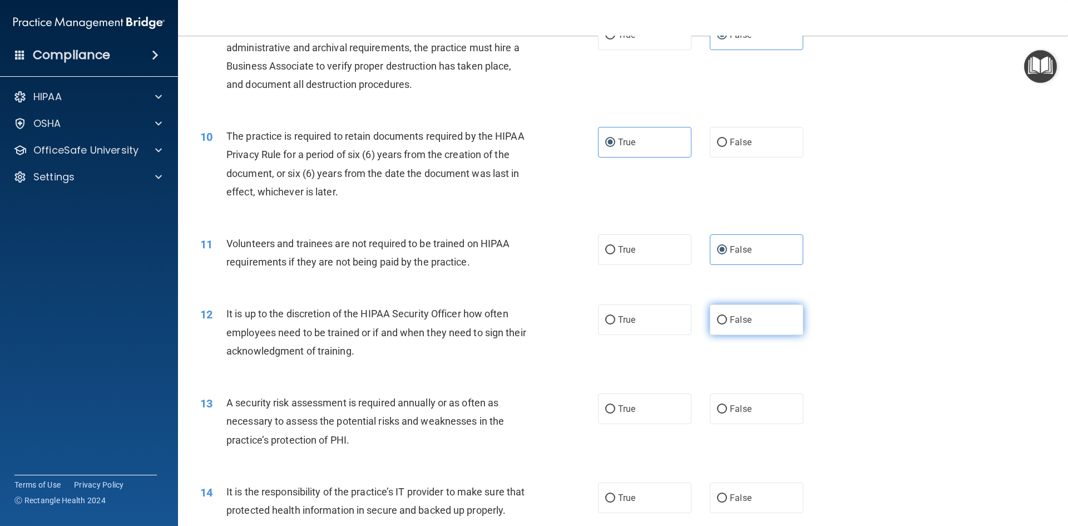
click at [727, 316] on input "False" at bounding box center [722, 320] width 10 height 8
radio input "true"
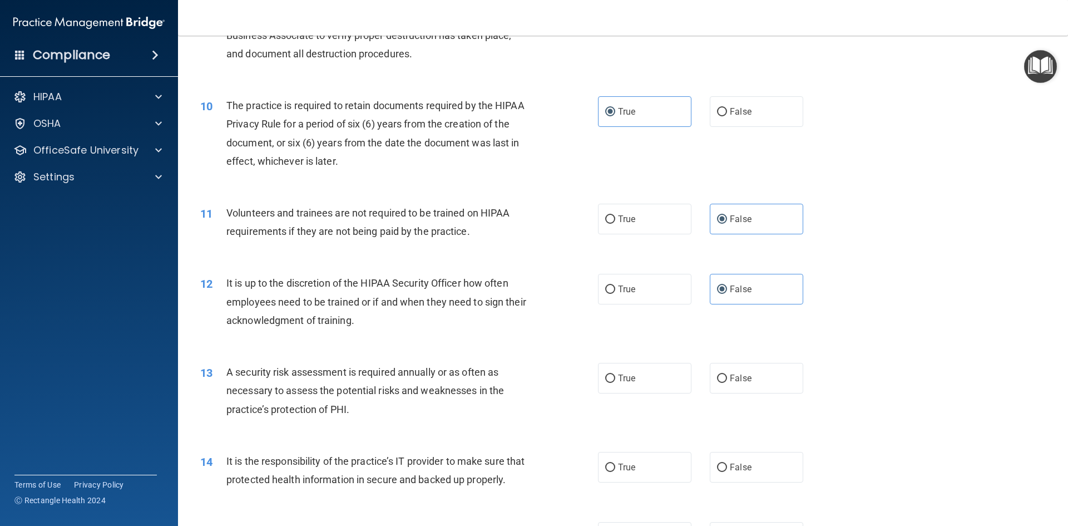
scroll to position [890, 0]
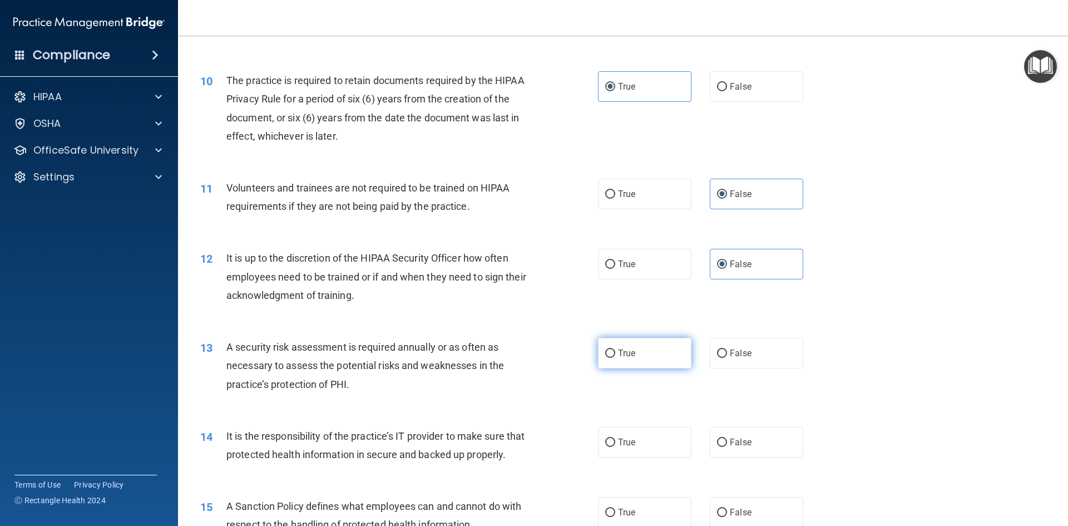
click at [634, 349] on label "True" at bounding box center [644, 353] width 93 height 31
click at [615, 349] on input "True" at bounding box center [610, 353] width 10 height 8
radio input "true"
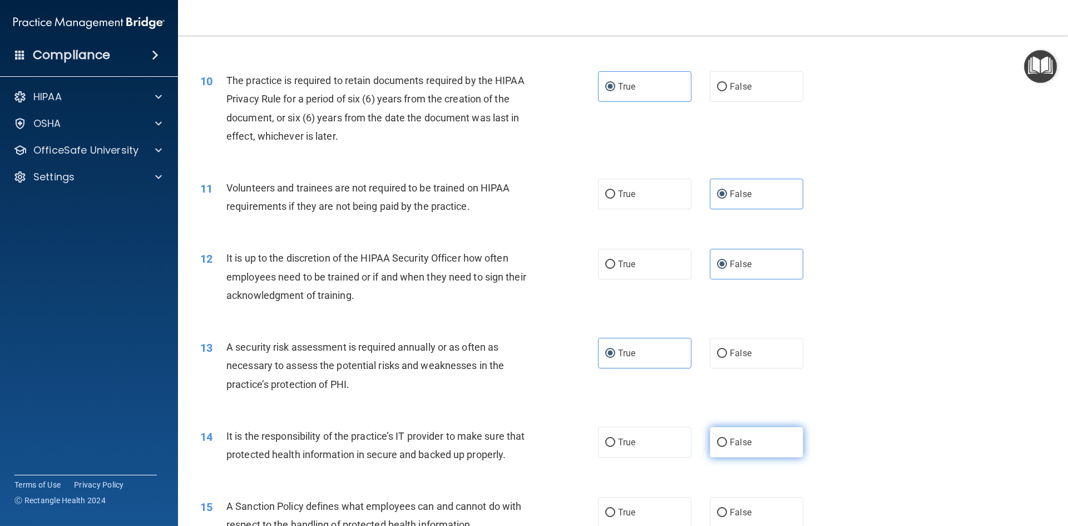
click at [760, 431] on label "False" at bounding box center [756, 442] width 93 height 31
click at [727, 438] on input "False" at bounding box center [722, 442] width 10 height 8
radio input "true"
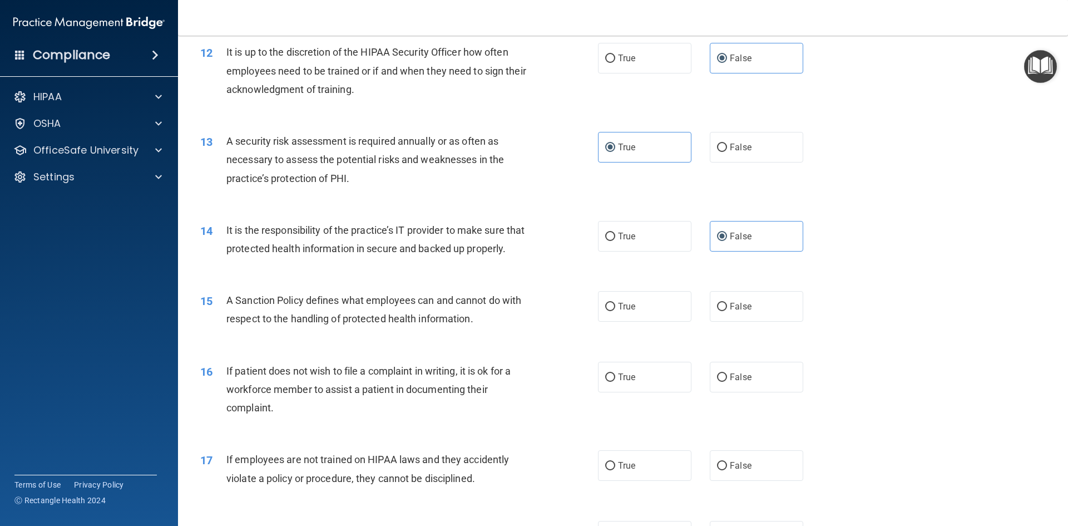
scroll to position [1113, 0]
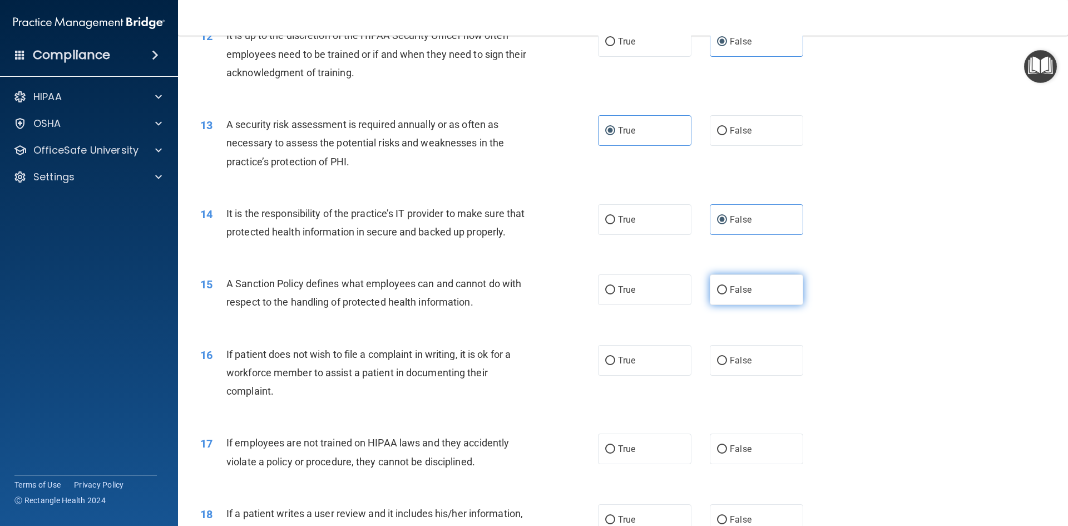
click at [758, 305] on label "False" at bounding box center [756, 289] width 93 height 31
click at [727, 294] on input "False" at bounding box center [722, 290] width 10 height 8
radio input "true"
click at [644, 375] on label "True" at bounding box center [644, 360] width 93 height 31
click at [615, 365] on input "True" at bounding box center [610, 361] width 10 height 8
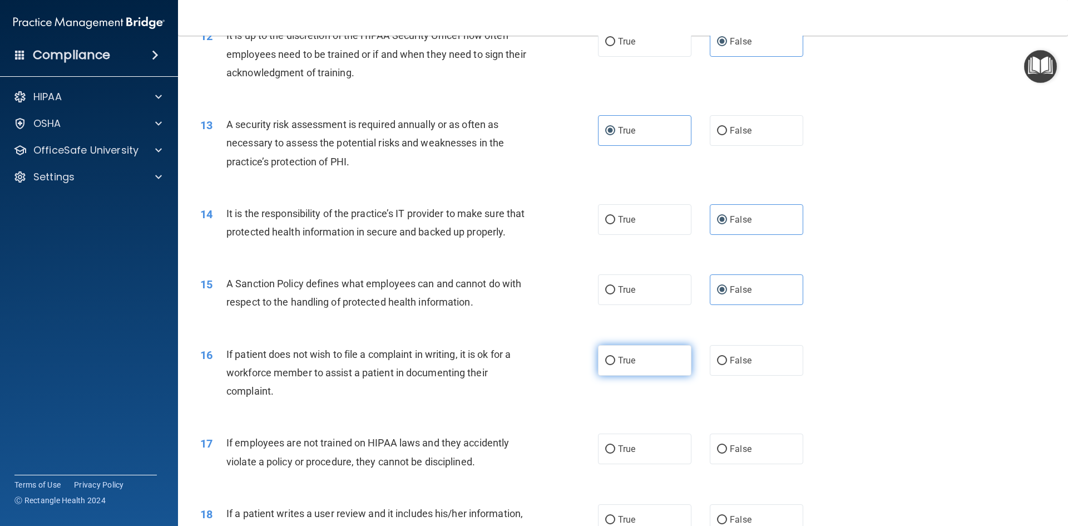
radio input "true"
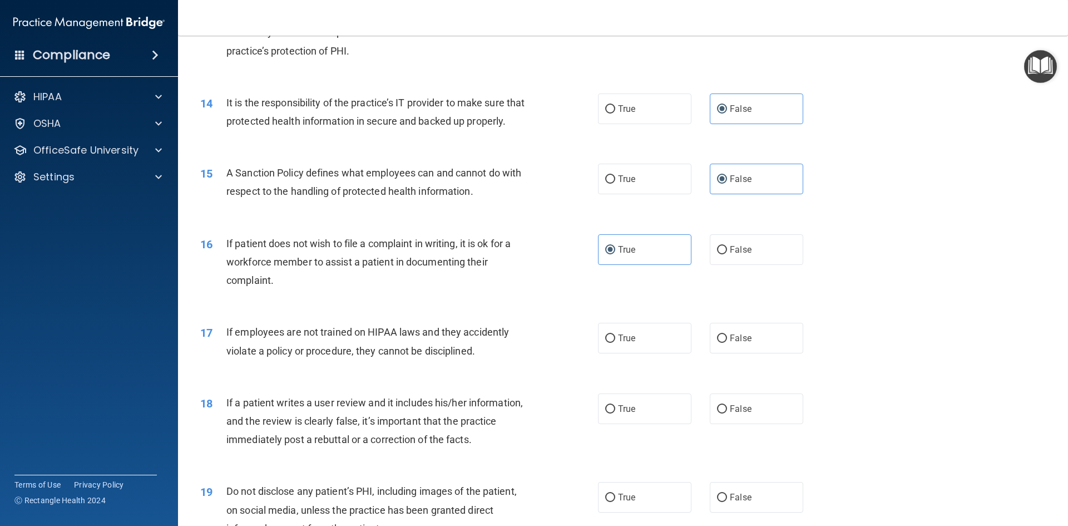
scroll to position [1224, 0]
click at [739, 353] on label "False" at bounding box center [756, 337] width 93 height 31
click at [727, 342] on input "False" at bounding box center [722, 338] width 10 height 8
radio input "true"
click at [734, 423] on label "False" at bounding box center [756, 408] width 93 height 31
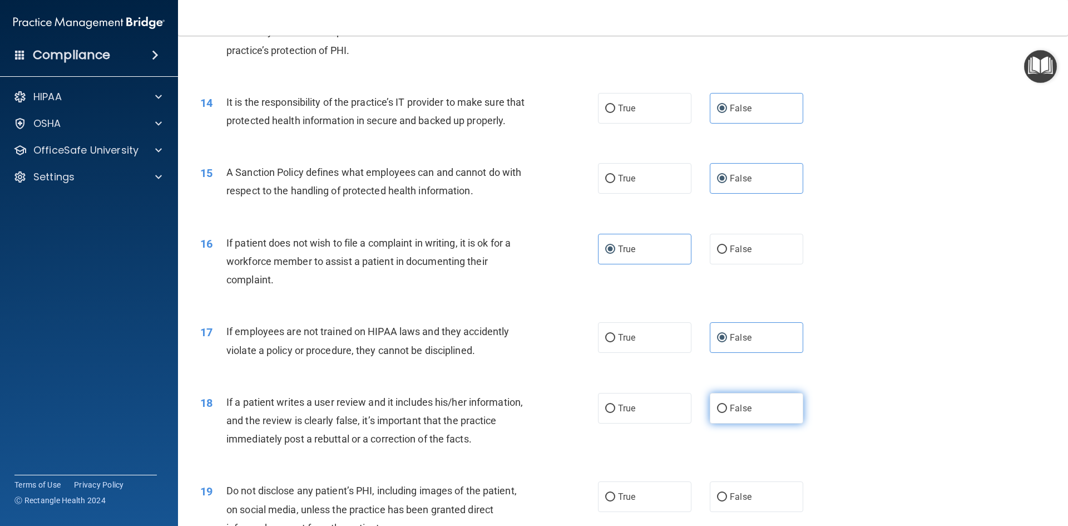
click at [727, 413] on input "False" at bounding box center [722, 408] width 10 height 8
radio input "true"
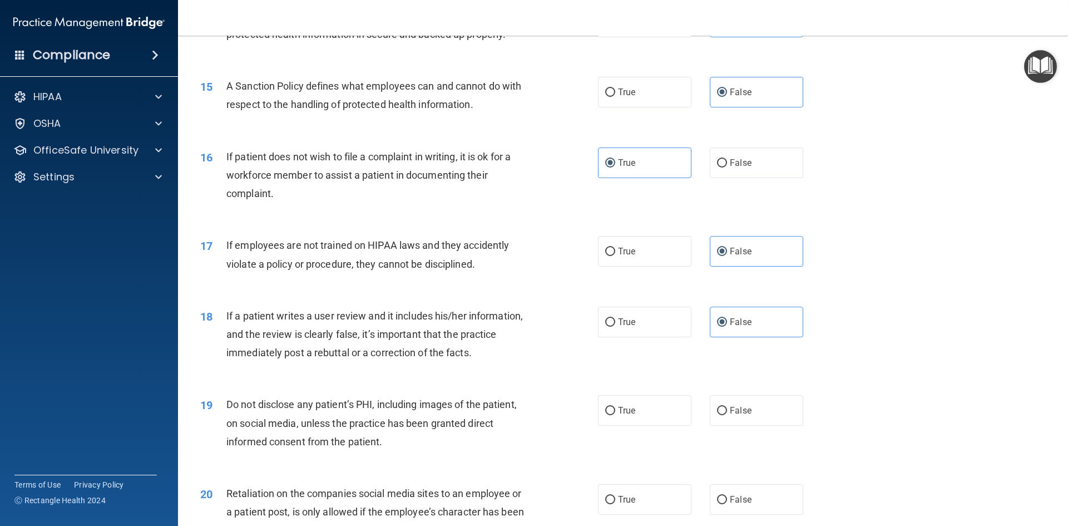
scroll to position [1391, 0]
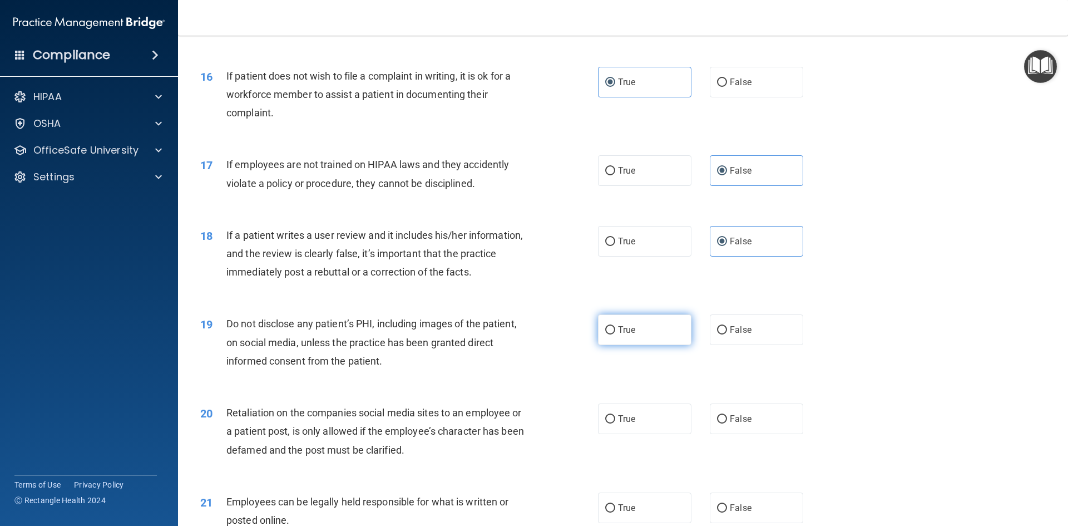
click at [644, 345] on label "True" at bounding box center [644, 329] width 93 height 31
click at [615, 334] on input "True" at bounding box center [610, 330] width 10 height 8
radio input "true"
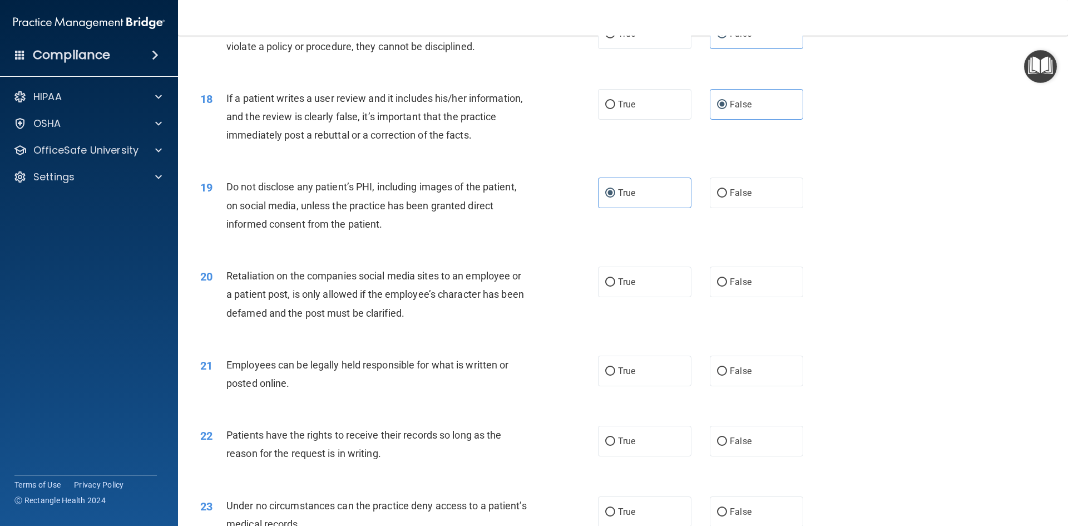
scroll to position [1558, 0]
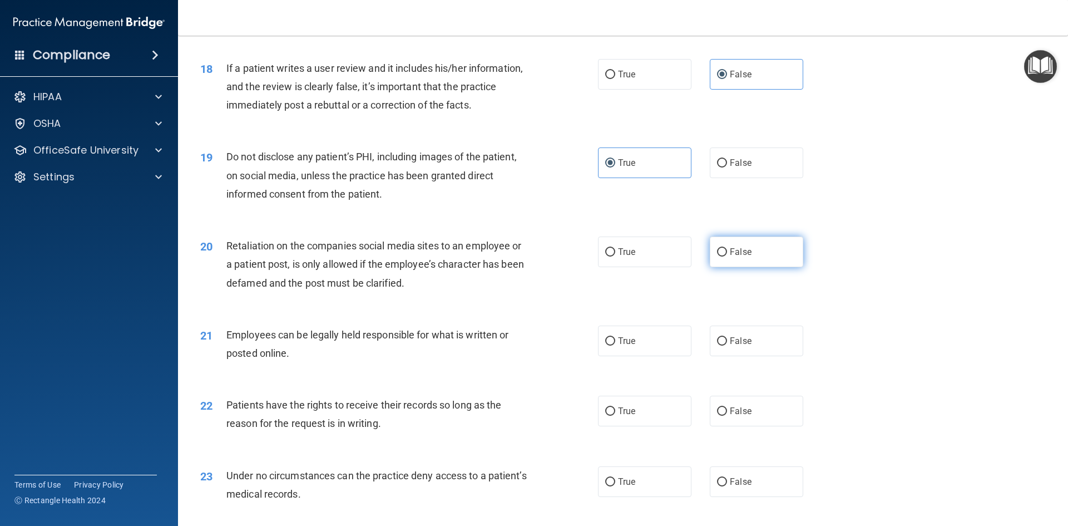
click at [740, 257] on span "False" at bounding box center [741, 251] width 22 height 11
click at [727, 256] on input "False" at bounding box center [722, 252] width 10 height 8
radio input "true"
click at [632, 356] on label "True" at bounding box center [644, 340] width 93 height 31
click at [615, 345] on input "True" at bounding box center [610, 341] width 10 height 8
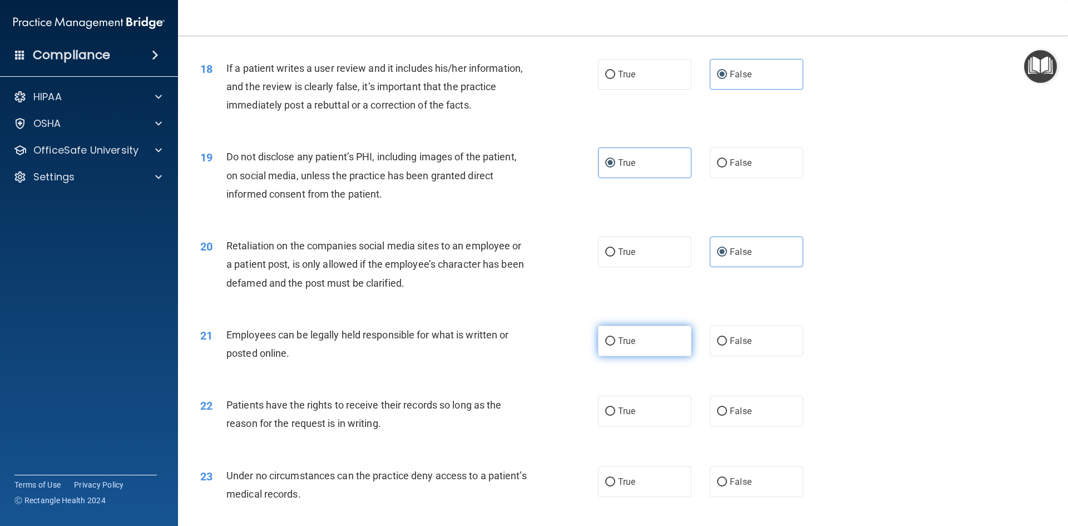
radio input "true"
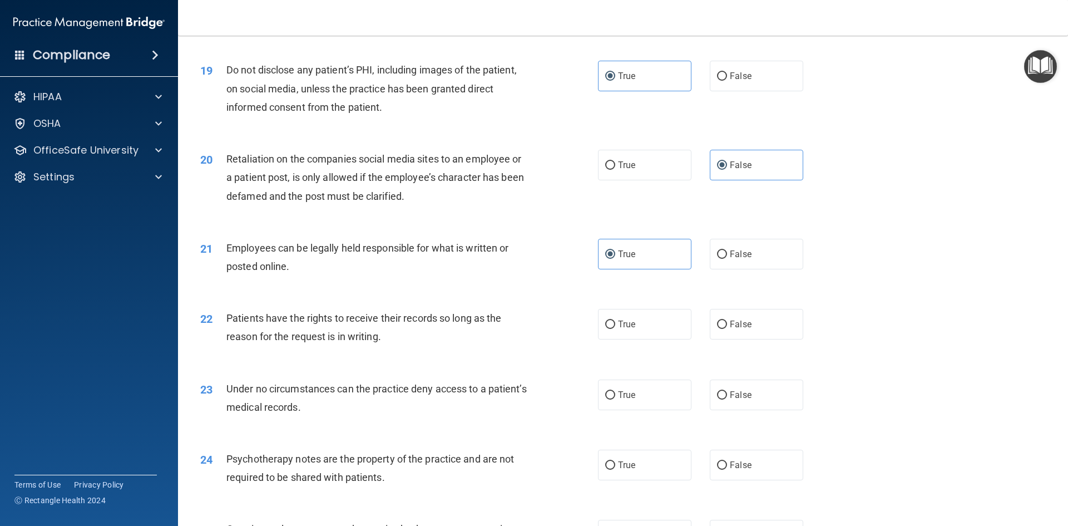
scroll to position [1669, 0]
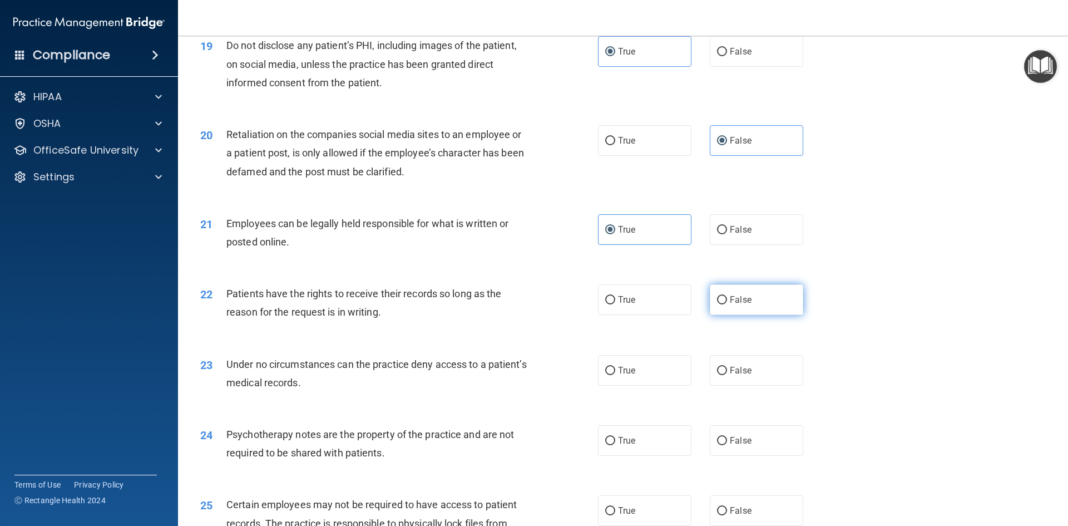
click at [744, 305] on span "False" at bounding box center [741, 299] width 22 height 11
click at [727, 304] on input "False" at bounding box center [722, 300] width 10 height 8
radio input "true"
click at [743, 386] on label "False" at bounding box center [756, 370] width 93 height 31
click at [727, 375] on input "False" at bounding box center [722, 371] width 10 height 8
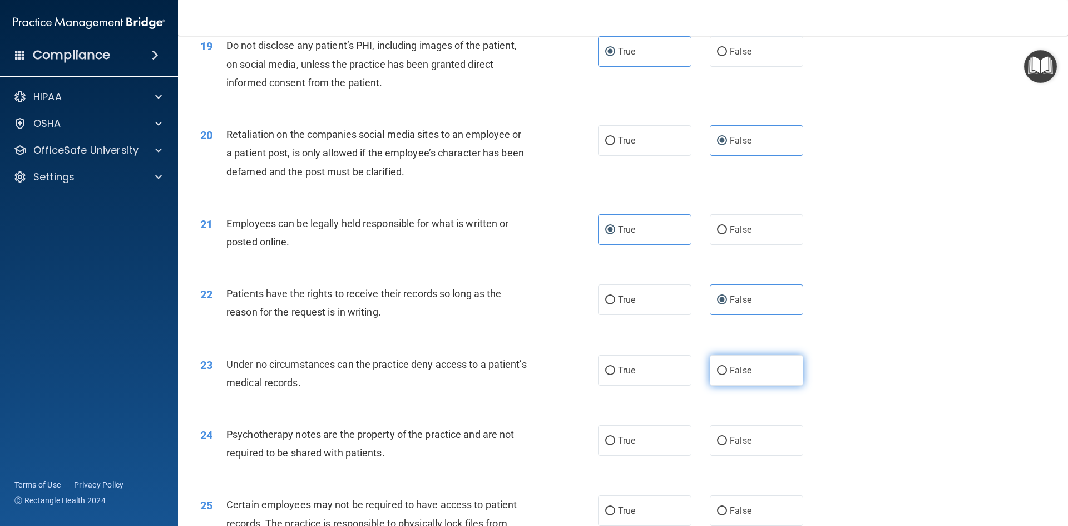
radio input "true"
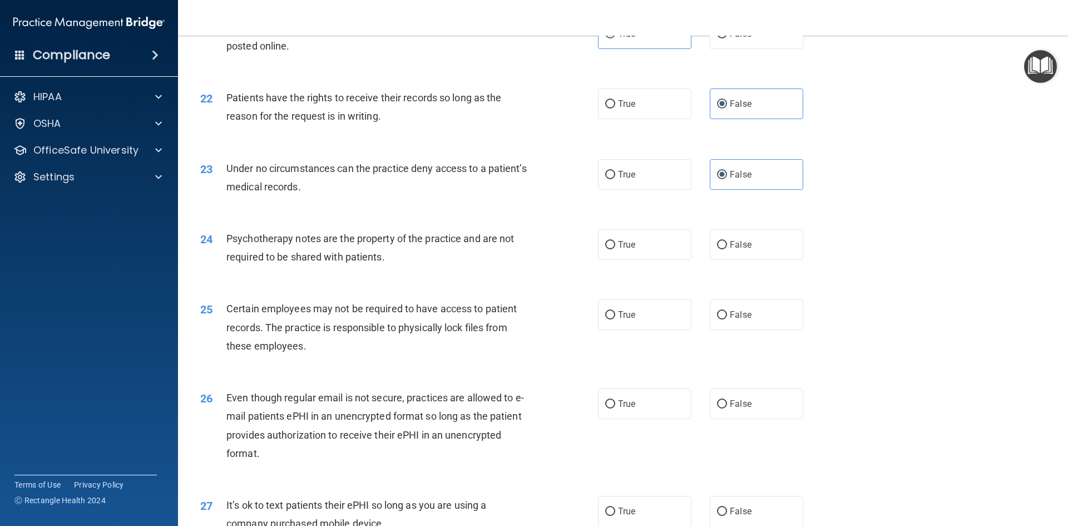
scroll to position [1891, 0]
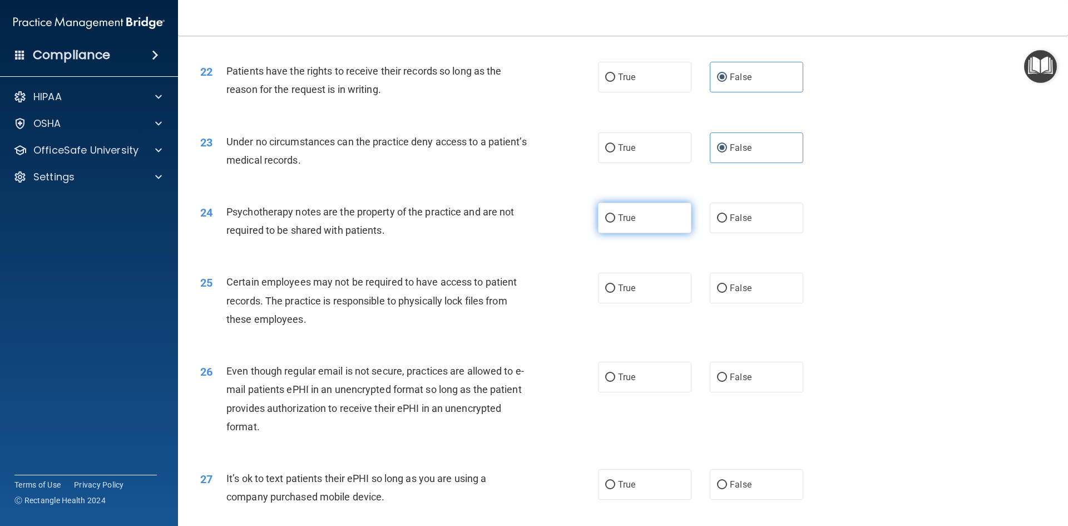
click at [630, 223] on span "True" at bounding box center [626, 217] width 17 height 11
click at [615, 223] on input "True" at bounding box center [610, 218] width 10 height 8
radio input "true"
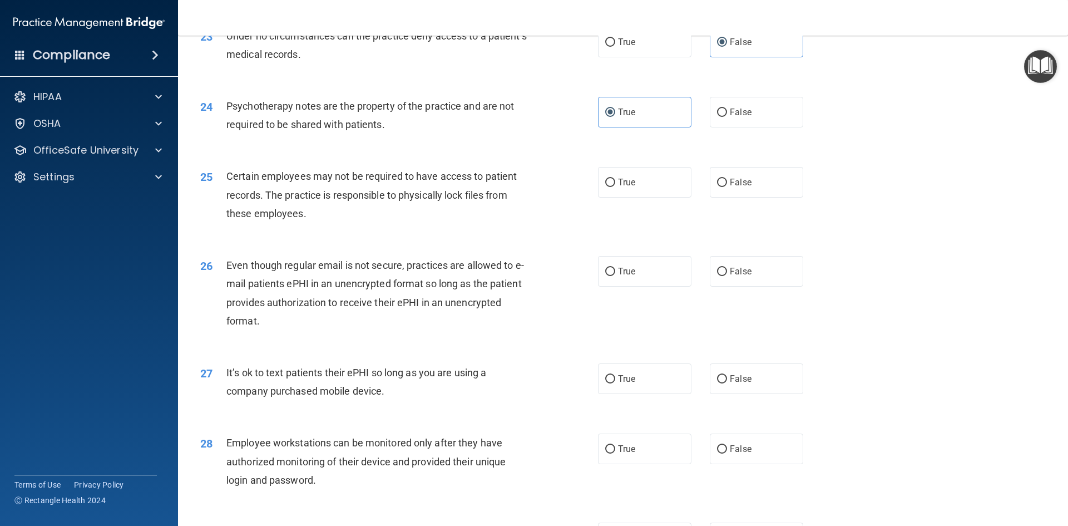
scroll to position [2003, 0]
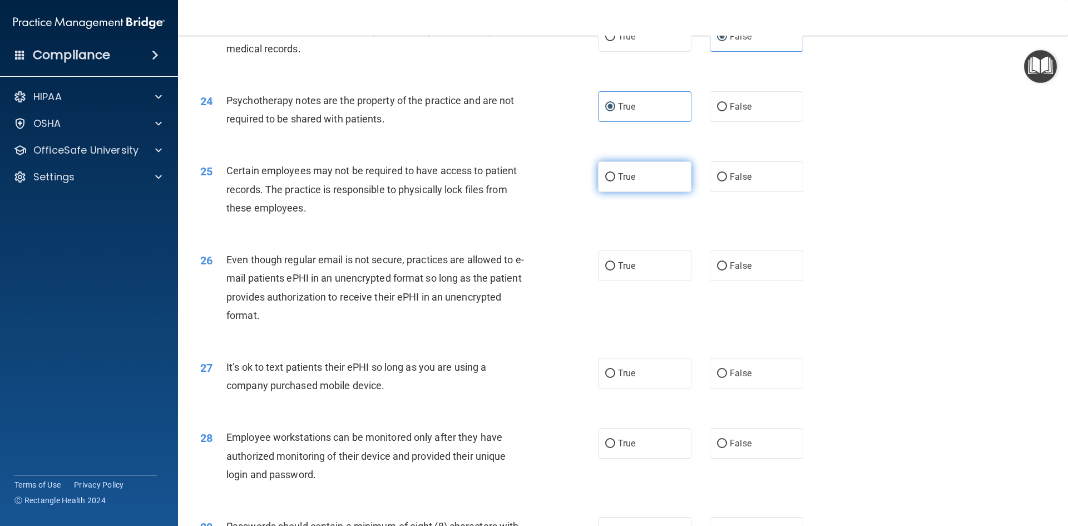
click at [634, 189] on label "True" at bounding box center [644, 176] width 93 height 31
click at [615, 181] on input "True" at bounding box center [610, 177] width 10 height 8
radio input "true"
drag, startPoint x: 649, startPoint y: 282, endPoint x: 608, endPoint y: 301, distance: 45.3
click at [649, 281] on label "True" at bounding box center [644, 265] width 93 height 31
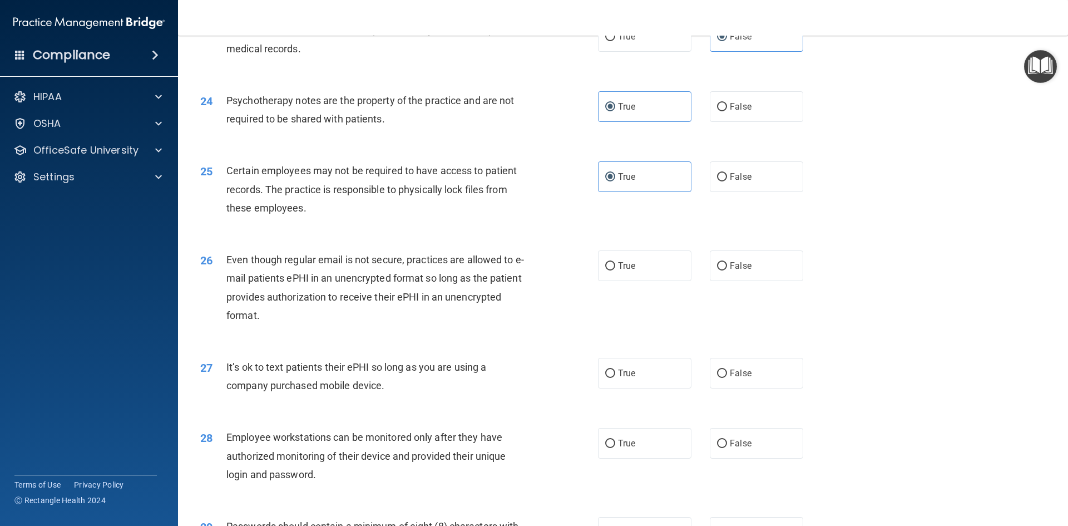
click at [615, 270] on input "True" at bounding box center [610, 266] width 10 height 8
radio input "true"
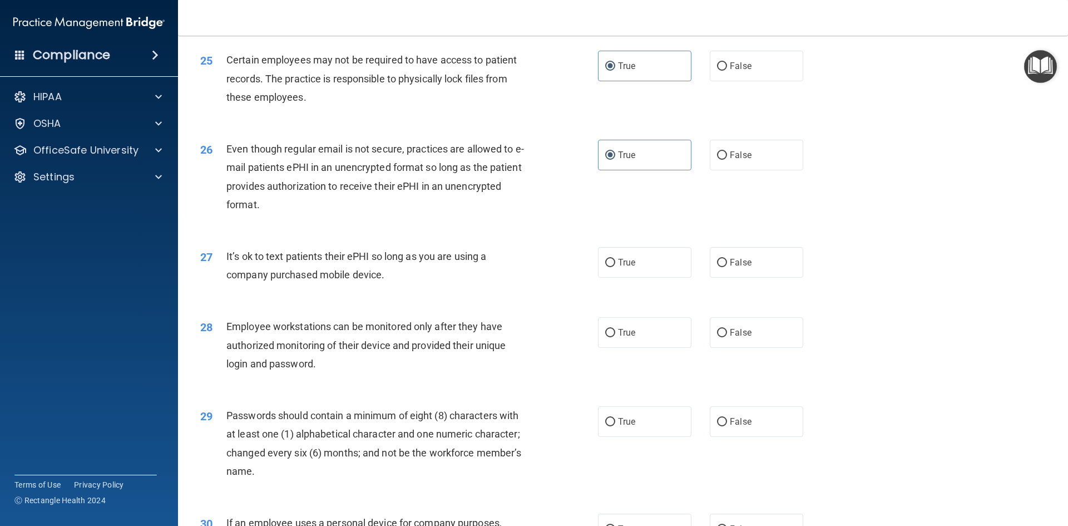
scroll to position [2114, 0]
click at [785, 277] on label "False" at bounding box center [756, 261] width 93 height 31
click at [727, 266] on input "False" at bounding box center [722, 262] width 10 height 8
radio input "true"
click at [770, 347] on label "False" at bounding box center [756, 332] width 93 height 31
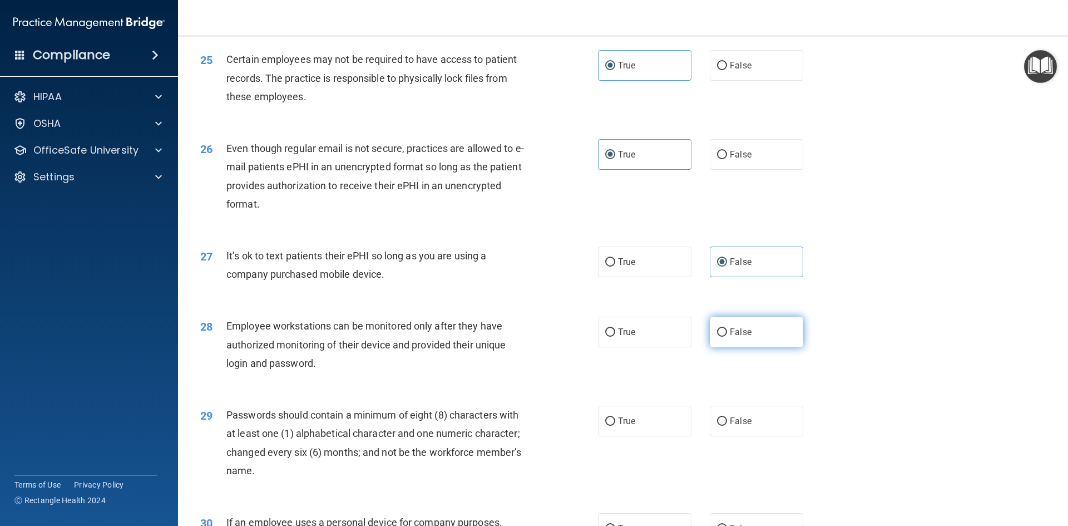
click at [727, 337] on input "False" at bounding box center [722, 332] width 10 height 8
radio input "true"
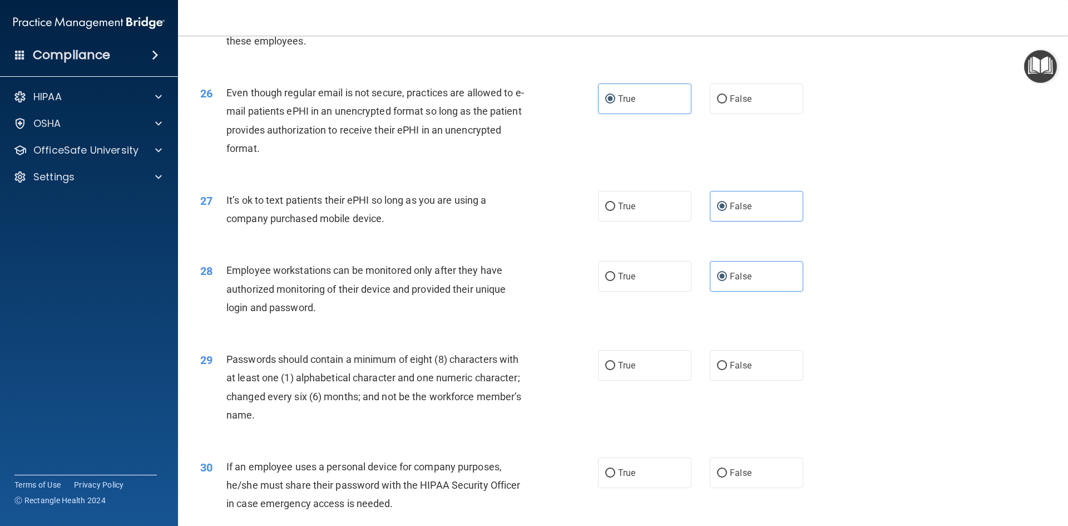
scroll to position [2225, 0]
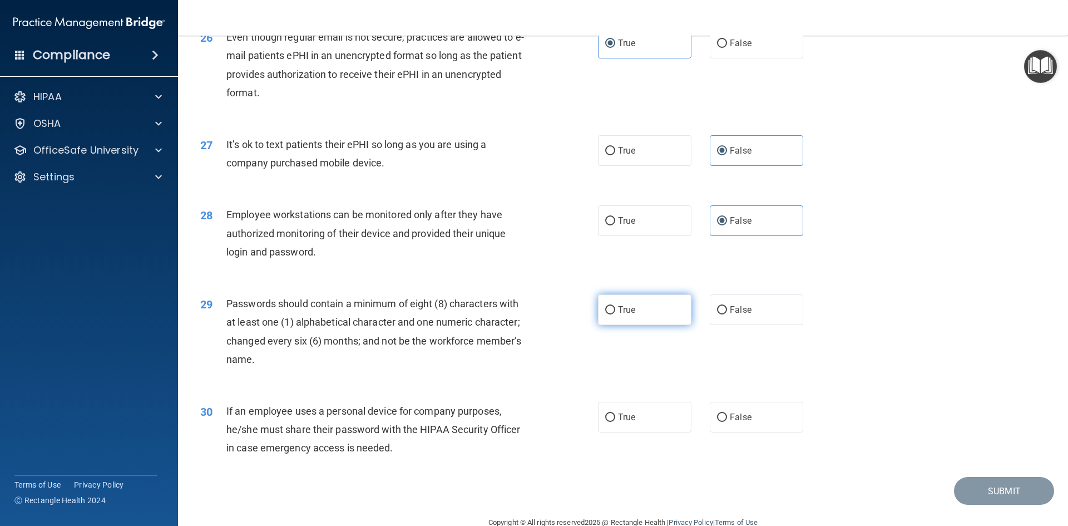
click at [648, 325] on label "True" at bounding box center [644, 309] width 93 height 31
click at [615, 314] on input "True" at bounding box center [610, 310] width 10 height 8
radio input "true"
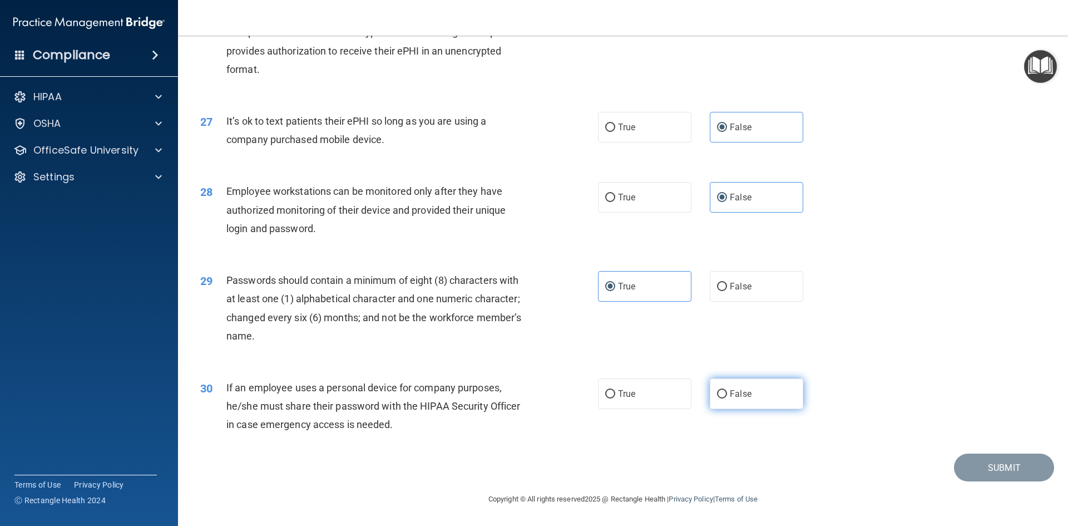
click at [747, 396] on label "False" at bounding box center [756, 393] width 93 height 31
click at [727, 396] on input "False" at bounding box center [722, 394] width 10 height 8
radio input "true"
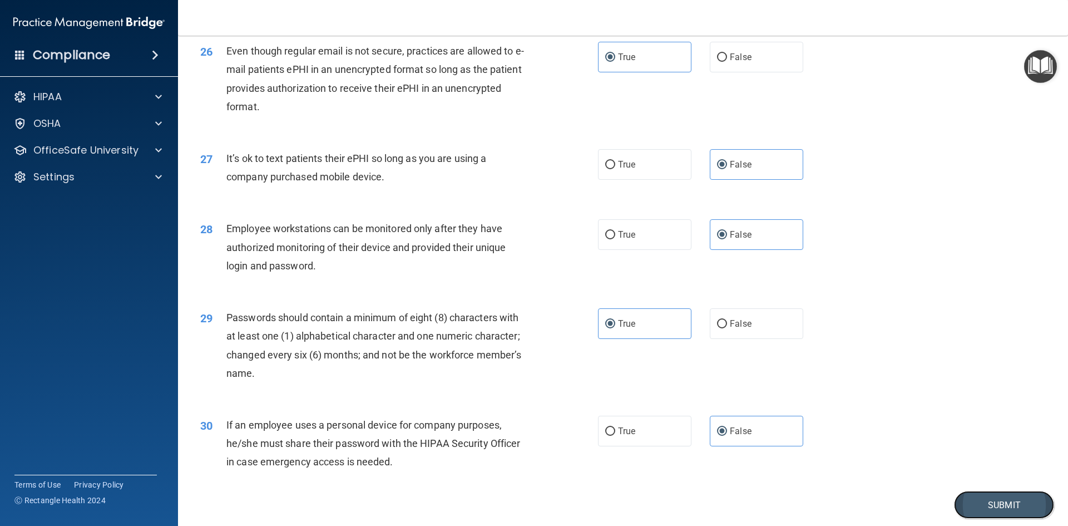
click at [983, 516] on button "Submit" at bounding box center [1004, 505] width 100 height 28
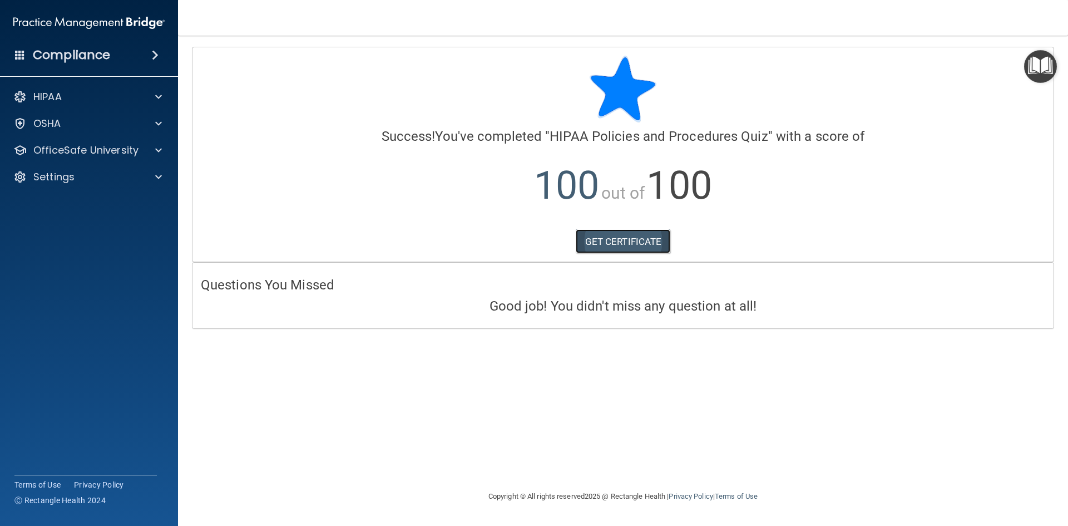
click at [641, 245] on link "GET CERTIFICATE" at bounding box center [623, 241] width 95 height 24
click at [100, 154] on p "OfficeSafe University" at bounding box center [85, 150] width 105 height 13
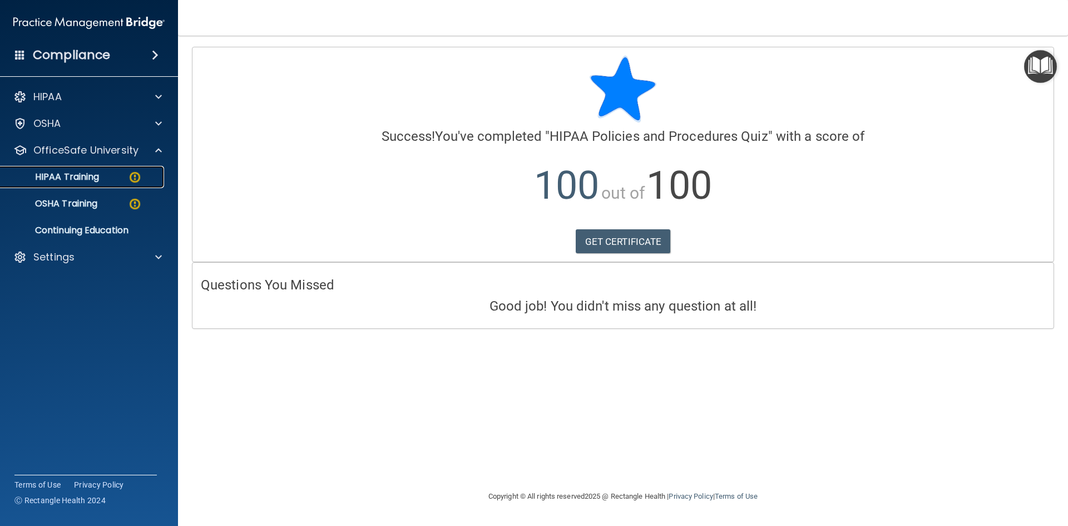
click at [97, 177] on p "HIPAA Training" at bounding box center [53, 176] width 92 height 11
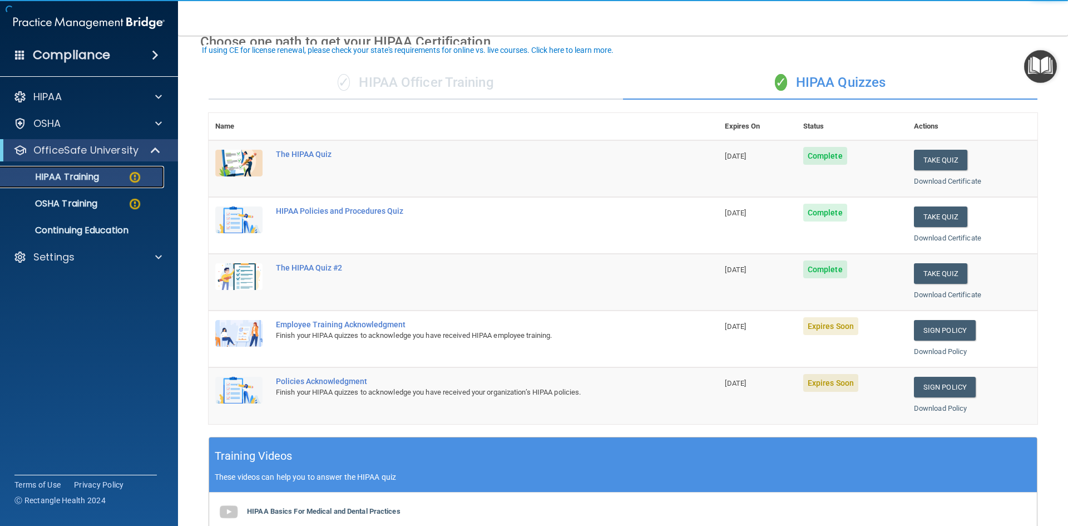
scroll to position [111, 0]
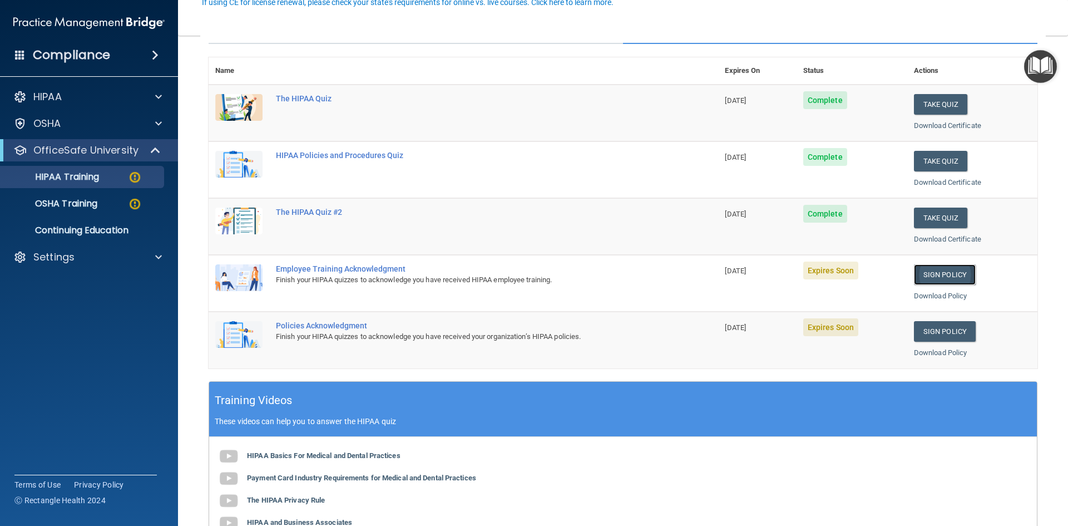
click at [933, 273] on link "Sign Policy" at bounding box center [945, 274] width 62 height 21
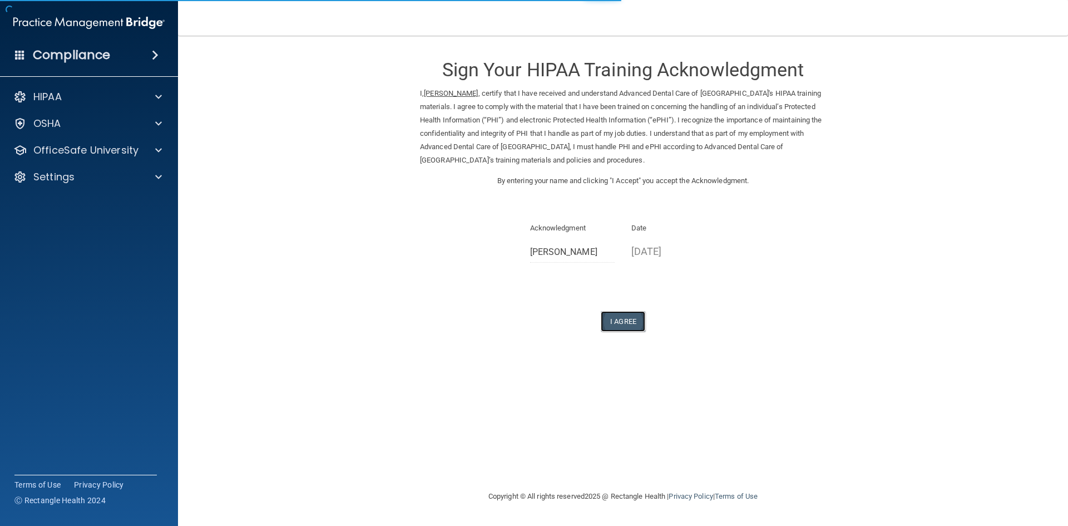
click at [627, 321] on button "I Agree" at bounding box center [623, 321] width 45 height 21
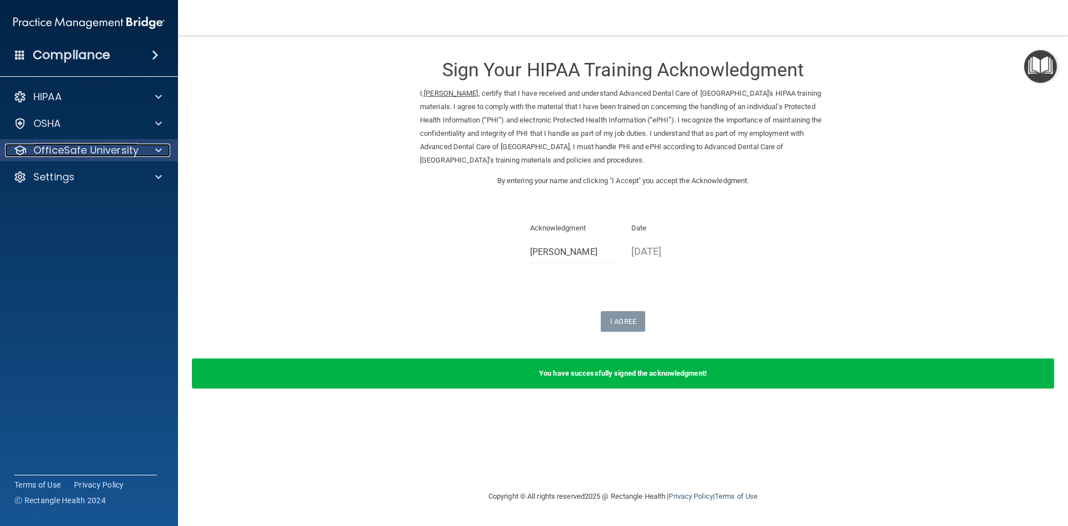
click at [150, 153] on div at bounding box center [157, 150] width 28 height 13
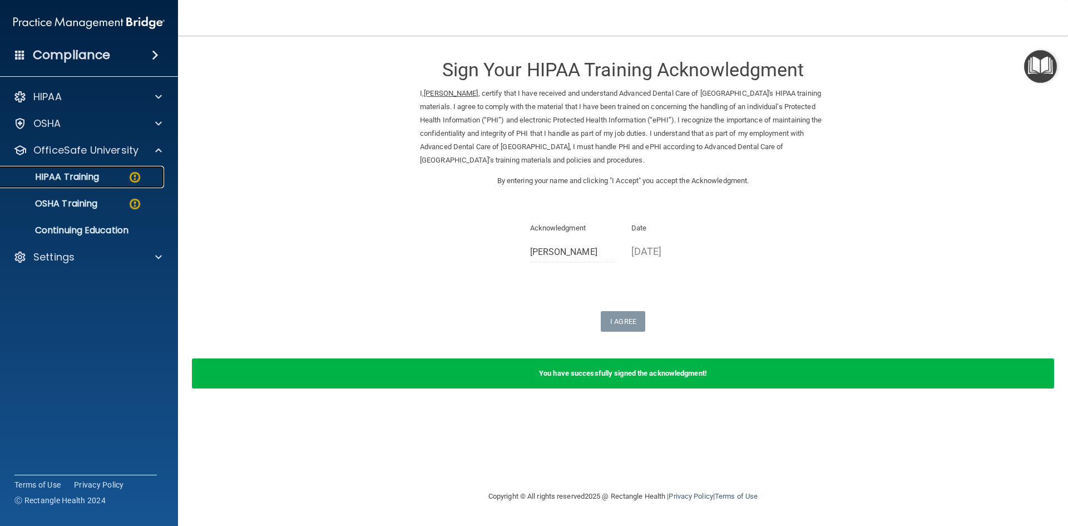
click at [120, 180] on div "HIPAA Training" at bounding box center [83, 176] width 152 height 11
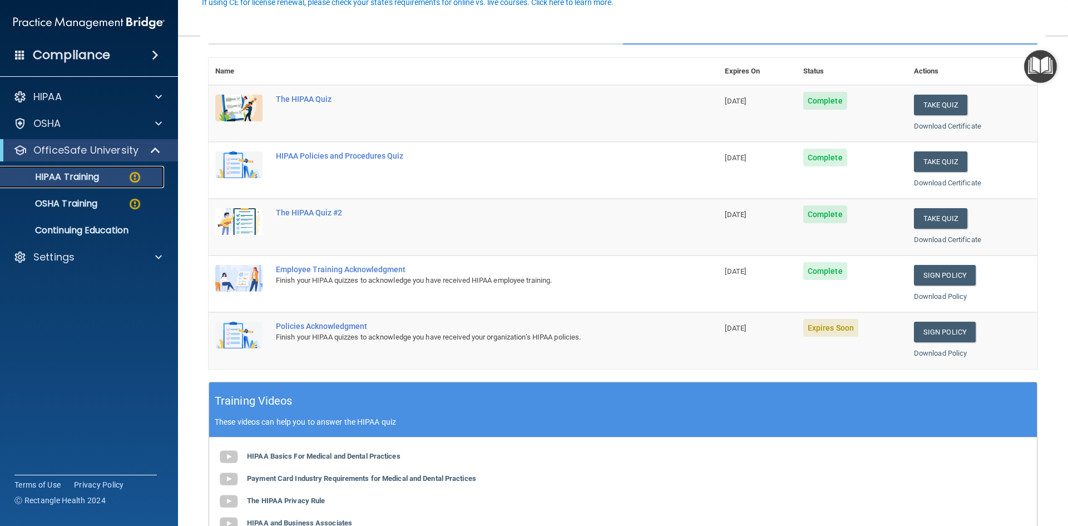
scroll to position [111, 0]
click at [948, 332] on link "Sign Policy" at bounding box center [945, 331] width 62 height 21
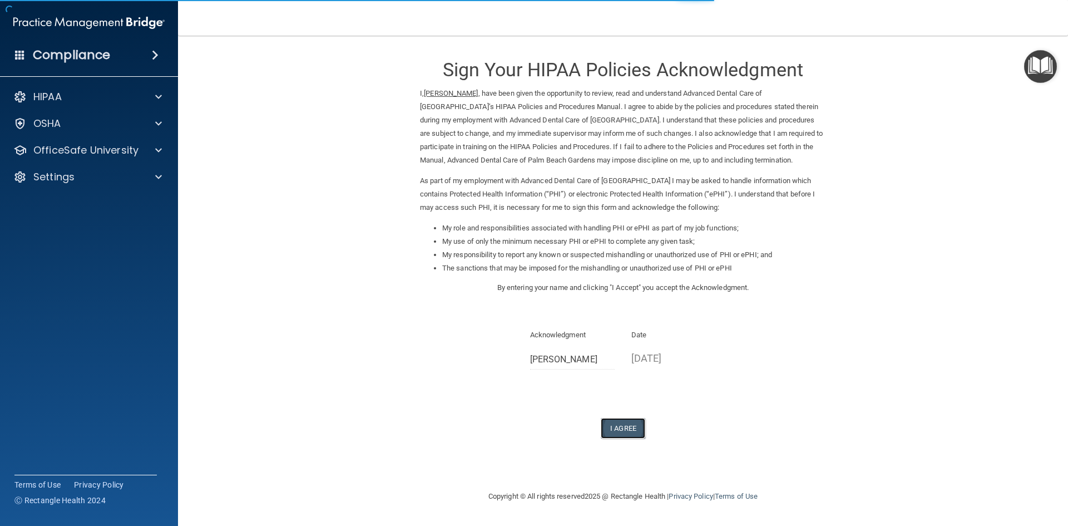
click at [627, 423] on button "I Agree" at bounding box center [623, 428] width 45 height 21
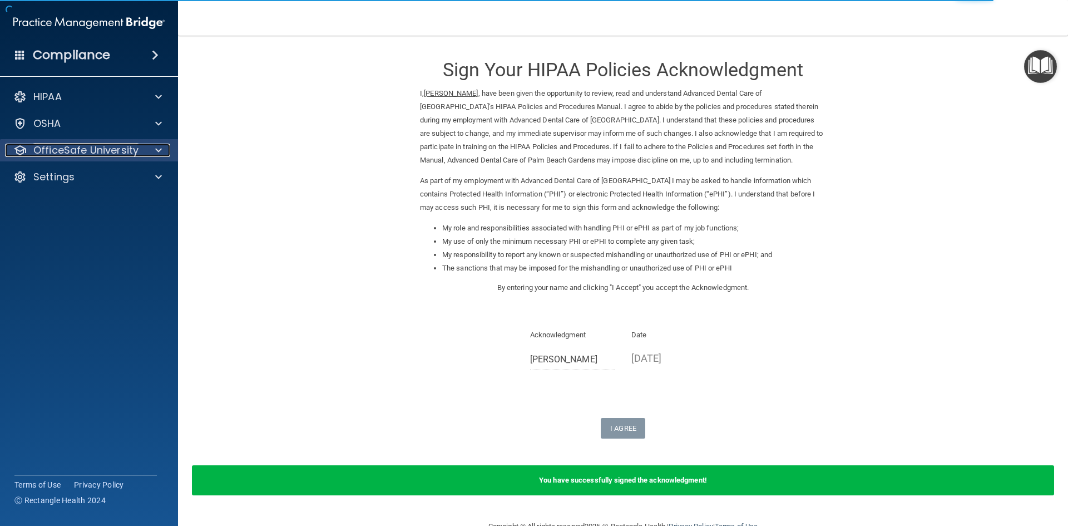
click at [152, 150] on div at bounding box center [157, 150] width 28 height 13
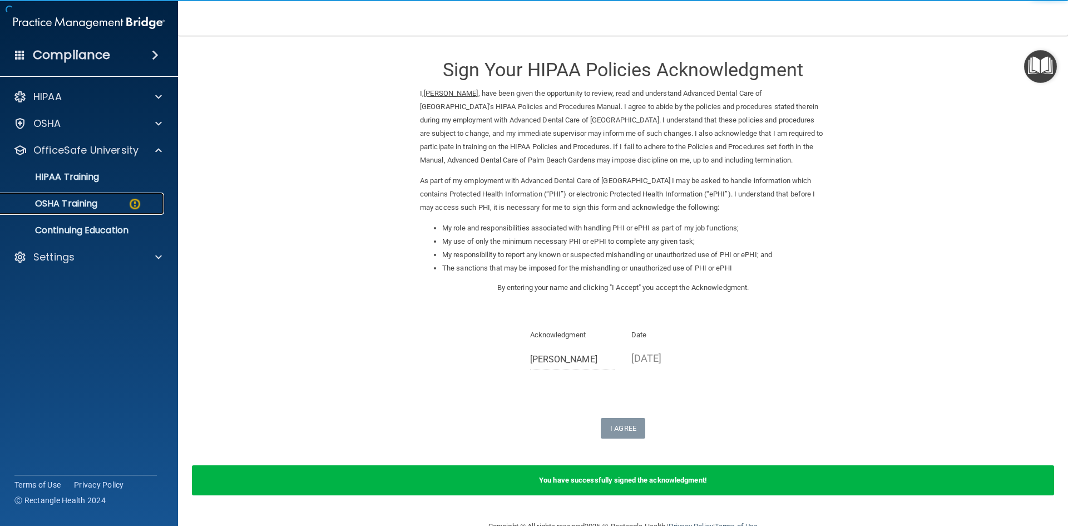
click at [144, 200] on div "OSHA Training" at bounding box center [83, 203] width 152 height 11
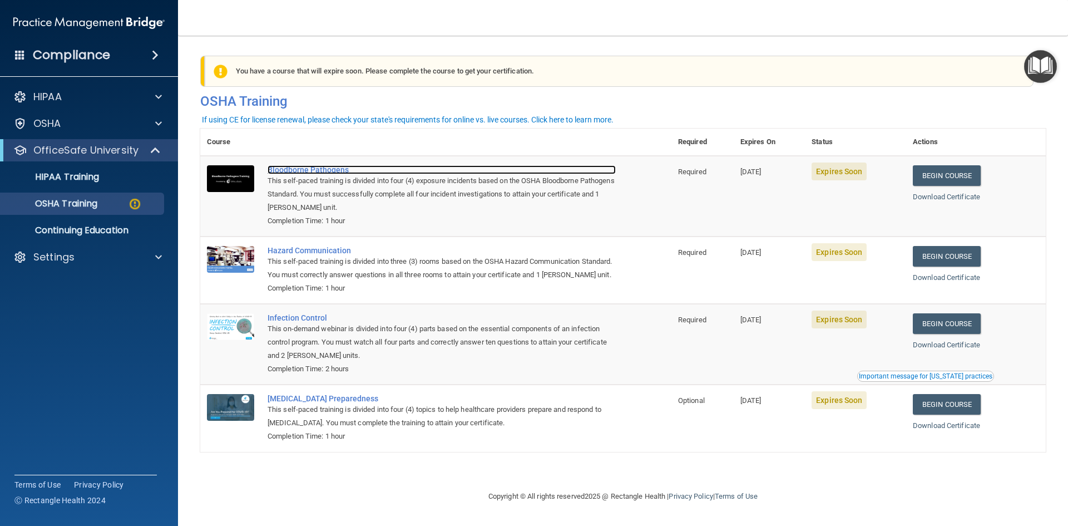
click at [319, 172] on div "Bloodborne Pathogens" at bounding box center [442, 169] width 348 height 9
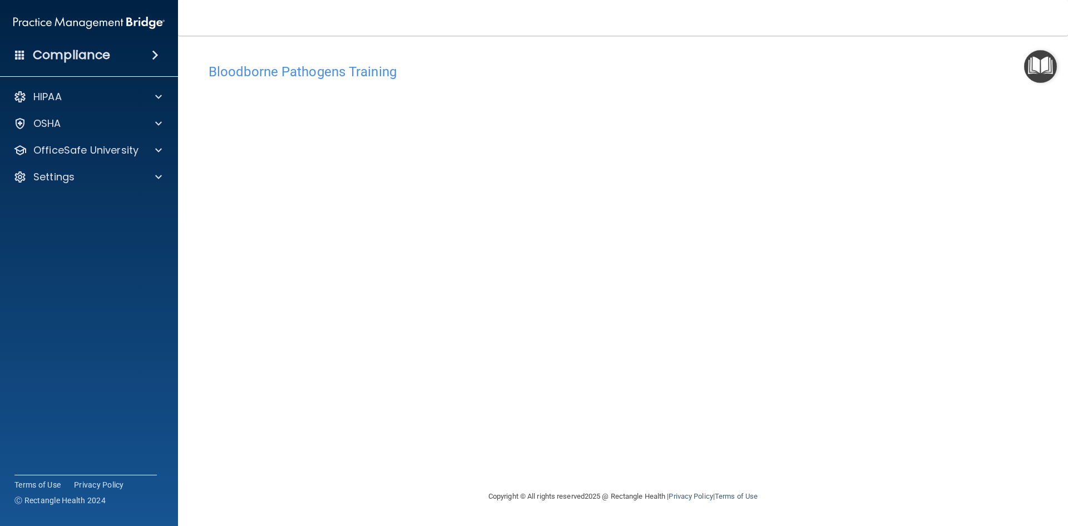
click at [790, 442] on div "Bloodborne Pathogens Training This course doesn’t expire until 09/18/2025. Are …" at bounding box center [623, 274] width 846 height 432
click at [759, 32] on nav "Toggle navigation Erin Enos enoserin@gmail.com Manage My Enterprise Advanced De…" at bounding box center [623, 18] width 890 height 36
click at [809, 446] on div "Bloodborne Pathogens Training This course doesn’t expire until 09/18/2025. Are …" at bounding box center [623, 274] width 846 height 432
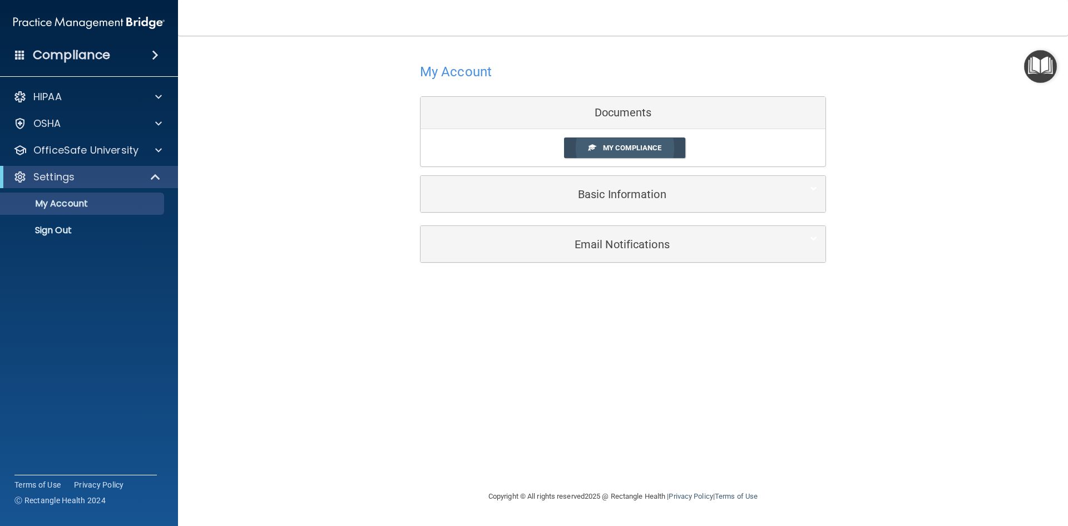
click at [642, 151] on span "My Compliance" at bounding box center [632, 148] width 58 height 8
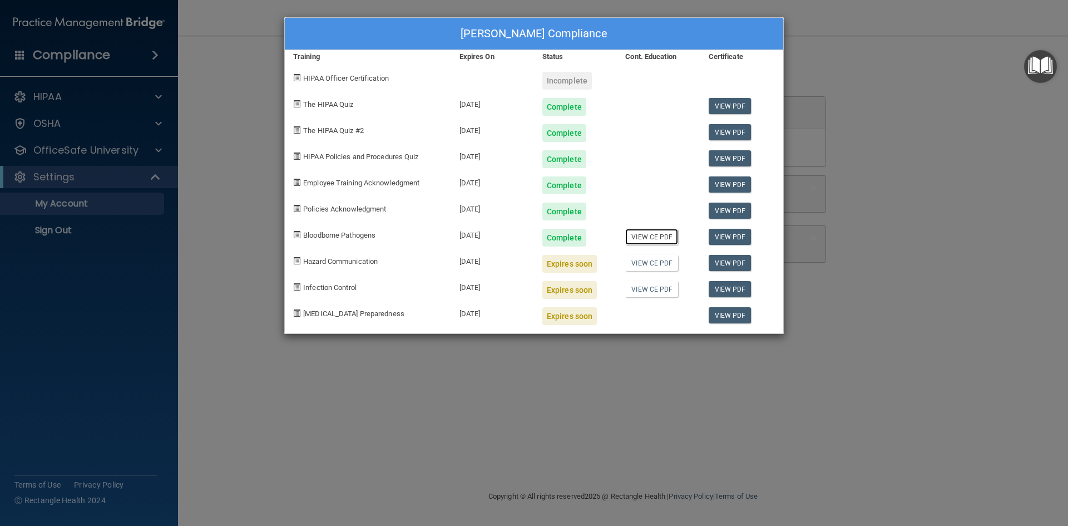
click at [655, 235] on link "View CE PDF" at bounding box center [651, 237] width 53 height 16
click at [592, 376] on div "Erin Enos's Compliance Training Expires On Status Cont. Education Certificate H…" at bounding box center [534, 263] width 1068 height 526
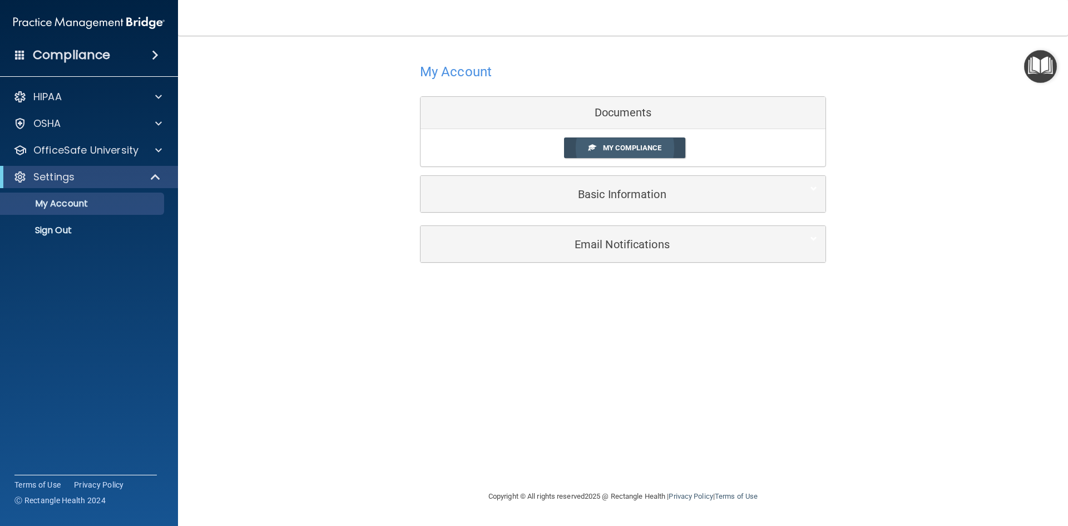
click at [617, 155] on link "My Compliance" at bounding box center [625, 147] width 122 height 21
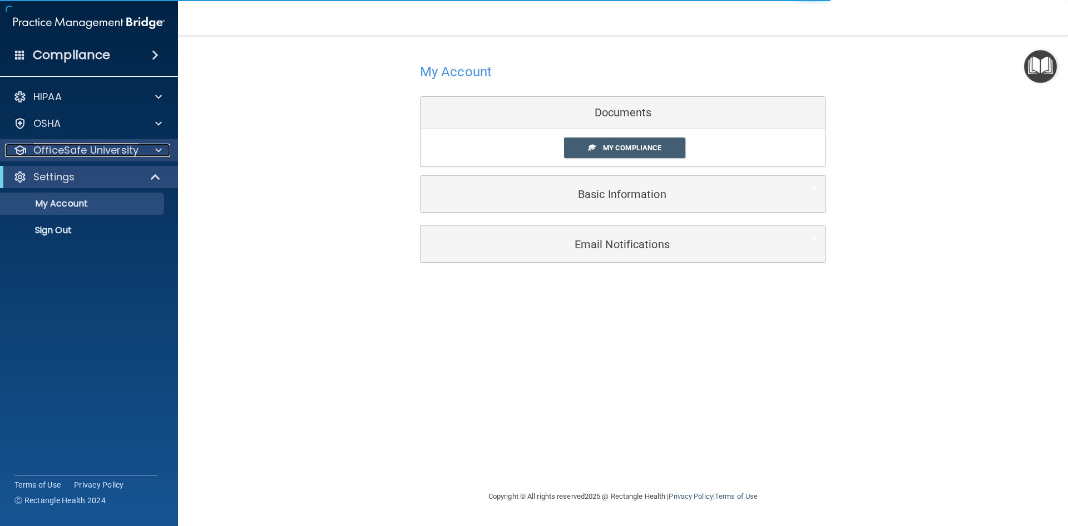
click at [158, 149] on span at bounding box center [158, 150] width 7 height 13
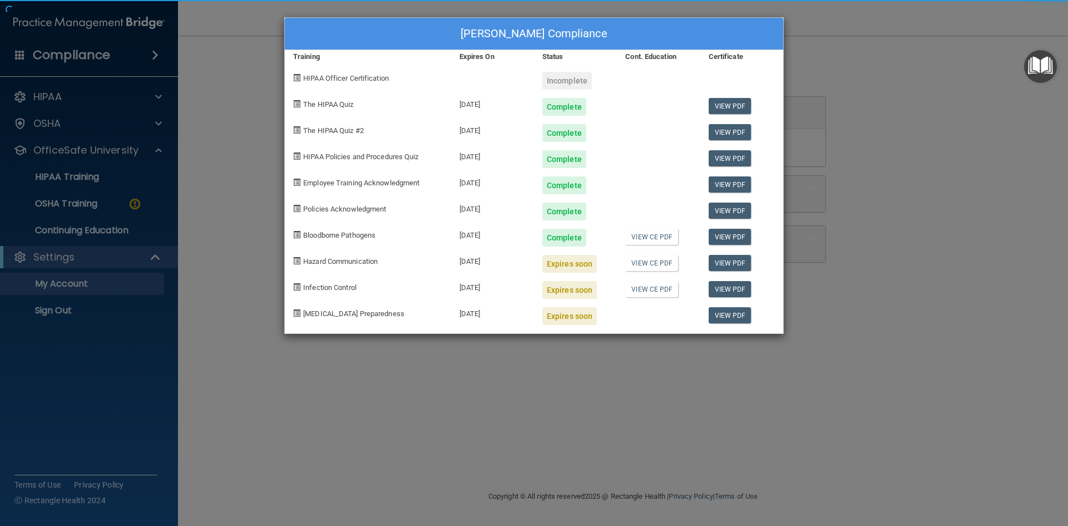
click at [124, 200] on div "Erin Enos's Compliance Training Expires On Status Cont. Education Certificate H…" at bounding box center [534, 263] width 1068 height 526
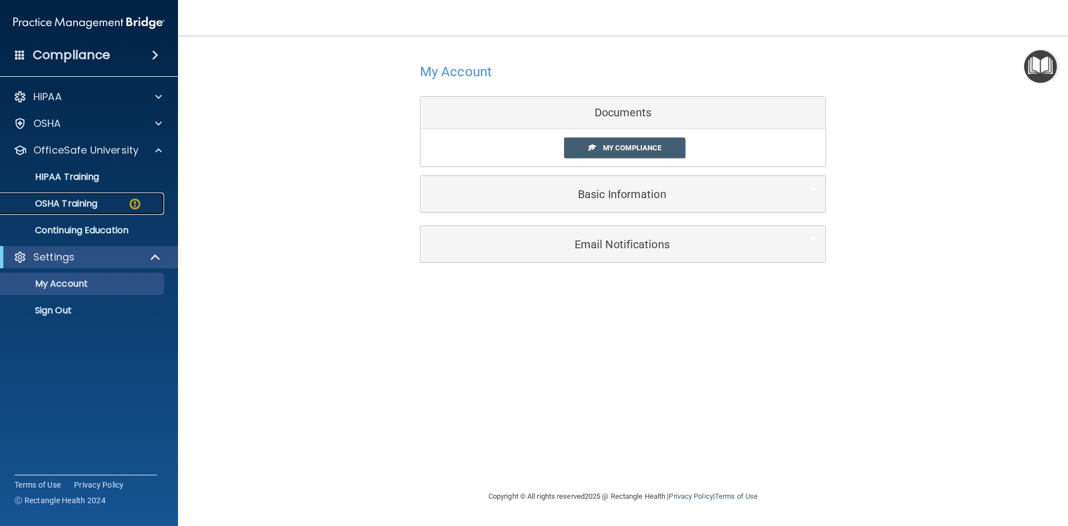
click at [130, 200] on img at bounding box center [135, 204] width 14 height 14
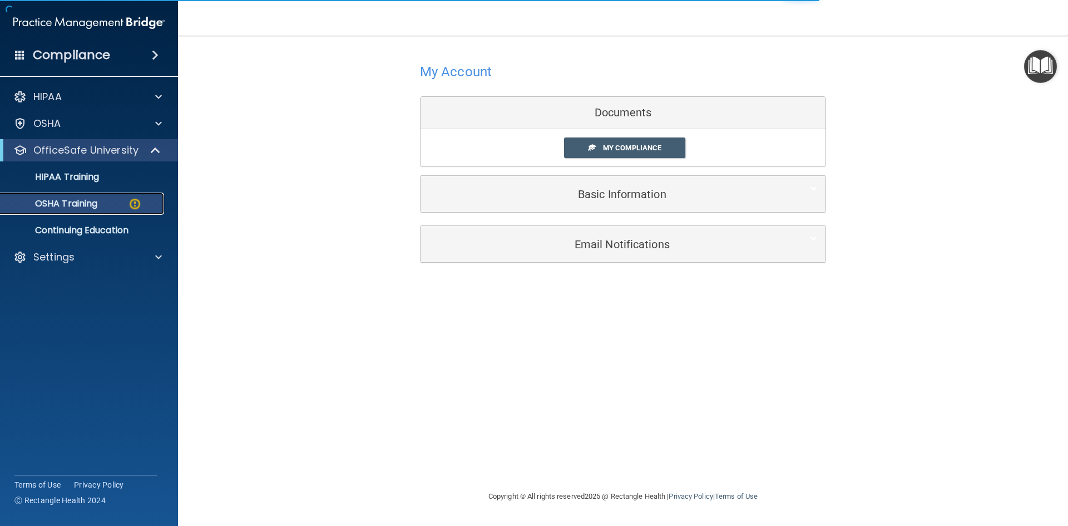
click at [83, 200] on p "OSHA Training" at bounding box center [52, 203] width 90 height 11
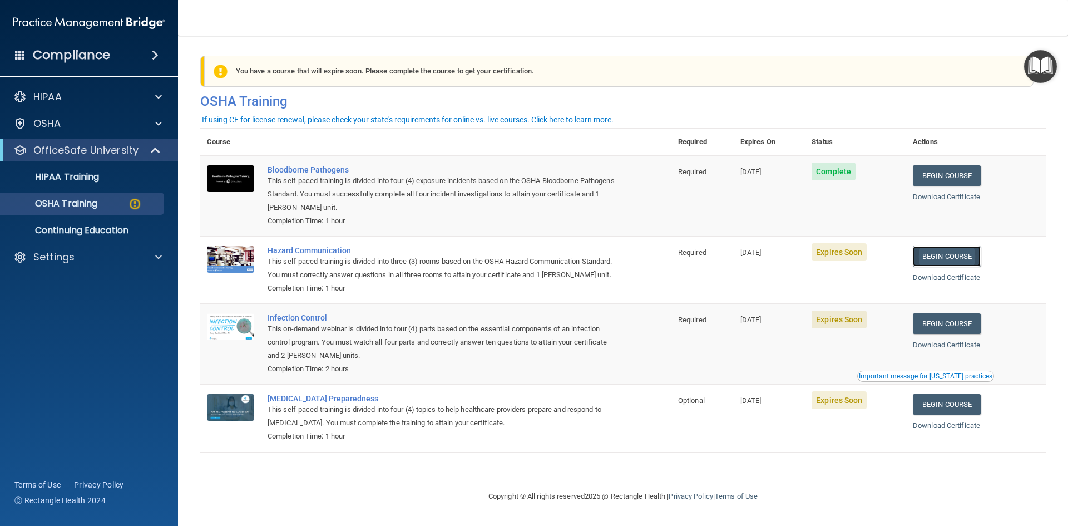
click at [969, 258] on link "Begin Course" at bounding box center [947, 256] width 68 height 21
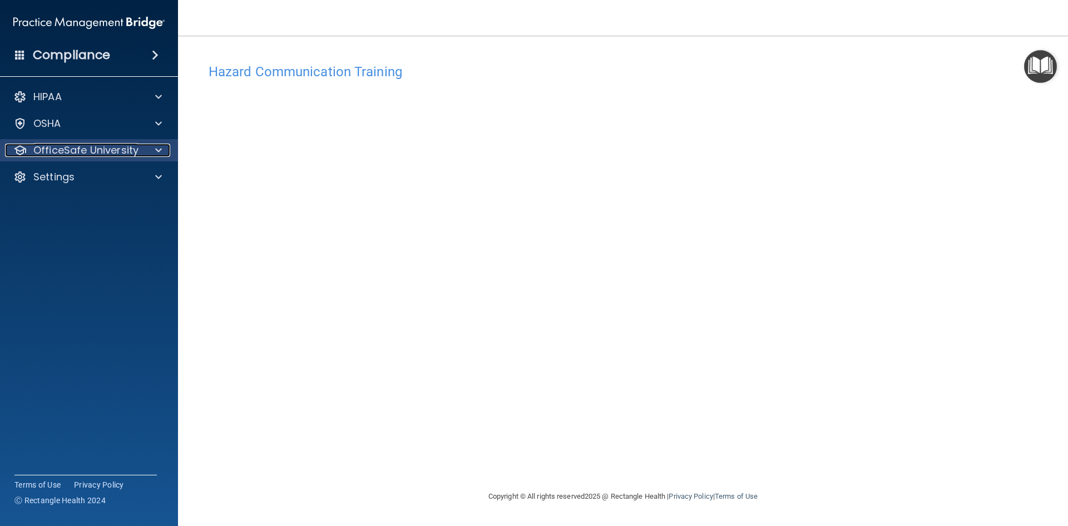
click at [77, 146] on p "OfficeSafe University" at bounding box center [85, 150] width 105 height 13
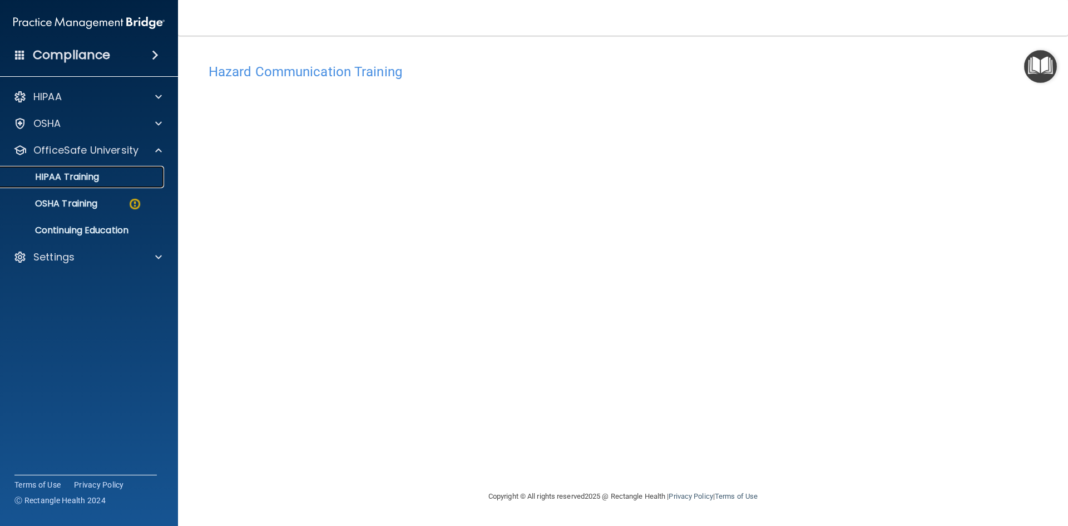
click at [86, 175] on p "HIPAA Training" at bounding box center [53, 176] width 92 height 11
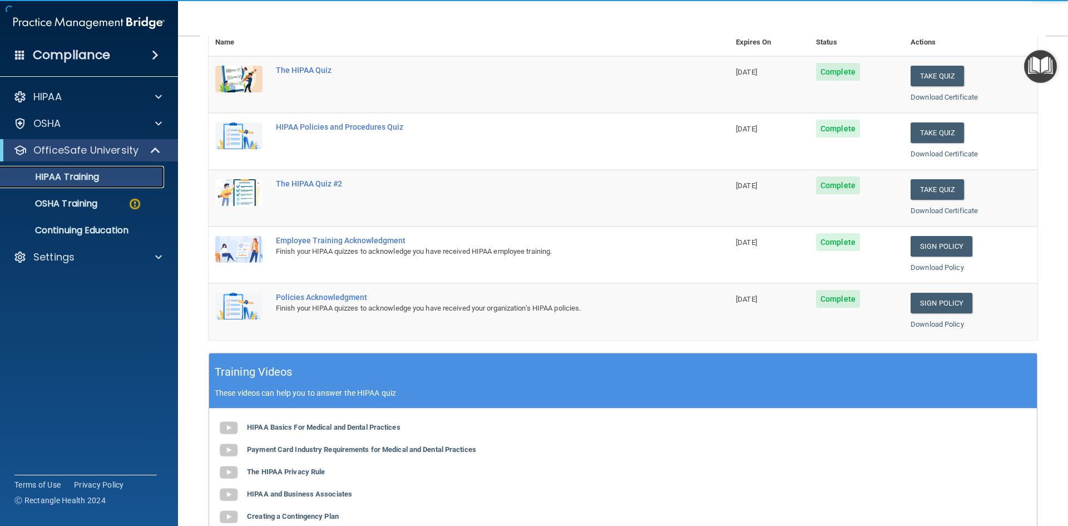
scroll to position [278, 0]
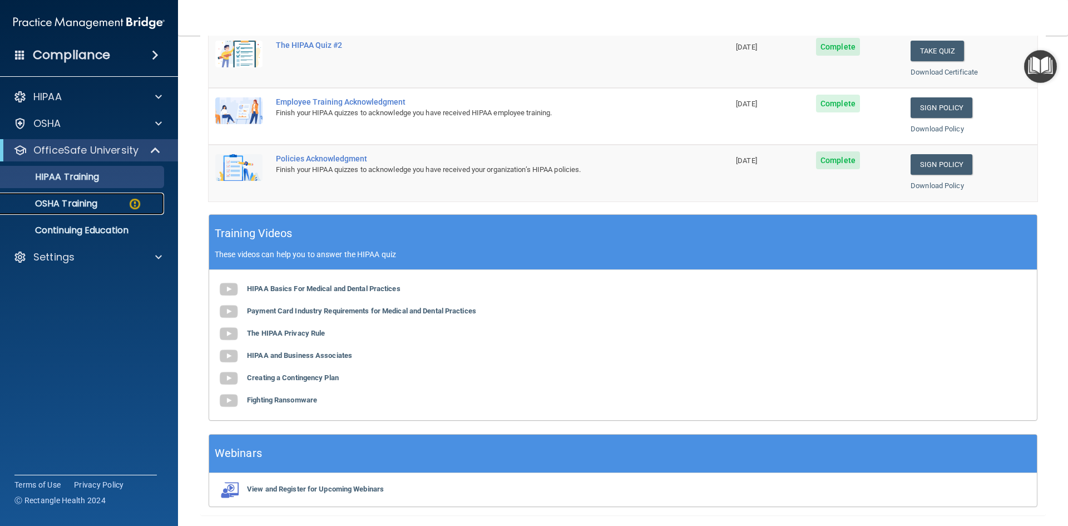
click at [81, 201] on p "OSHA Training" at bounding box center [52, 203] width 90 height 11
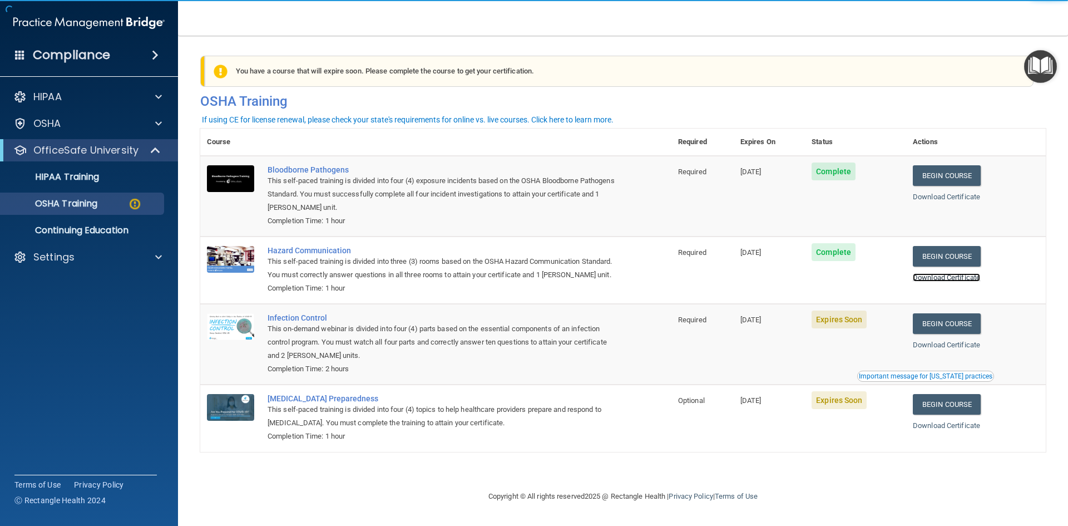
click at [956, 280] on link "Download Certificate" at bounding box center [946, 277] width 67 height 8
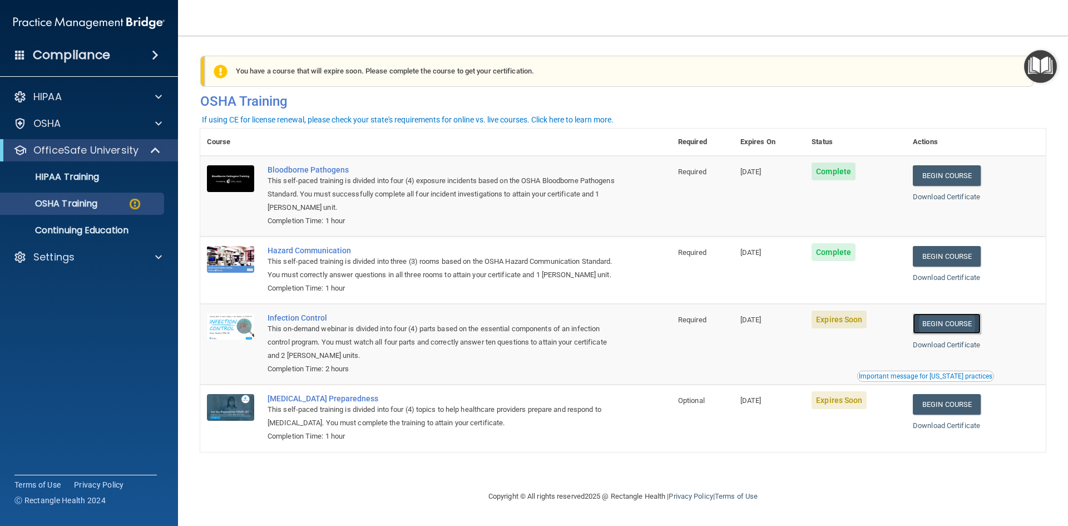
click at [945, 334] on link "Begin Course" at bounding box center [947, 323] width 68 height 21
click at [55, 206] on p "OSHA Training" at bounding box center [52, 203] width 90 height 11
click at [58, 169] on link "HIPAA Training" at bounding box center [76, 177] width 175 height 22
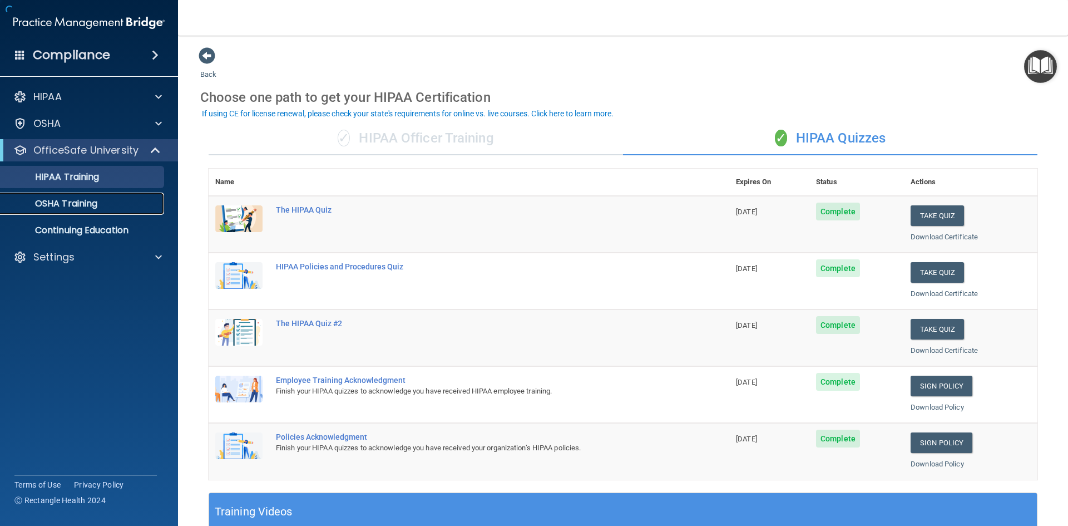
click at [66, 203] on p "OSHA Training" at bounding box center [52, 203] width 90 height 11
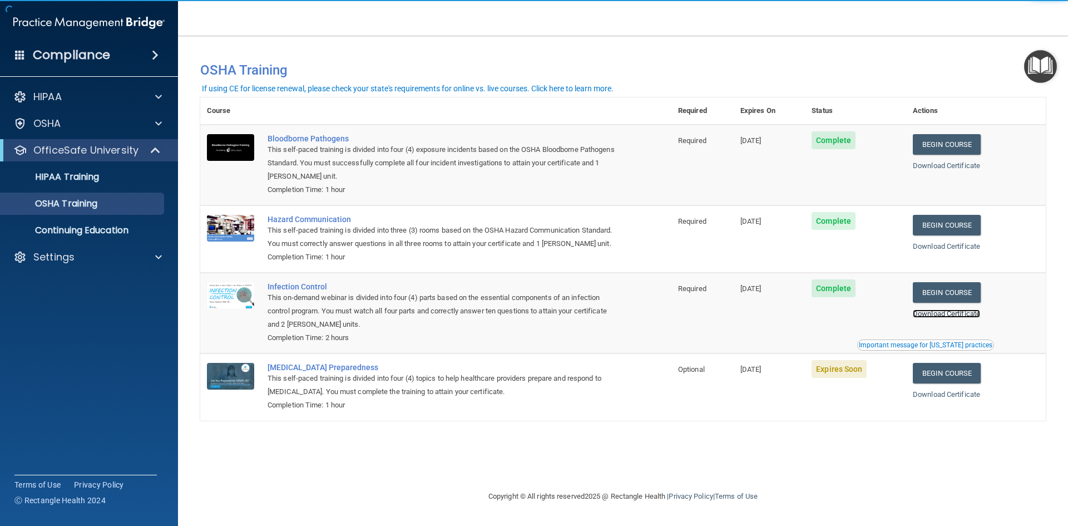
click at [957, 318] on link "Download Certificate" at bounding box center [946, 313] width 67 height 8
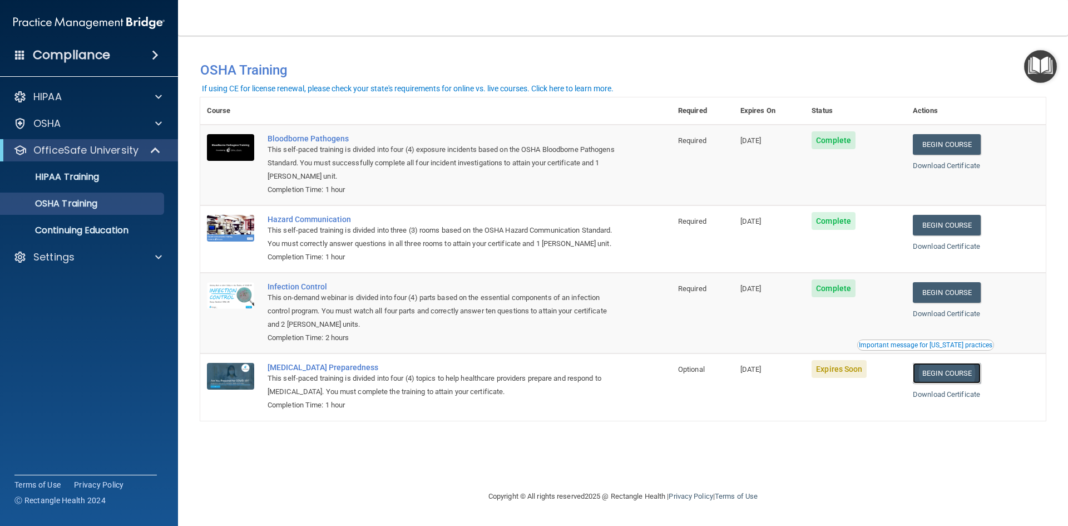
click at [940, 383] on link "Begin Course" at bounding box center [947, 373] width 68 height 21
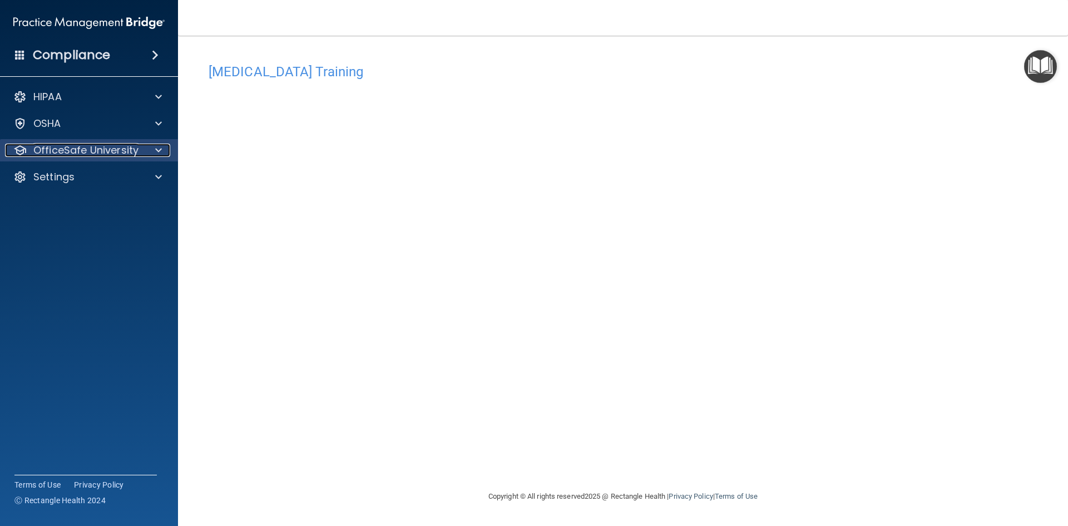
click at [64, 149] on p "OfficeSafe University" at bounding box center [85, 150] width 105 height 13
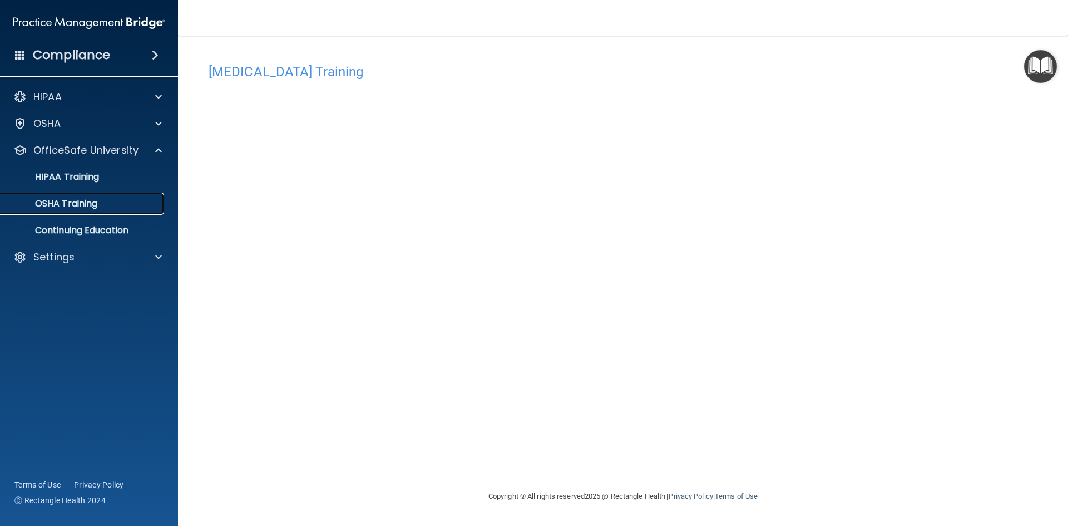
click at [77, 196] on link "OSHA Training" at bounding box center [76, 203] width 175 height 22
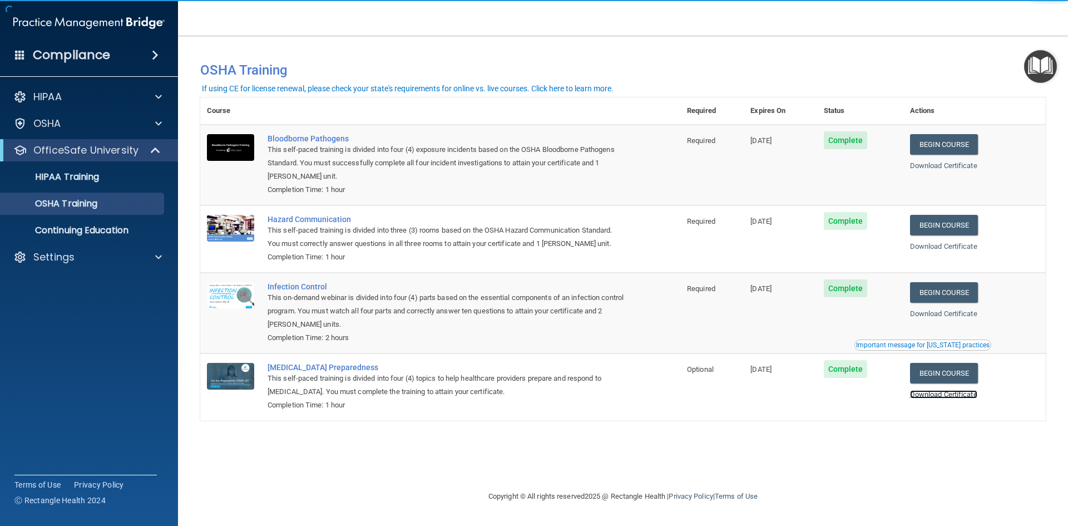
click at [953, 397] on link "Download Certificate" at bounding box center [943, 394] width 67 height 8
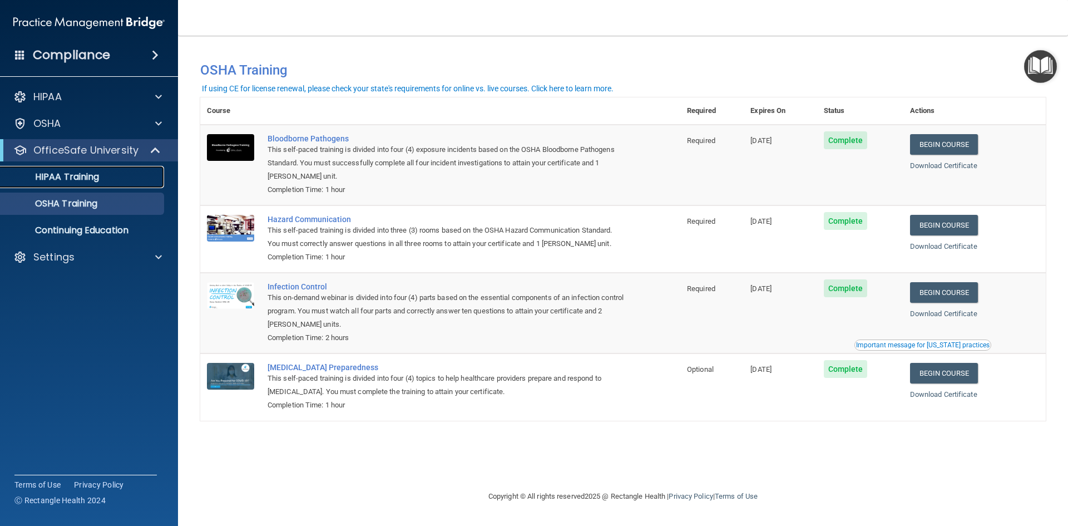
click at [63, 176] on p "HIPAA Training" at bounding box center [53, 176] width 92 height 11
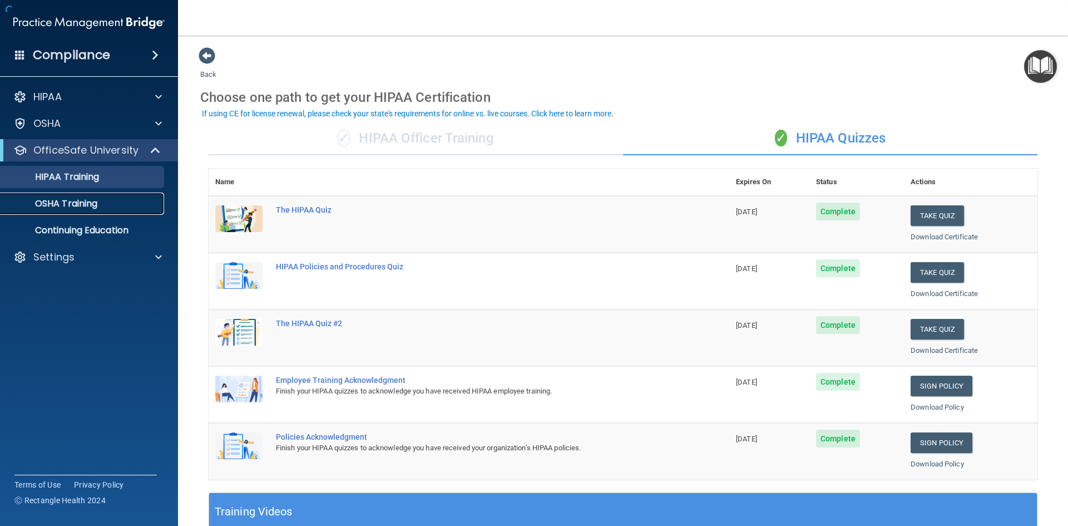
click at [60, 204] on p "OSHA Training" at bounding box center [52, 203] width 90 height 11
